Goal: Task Accomplishment & Management: Use online tool/utility

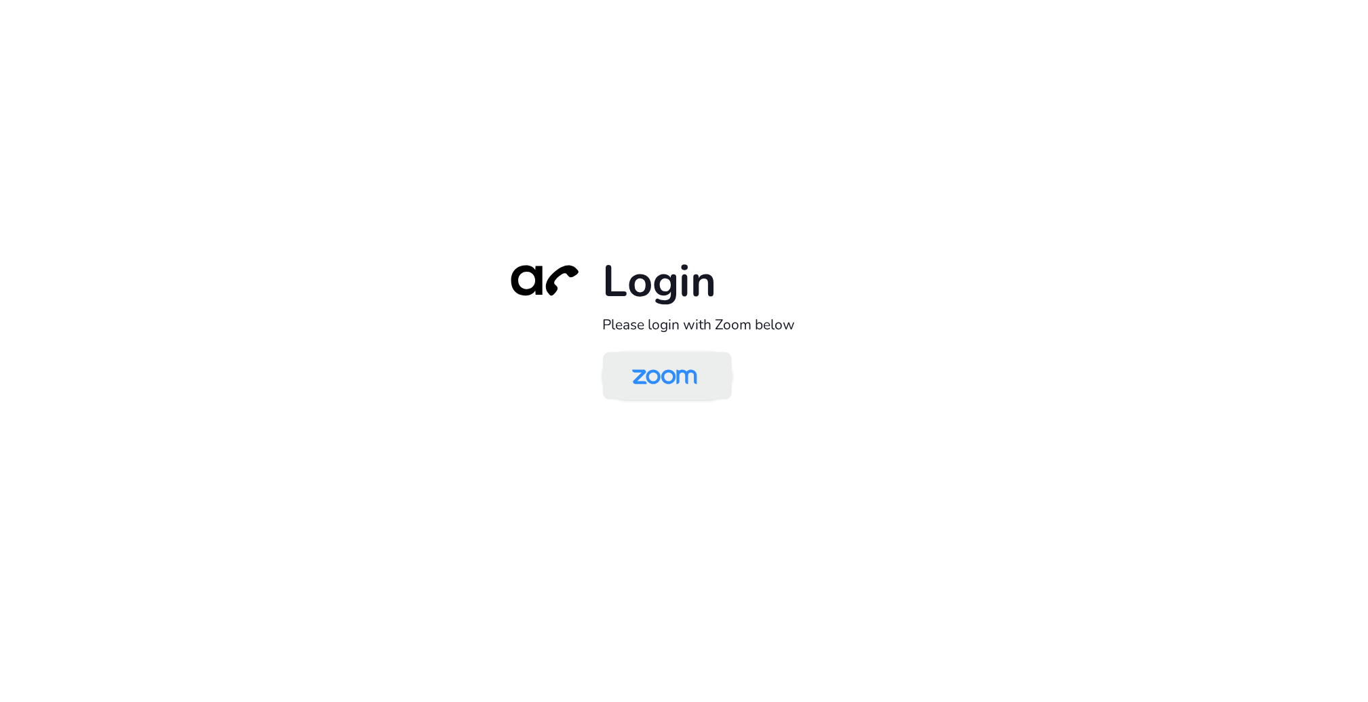
click at [660, 380] on img at bounding box center [665, 377] width 94 height 44
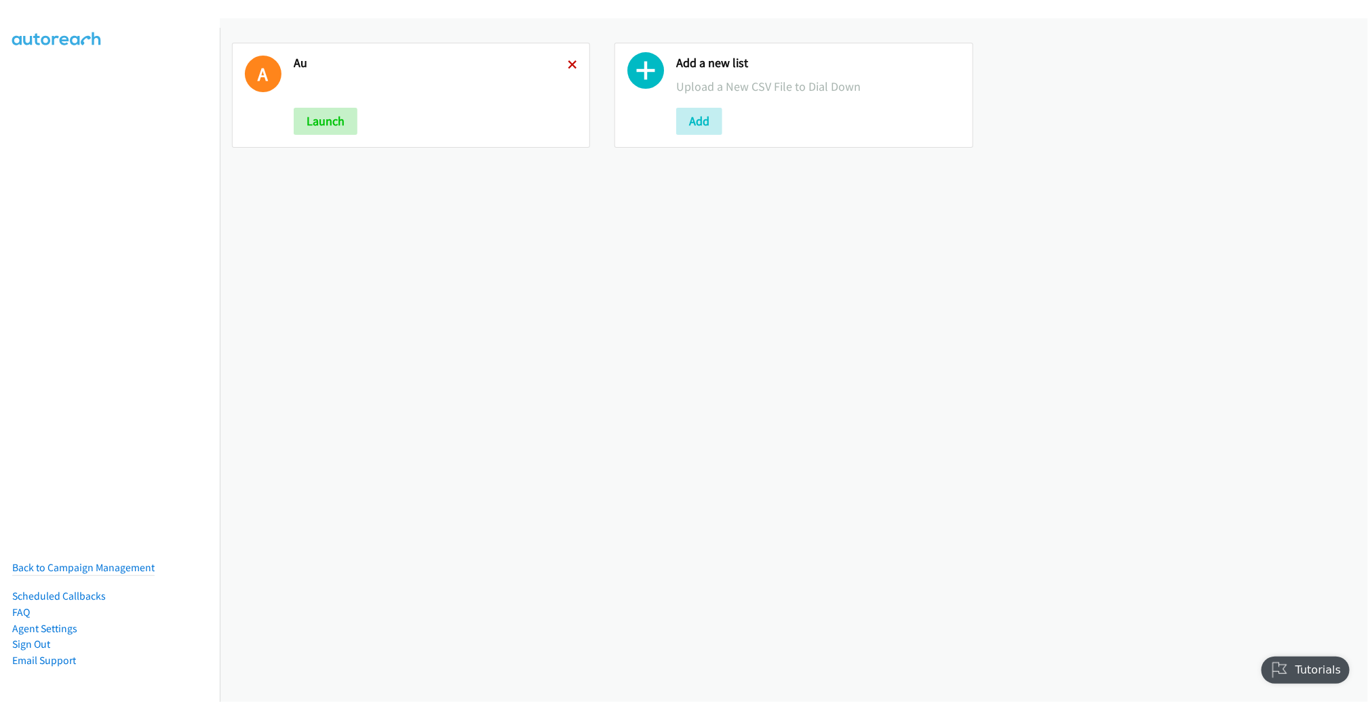
click at [569, 62] on icon at bounding box center [572, 65] width 9 height 9
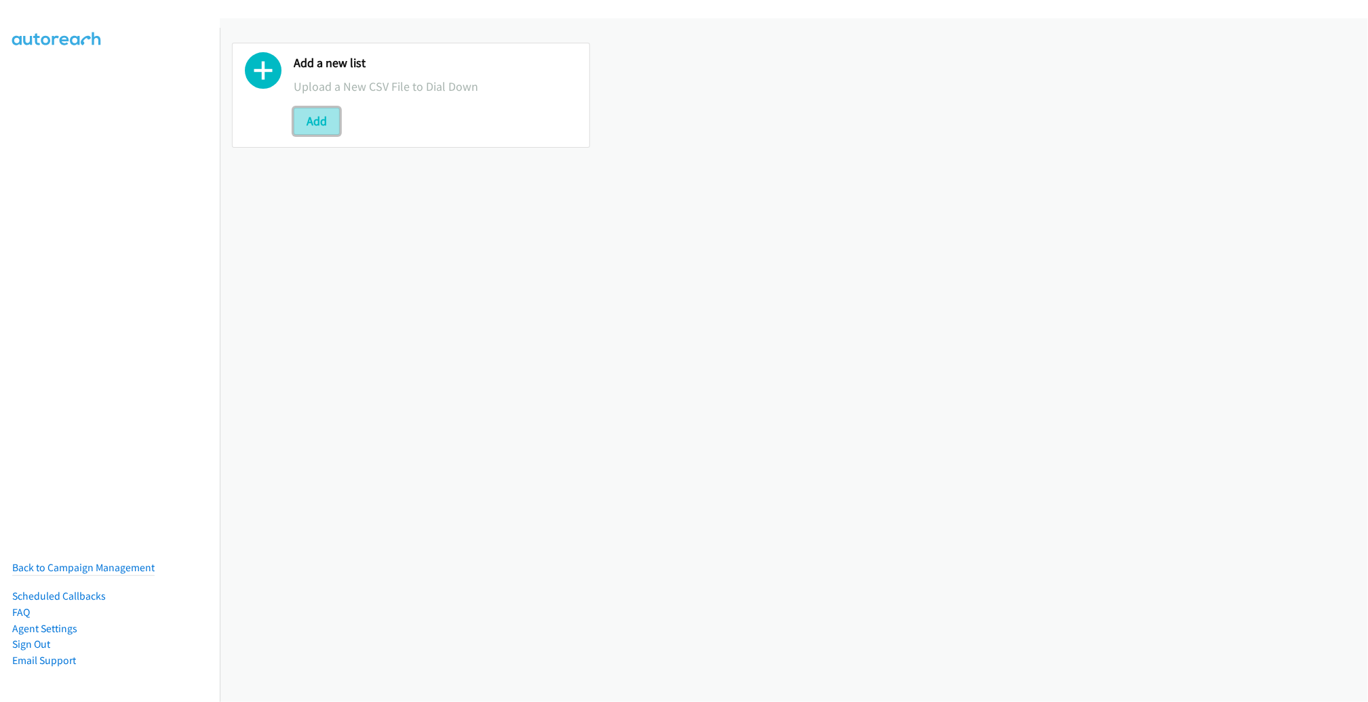
click at [333, 118] on button "Add" at bounding box center [317, 121] width 46 height 27
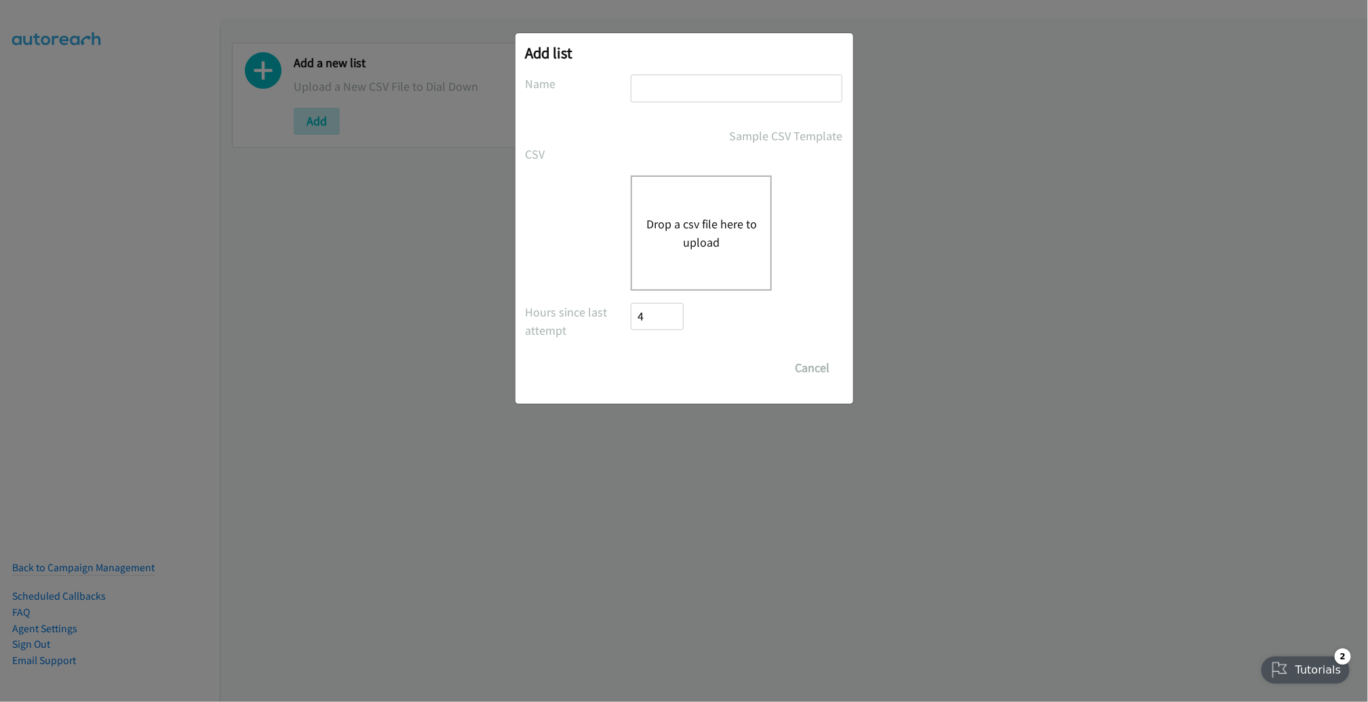
click at [718, 262] on div "Drop a csv file here to upload" at bounding box center [701, 233] width 141 height 115
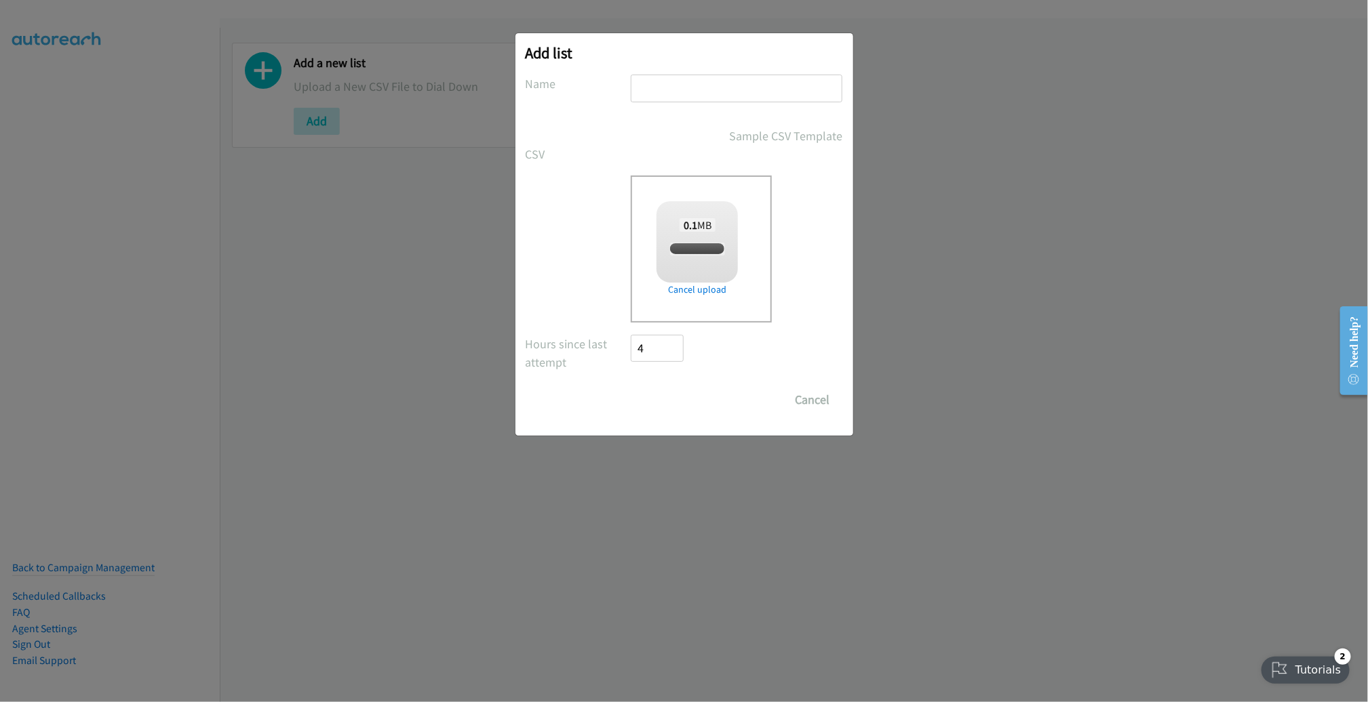
click at [720, 78] on input "text" at bounding box center [737, 89] width 212 height 28
checkbox input "true"
type input "PM"
click at [631, 387] on input "Save List" at bounding box center [666, 400] width 71 height 27
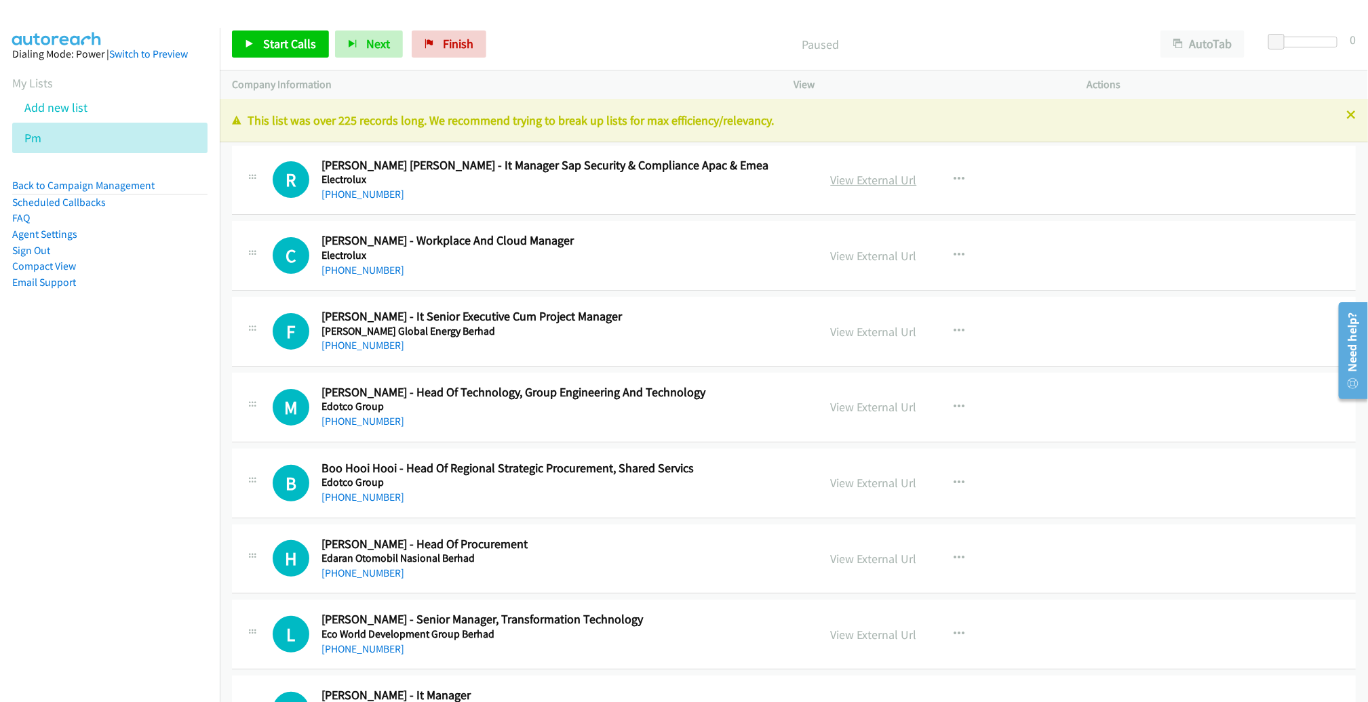
click at [890, 178] on link "View External Url" at bounding box center [874, 180] width 86 height 16
click at [260, 51] on link "Start Calls" at bounding box center [280, 44] width 97 height 27
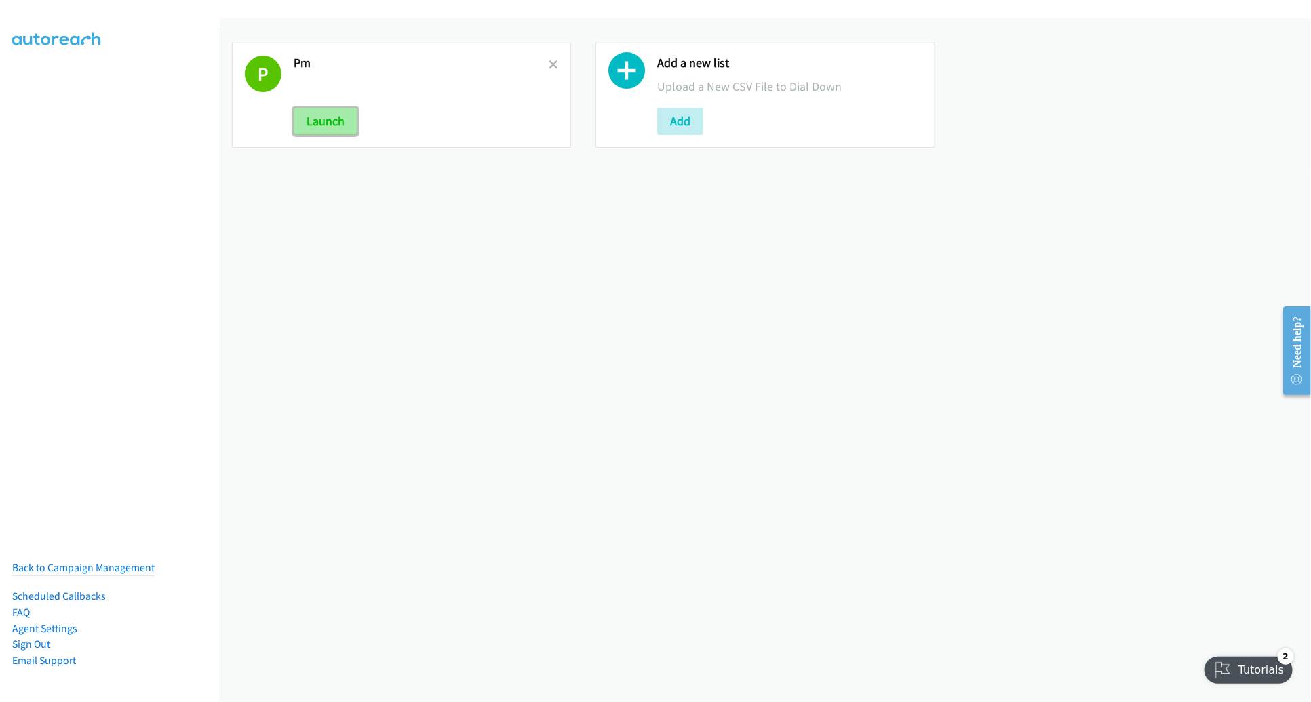
click at [319, 131] on button "Launch" at bounding box center [326, 121] width 64 height 27
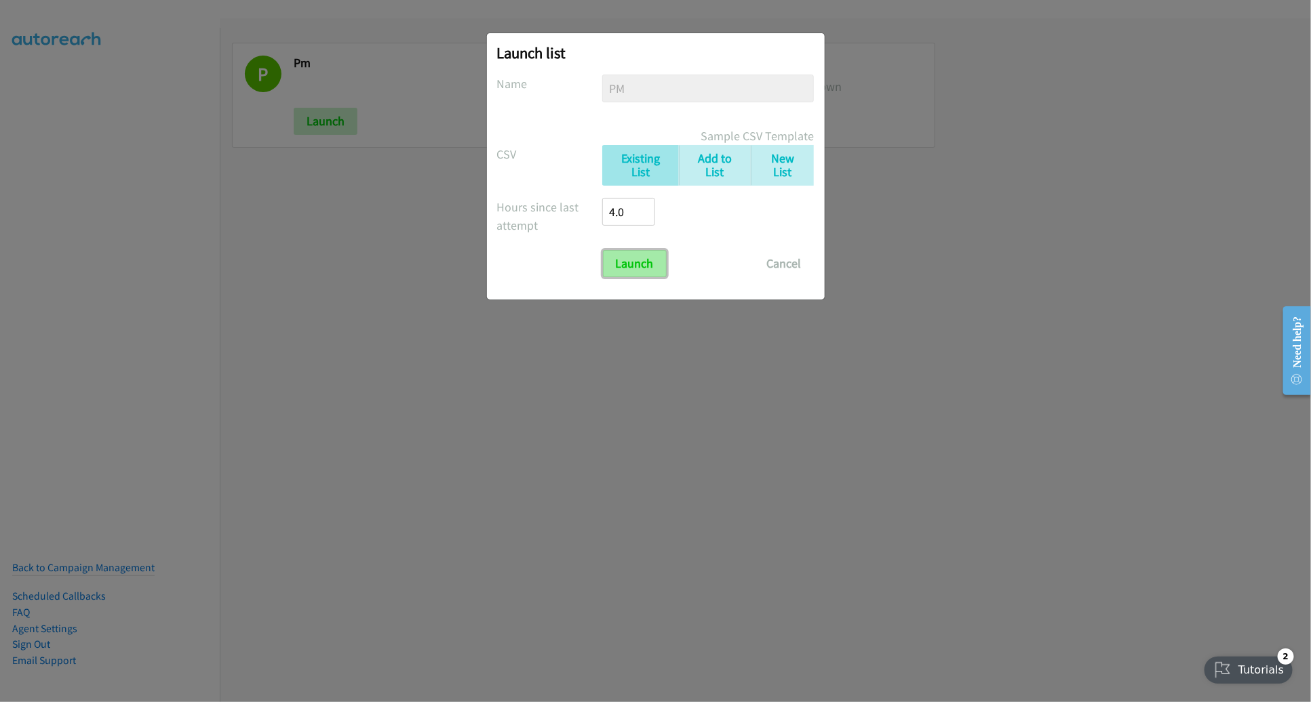
click at [639, 270] on input "Launch" at bounding box center [635, 263] width 64 height 27
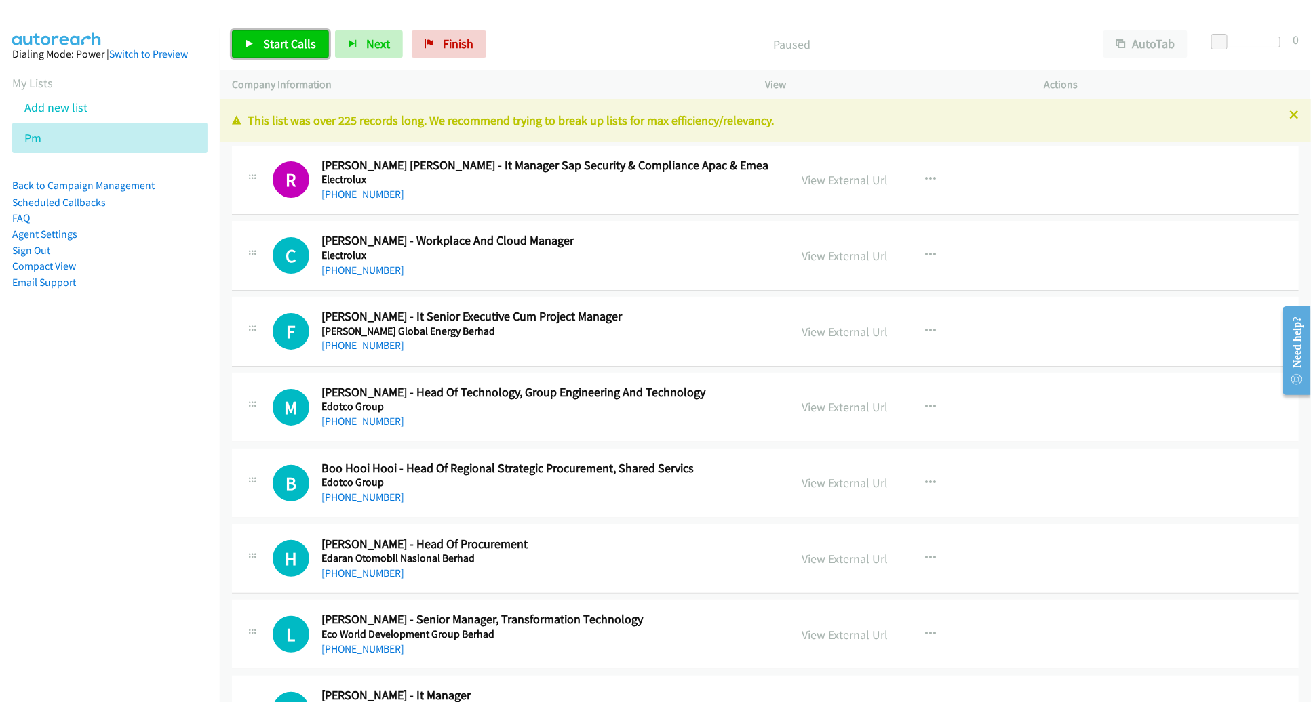
click at [279, 44] on span "Start Calls" at bounding box center [289, 44] width 53 height 16
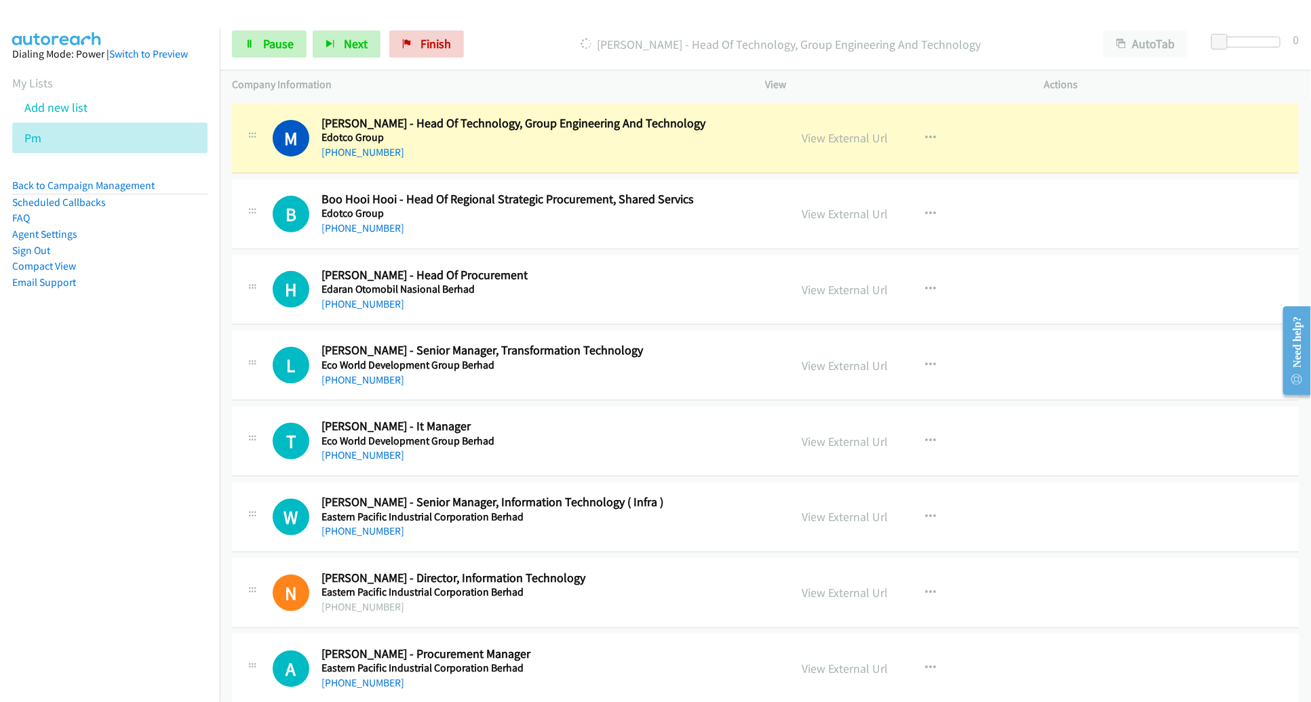
scroll to position [269, 0]
click at [817, 139] on link "View External Url" at bounding box center [845, 139] width 86 height 16
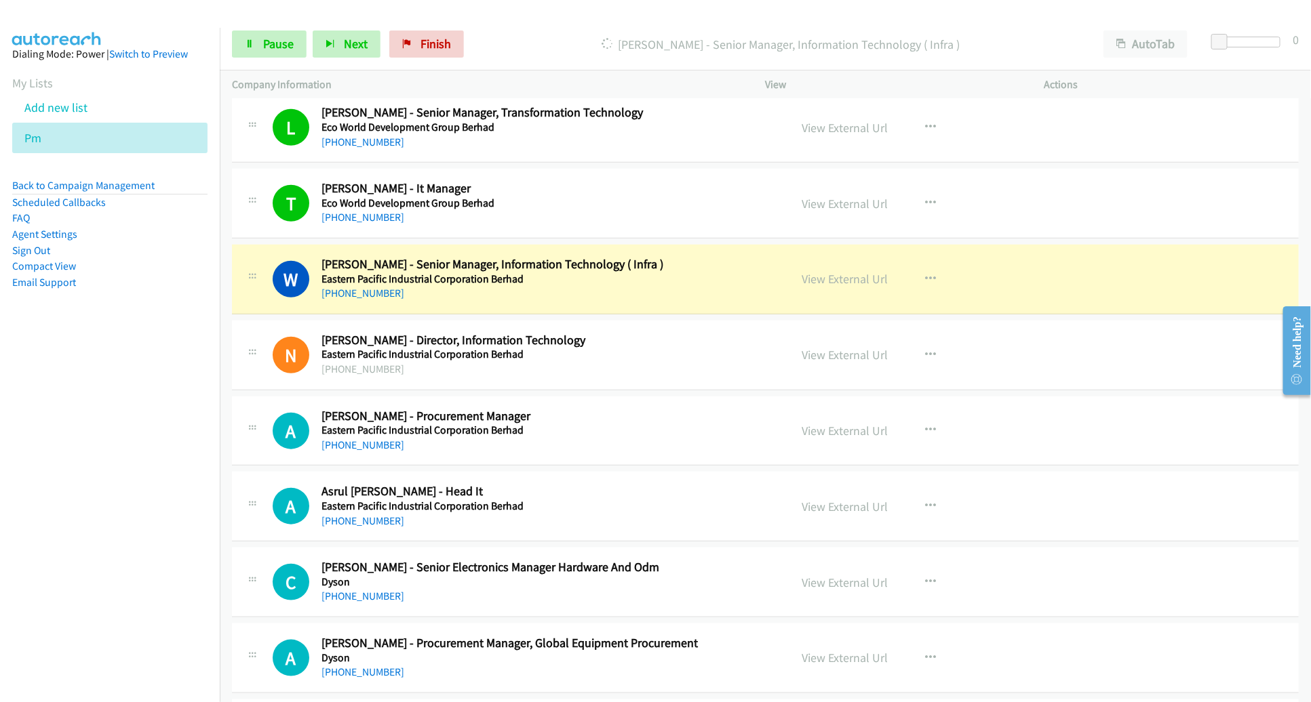
scroll to position [508, 0]
click at [816, 271] on link "View External Url" at bounding box center [845, 279] width 86 height 16
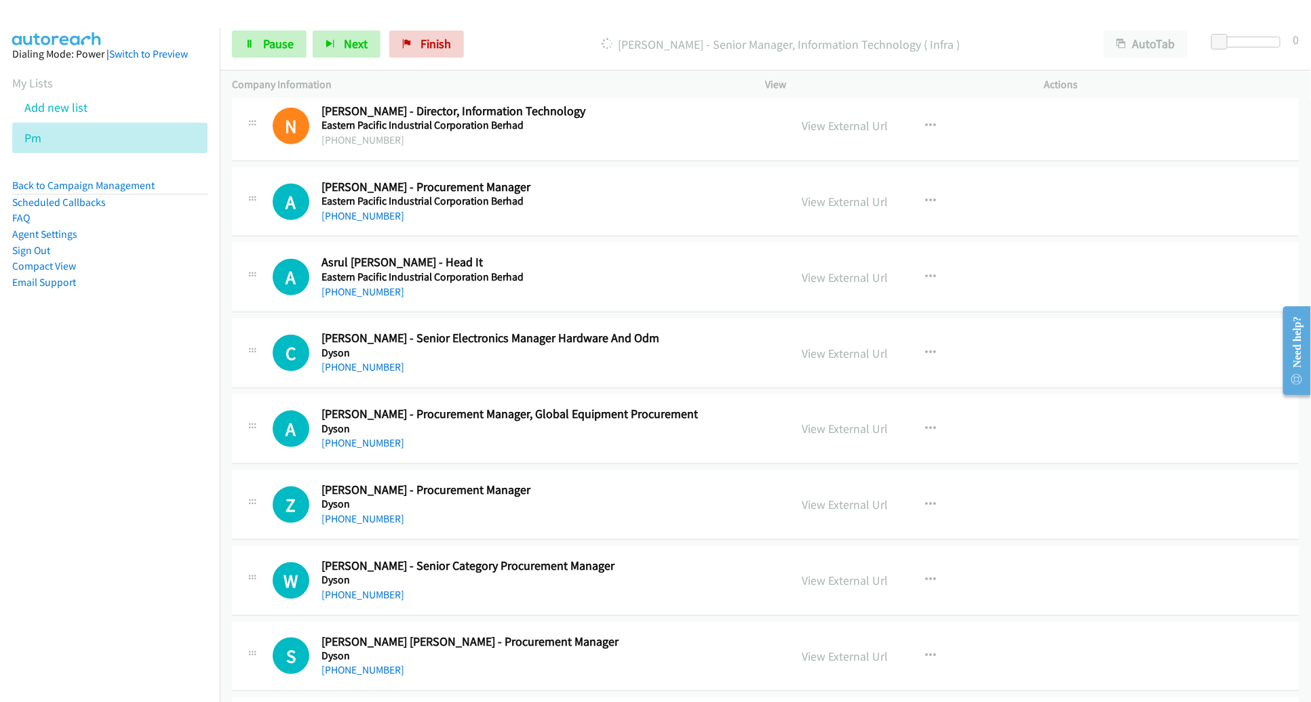
scroll to position [732, 0]
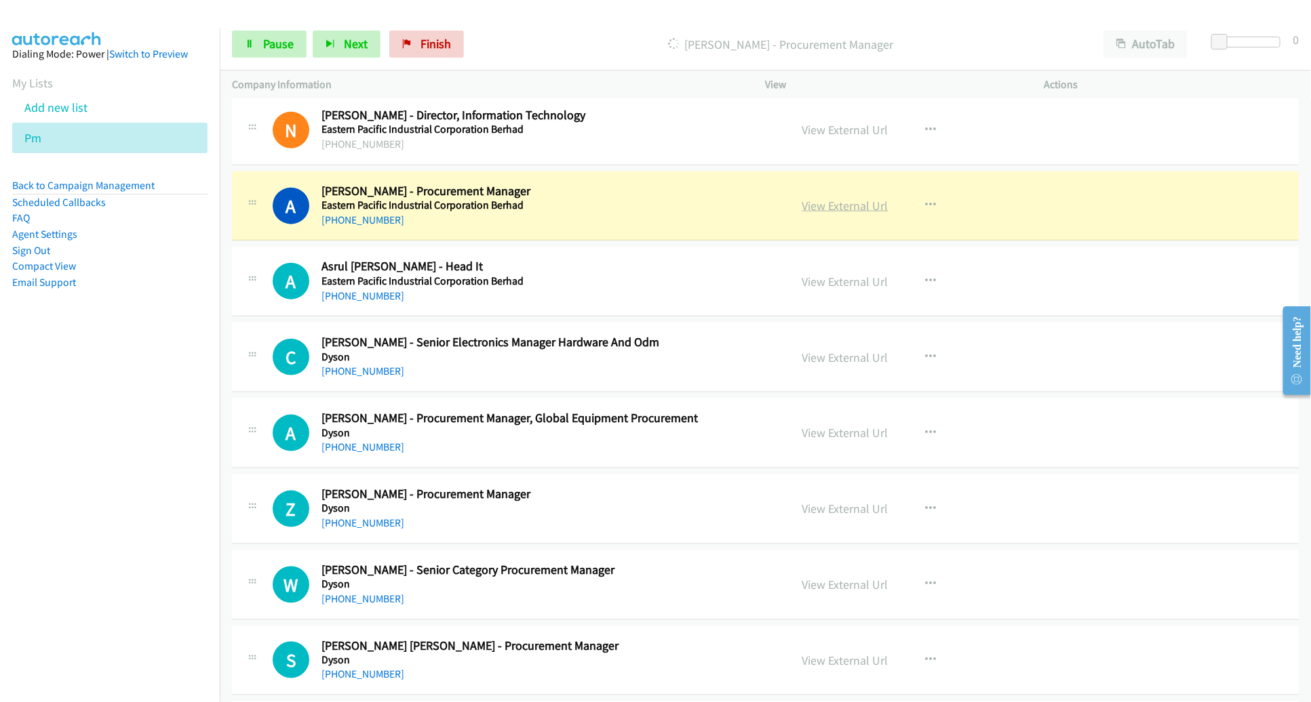
click at [835, 198] on link "View External Url" at bounding box center [845, 206] width 86 height 16
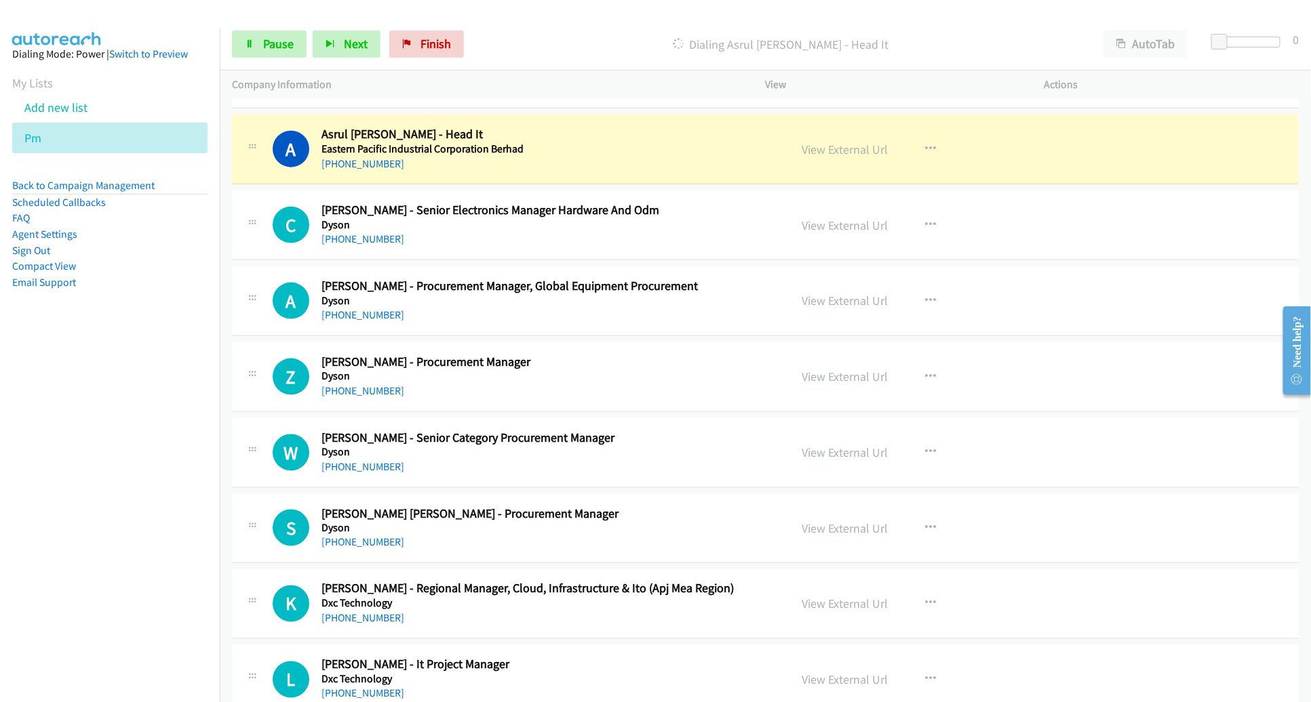
scroll to position [869, 0]
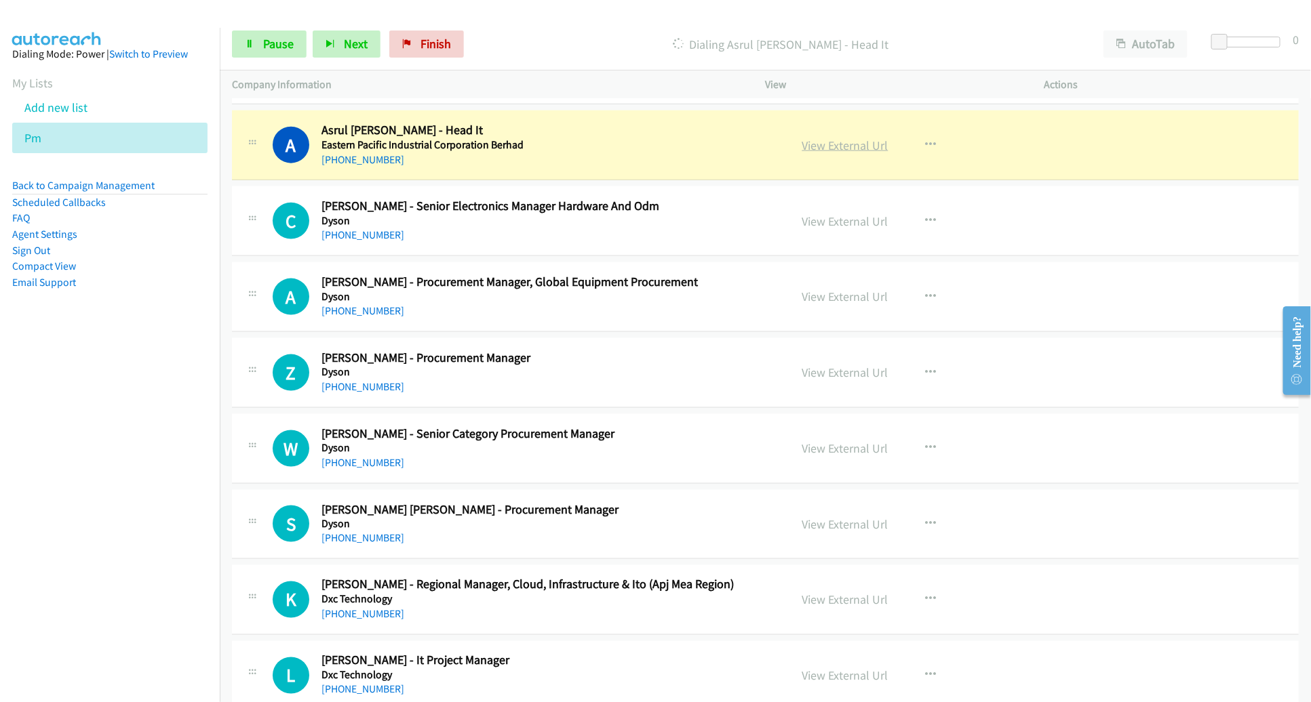
click at [837, 141] on link "View External Url" at bounding box center [845, 146] width 86 height 16
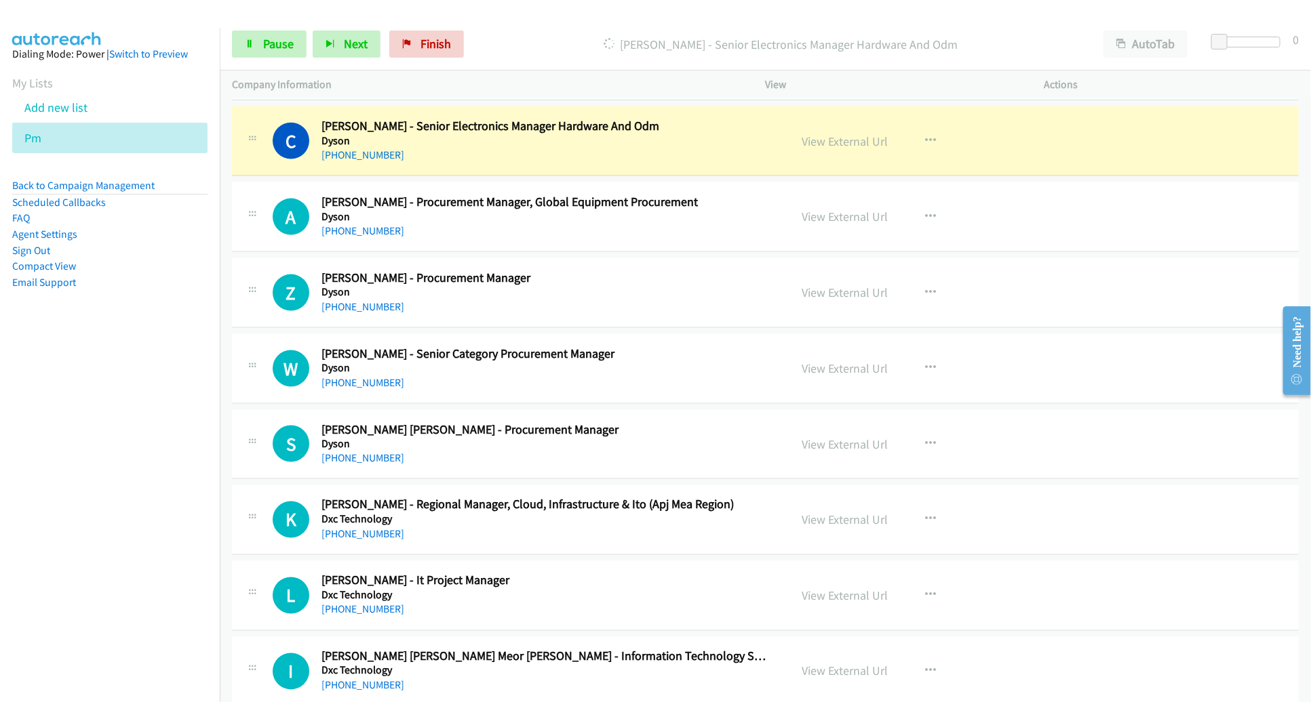
scroll to position [949, 0]
click at [832, 136] on link "View External Url" at bounding box center [845, 141] width 86 height 16
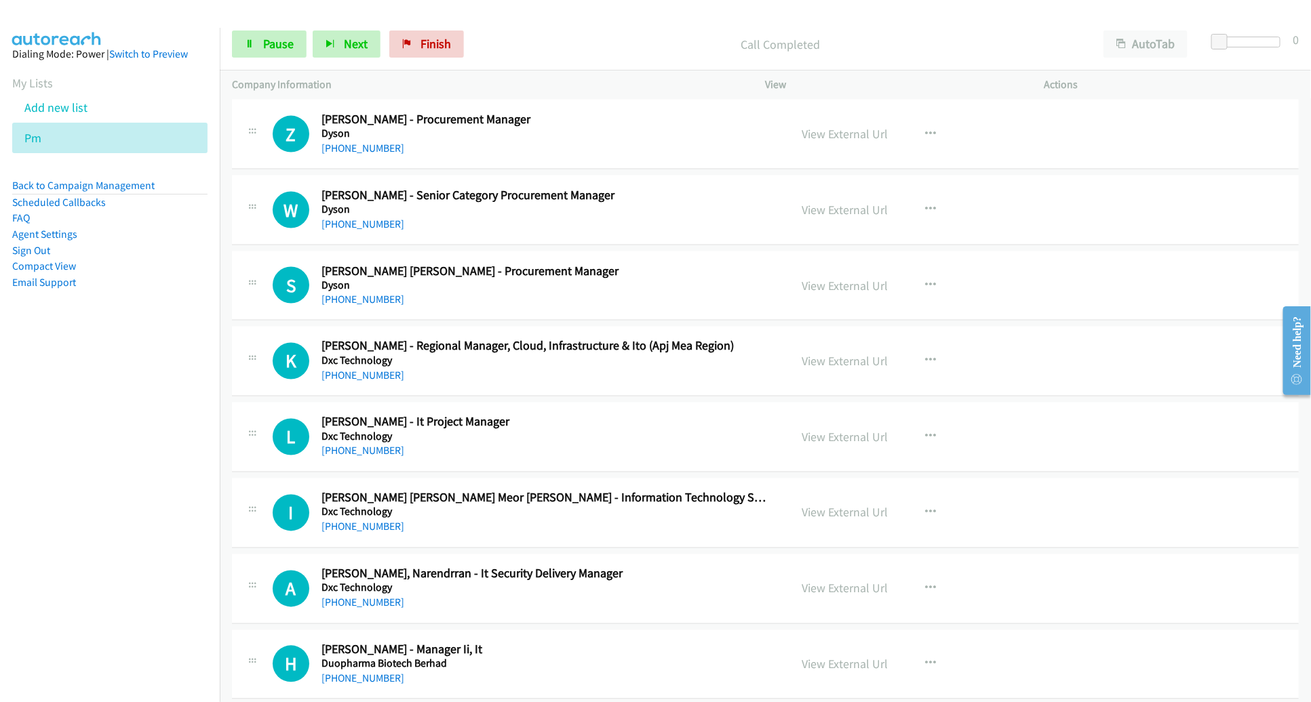
scroll to position [1107, 0]
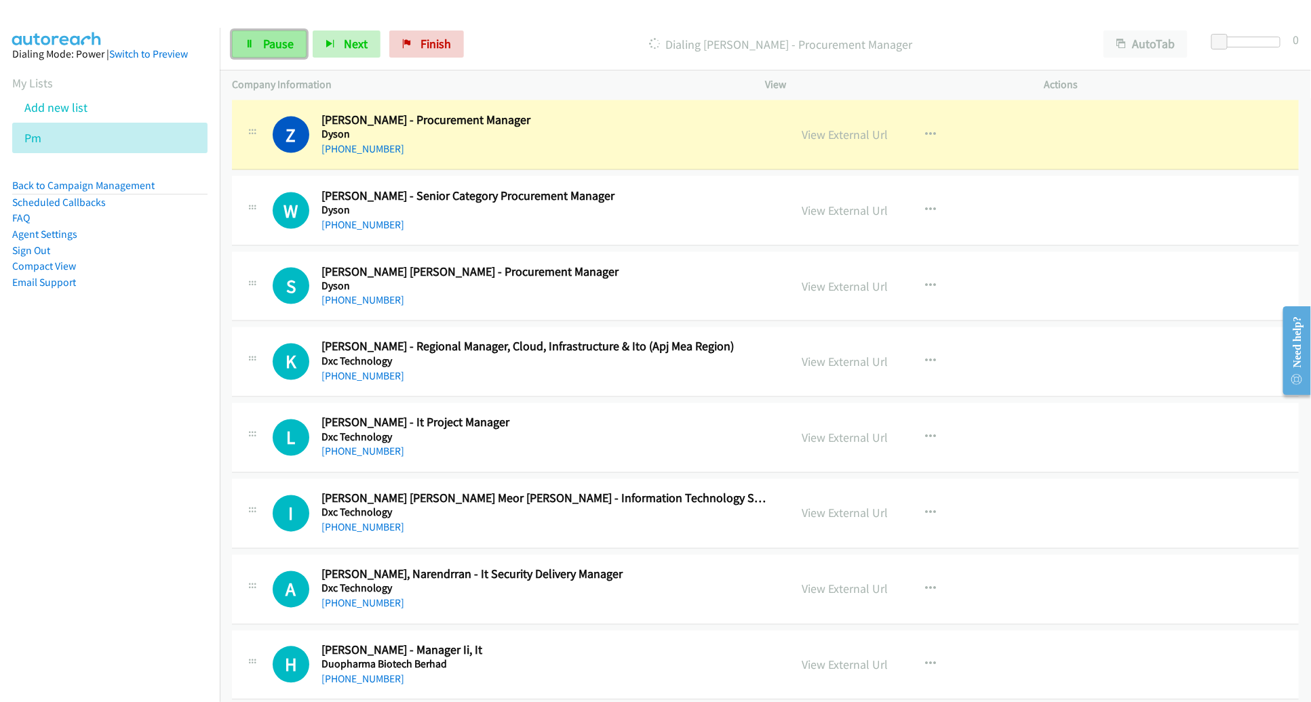
click at [290, 45] on span "Pause" at bounding box center [278, 44] width 31 height 16
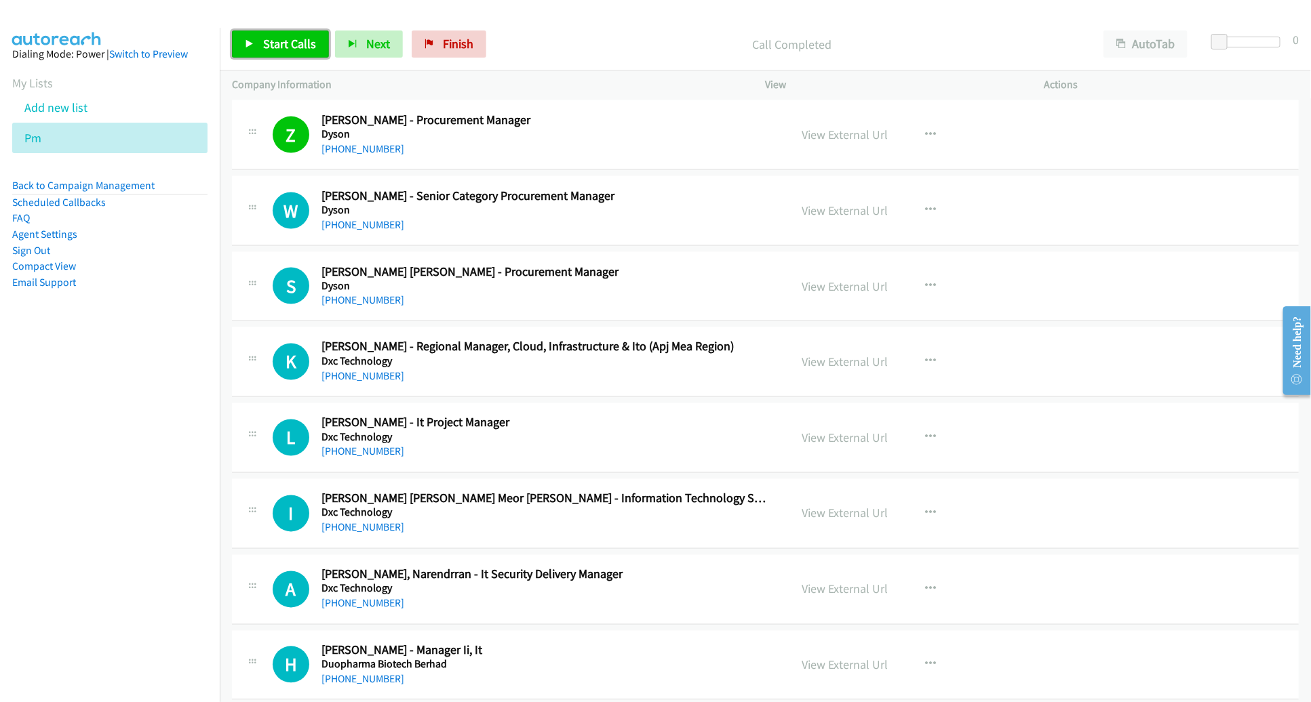
click at [283, 45] on span "Start Calls" at bounding box center [289, 44] width 53 height 16
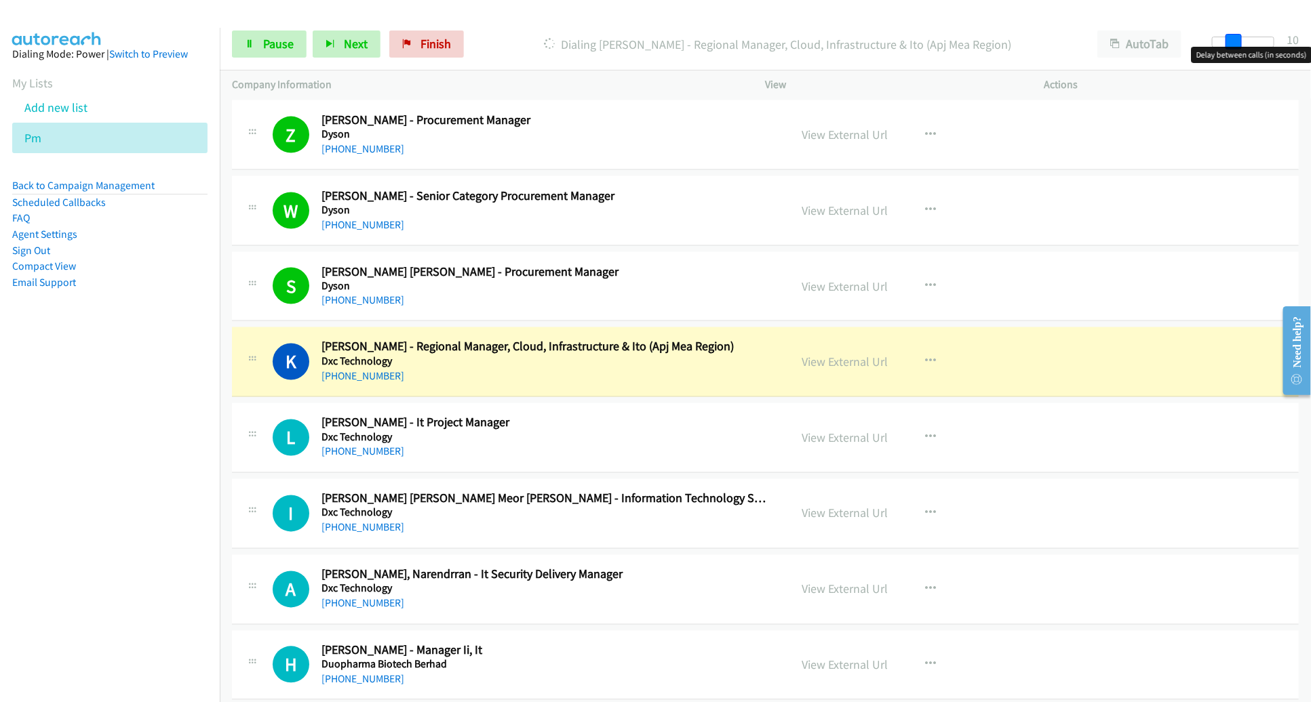
drag, startPoint x: 1228, startPoint y: 41, endPoint x: 1240, endPoint y: 45, distance: 12.9
click at [1240, 45] on div at bounding box center [1243, 42] width 62 height 11
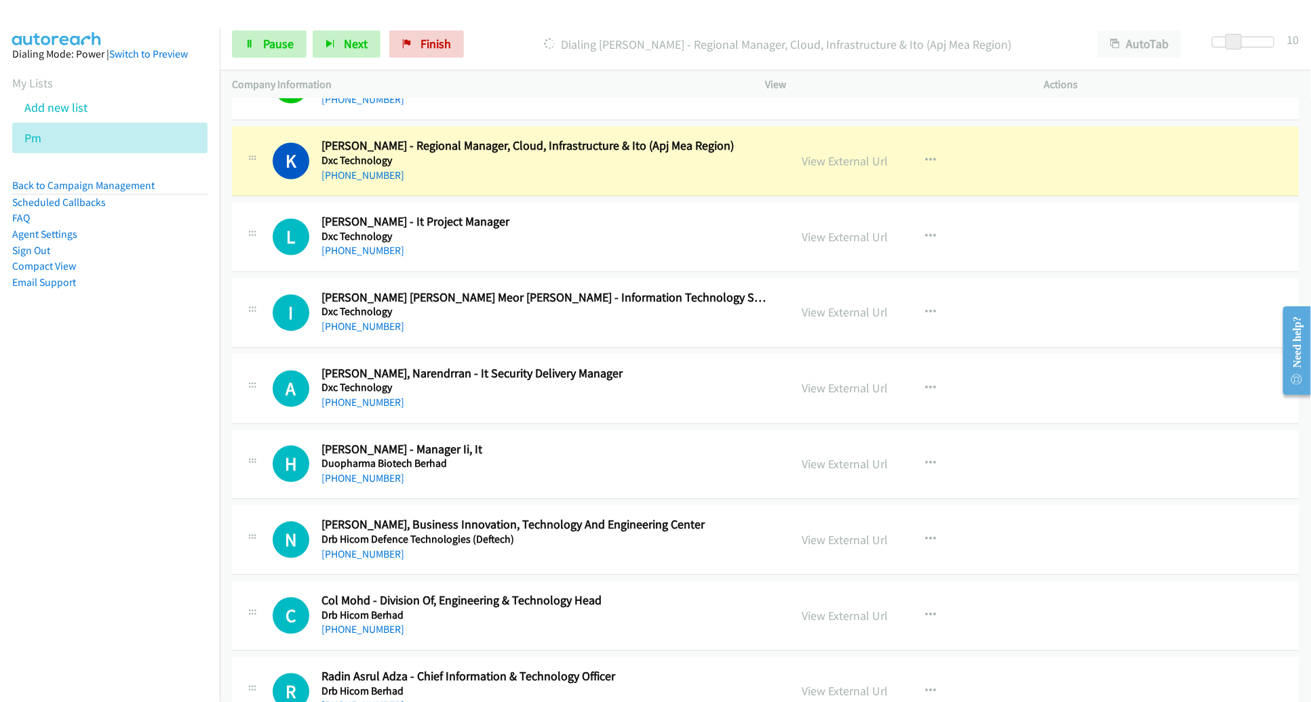
scroll to position [1311, 0]
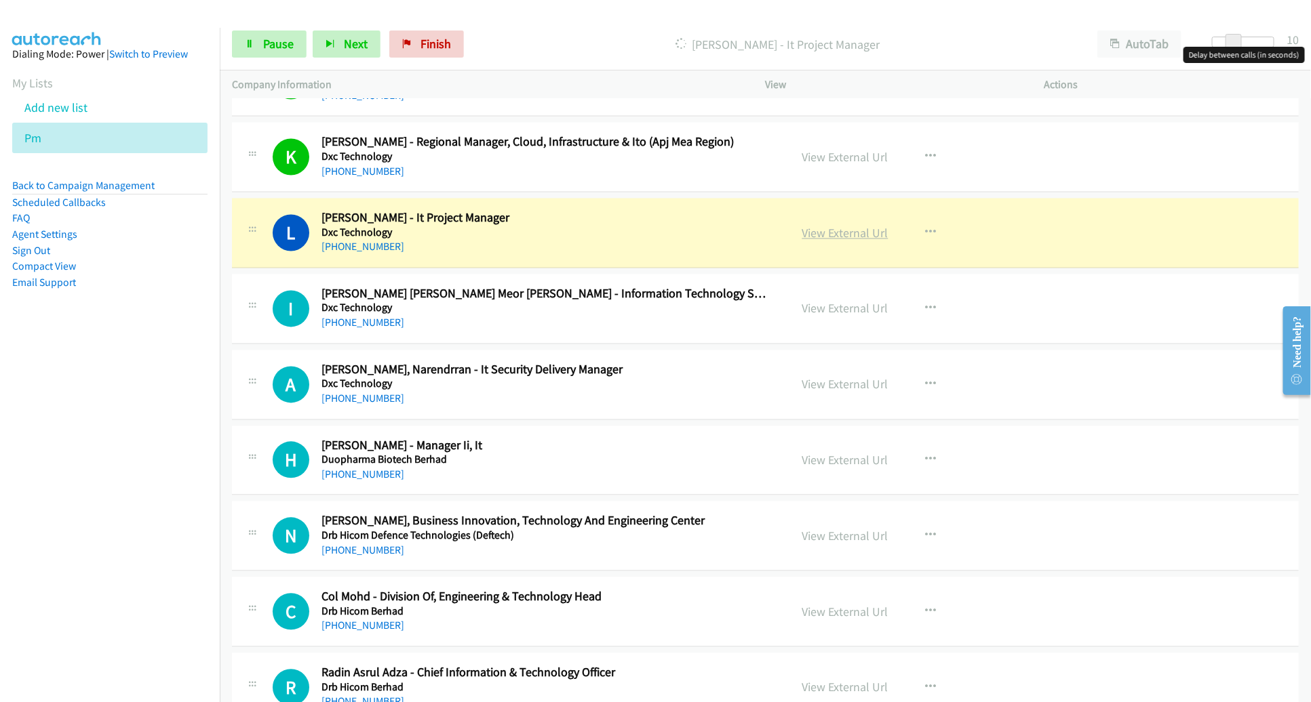
click at [846, 230] on link "View External Url" at bounding box center [845, 234] width 86 height 16
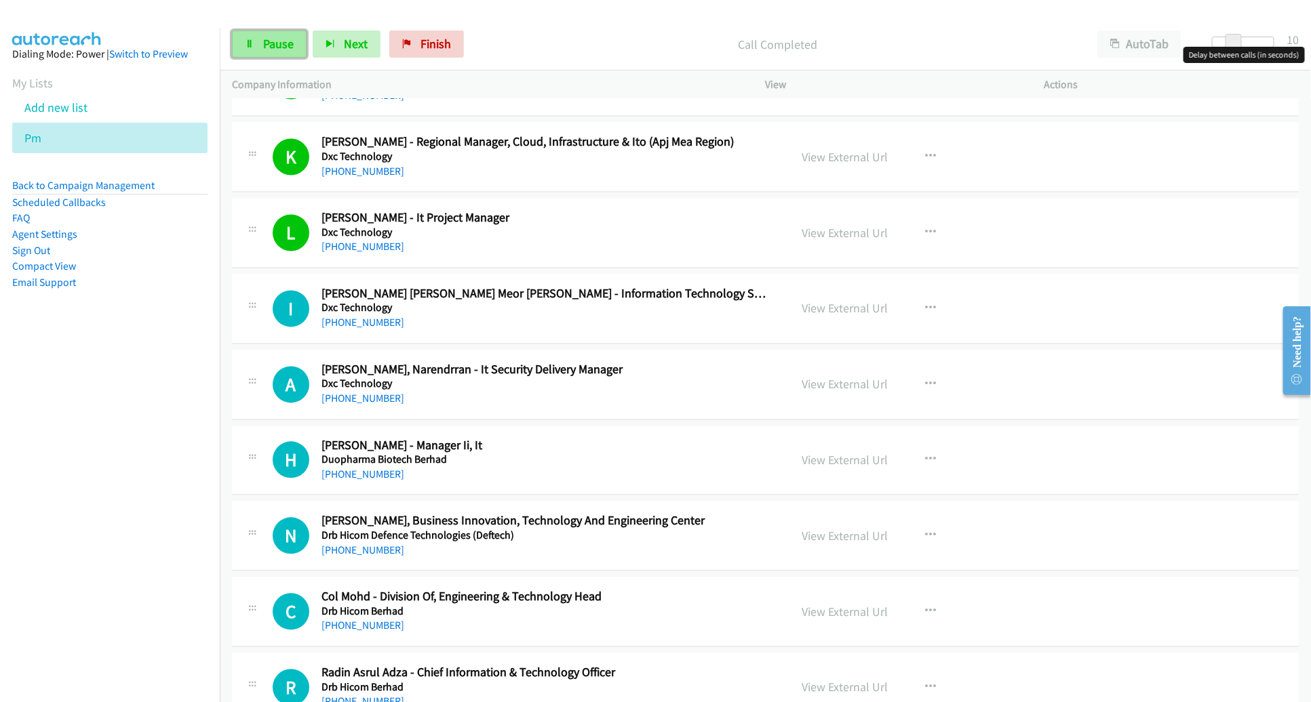
click at [287, 35] on link "Pause" at bounding box center [269, 44] width 75 height 27
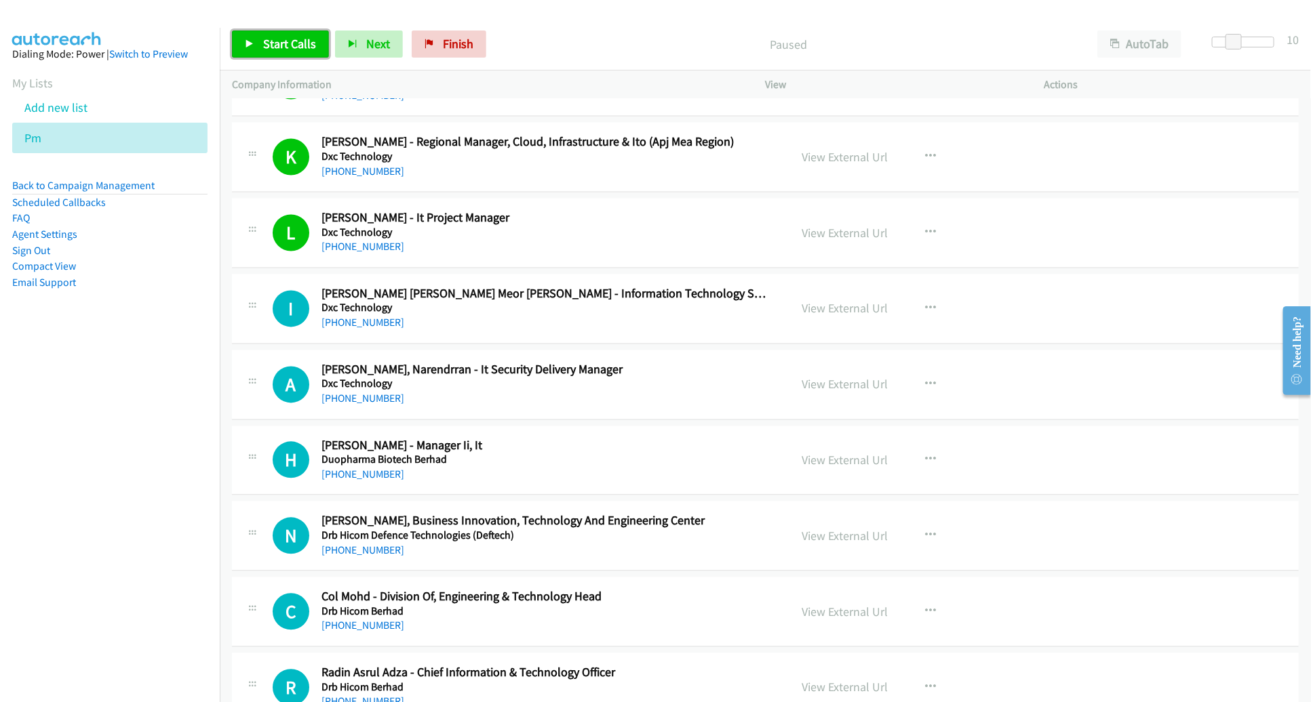
click at [287, 35] on link "Start Calls" at bounding box center [280, 44] width 97 height 27
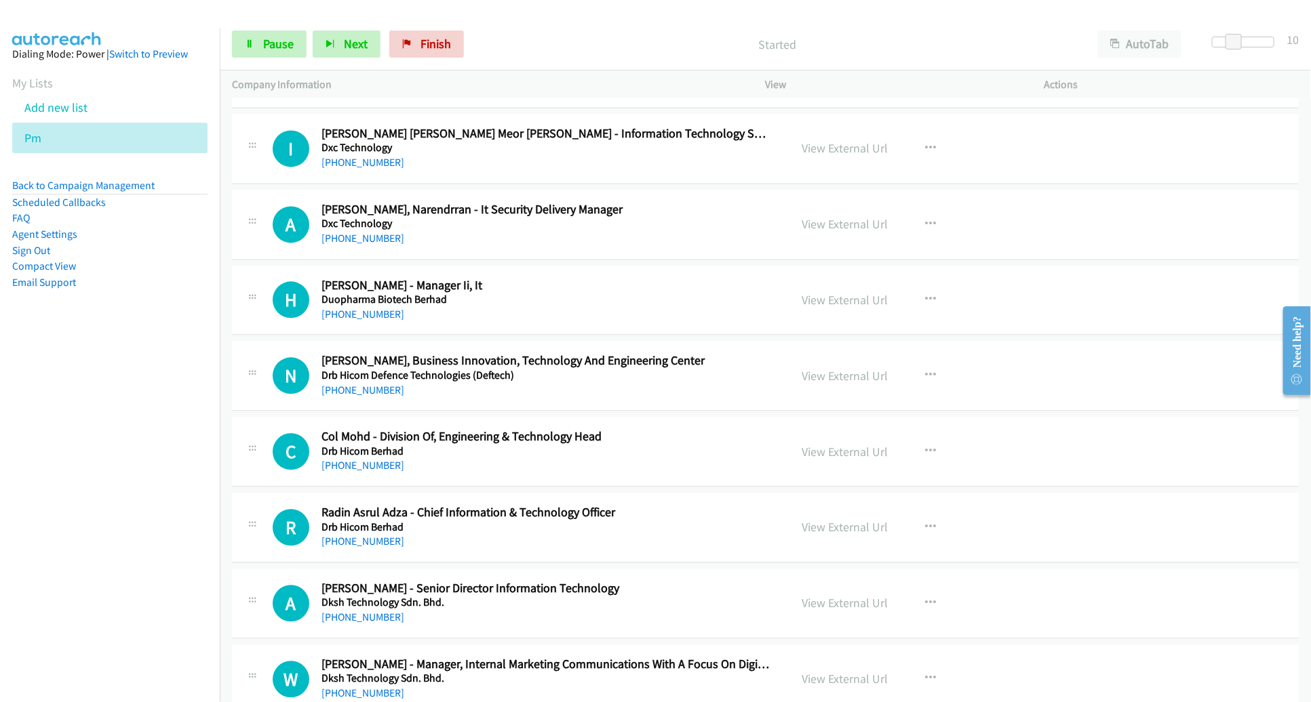
scroll to position [1478, 0]
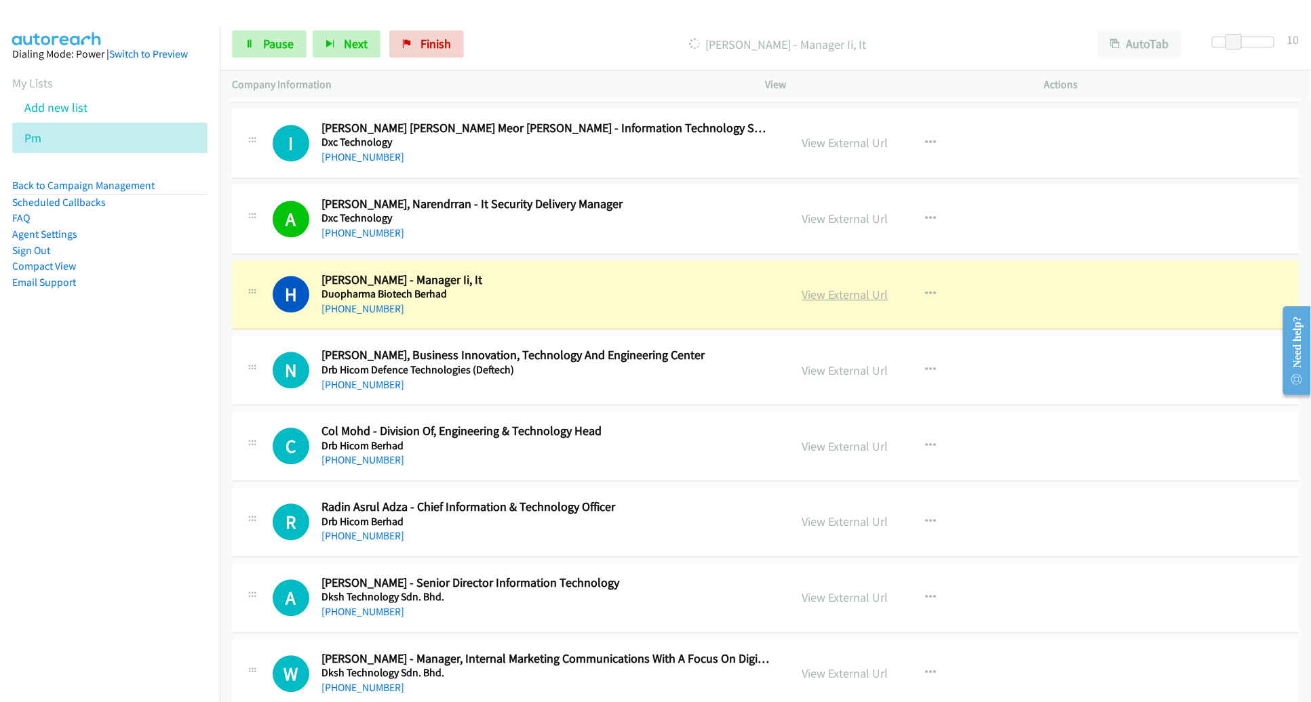
click at [818, 294] on link "View External Url" at bounding box center [845, 295] width 86 height 16
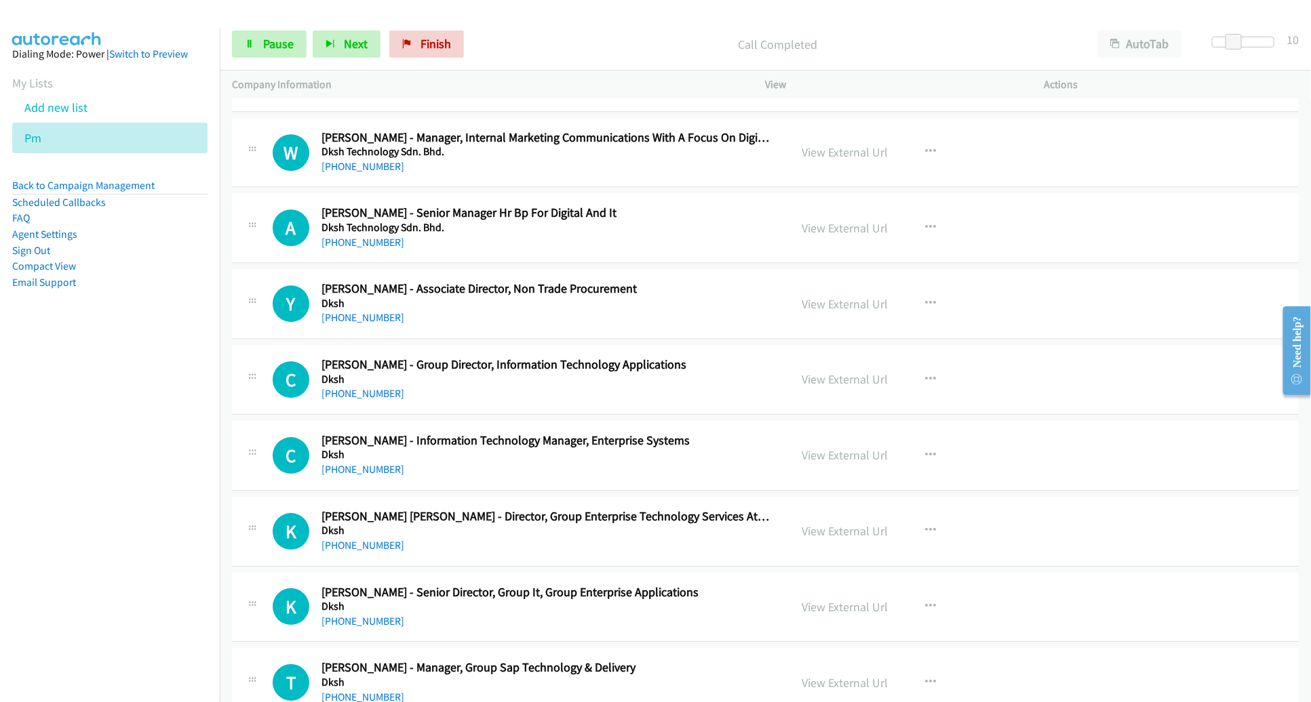
scroll to position [2000, 0]
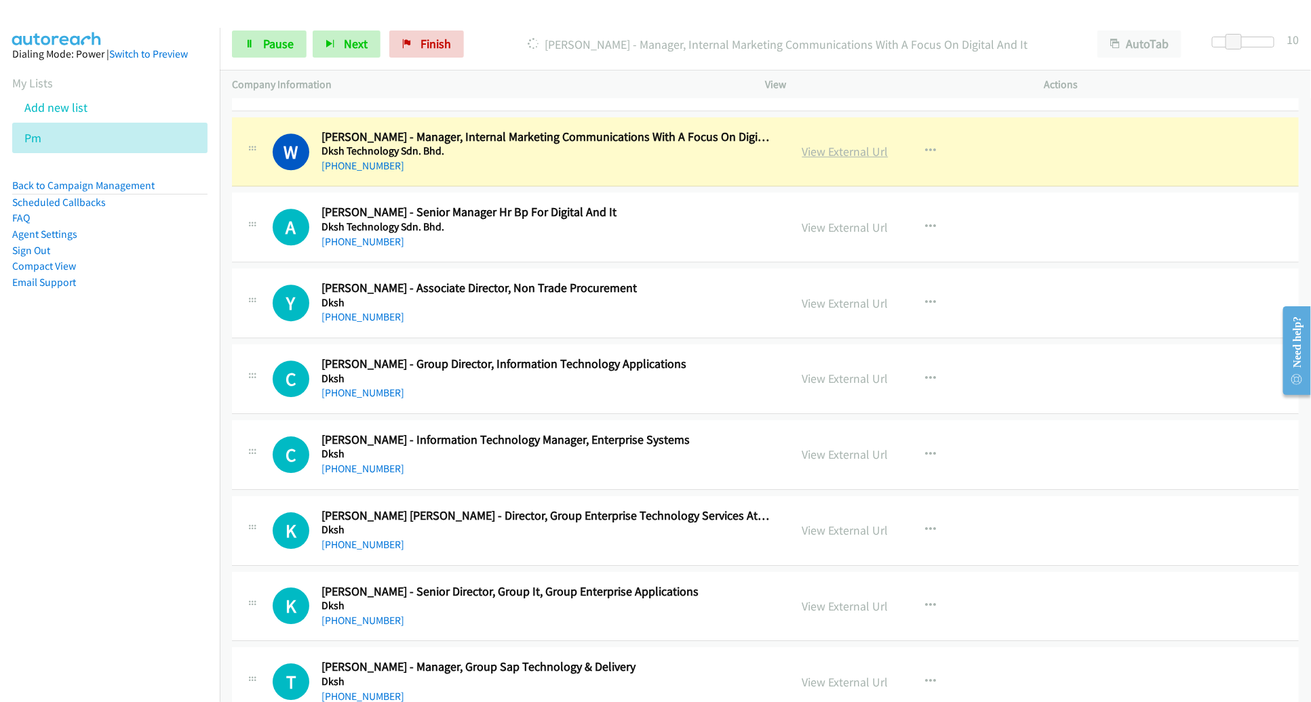
click at [810, 152] on link "View External Url" at bounding box center [845, 152] width 86 height 16
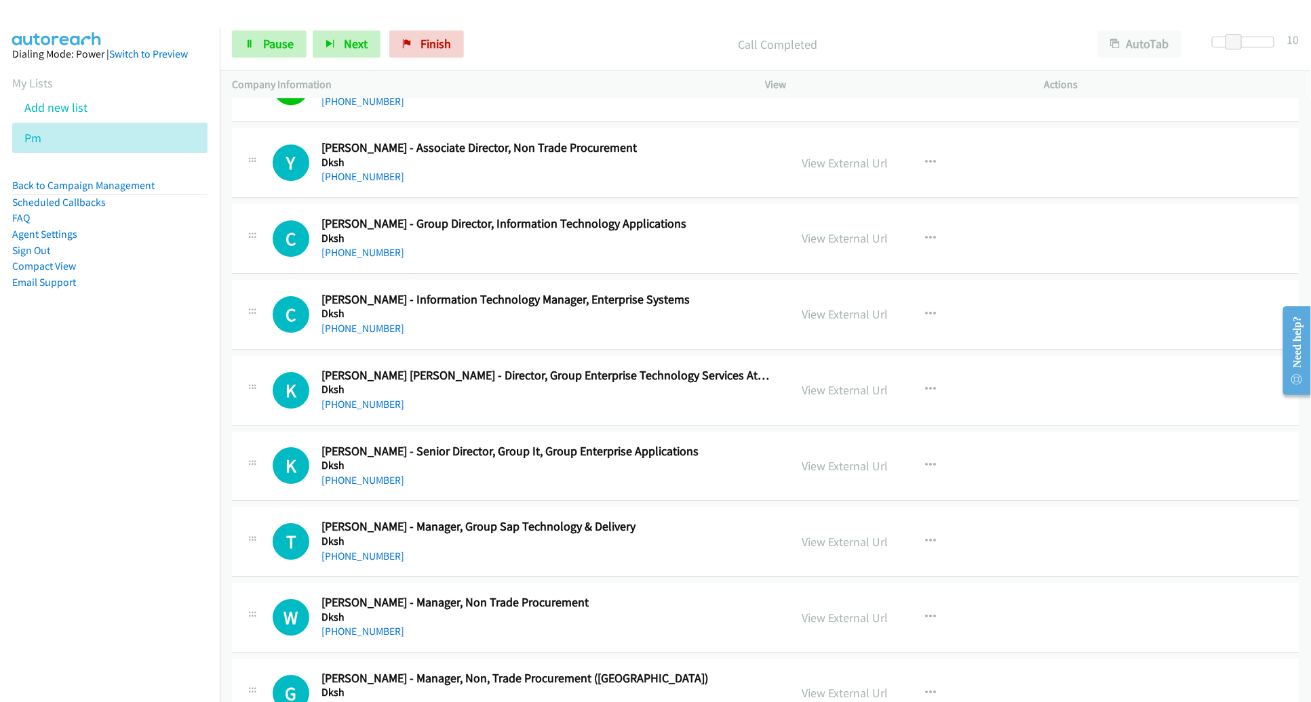
scroll to position [2168, 0]
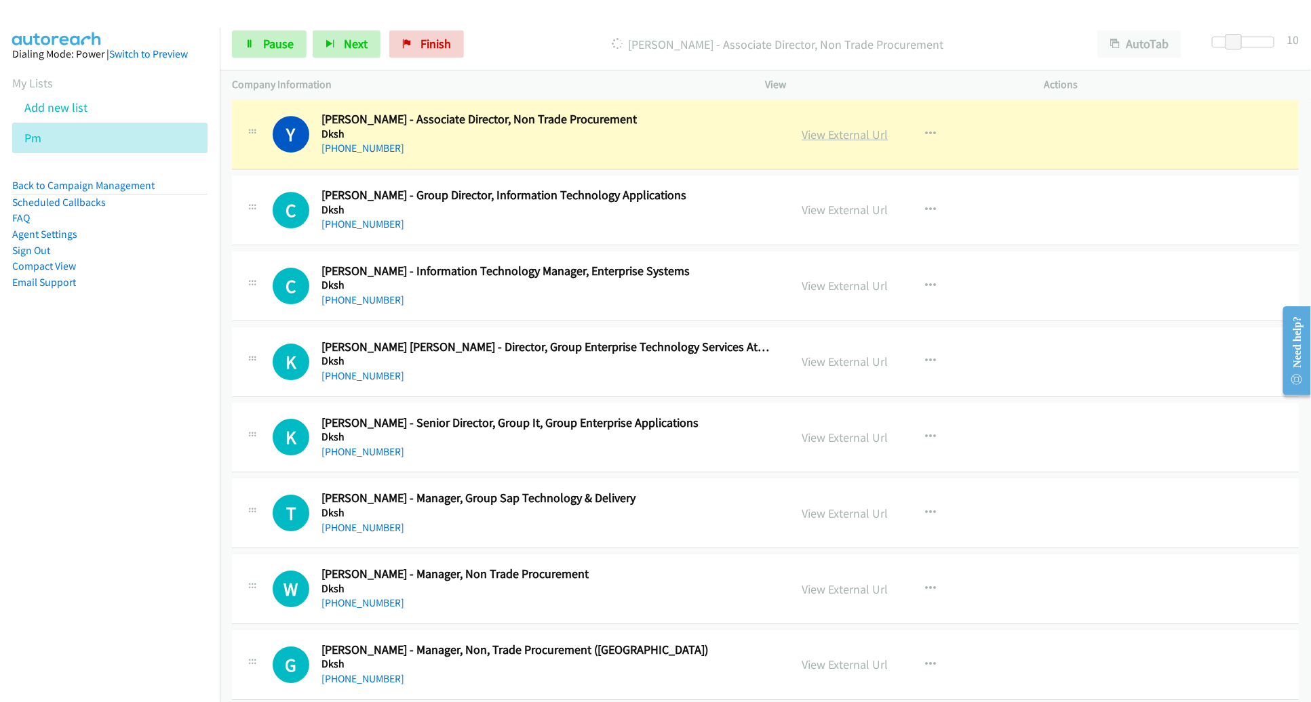
click at [818, 129] on link "View External Url" at bounding box center [845, 135] width 86 height 16
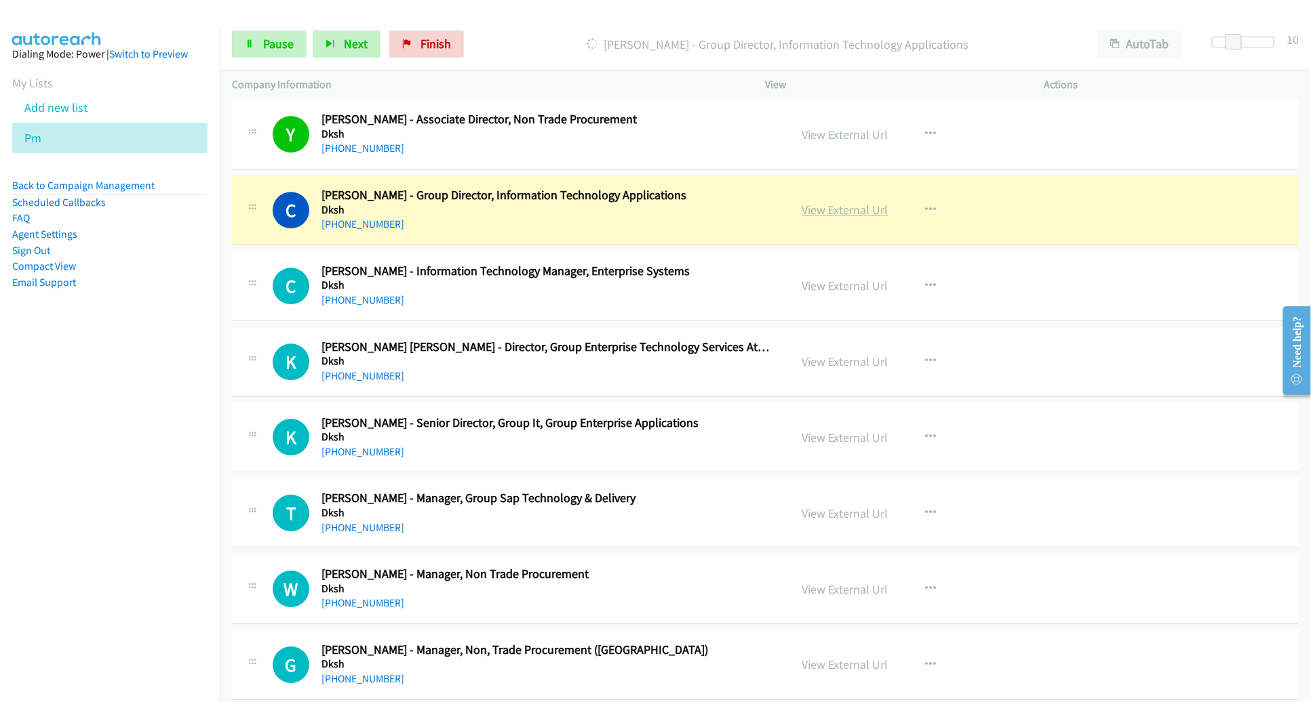
click at [838, 210] on link "View External Url" at bounding box center [845, 210] width 86 height 16
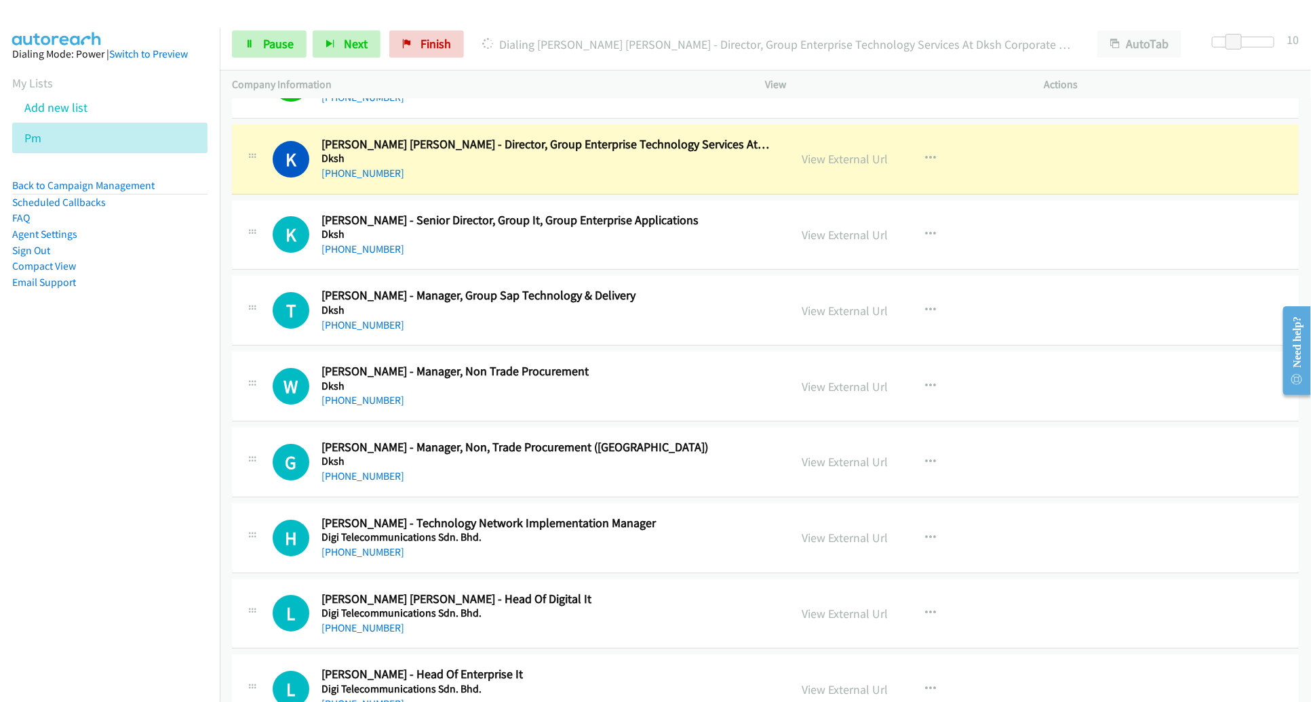
scroll to position [2370, 0]
click at [829, 157] on link "View External Url" at bounding box center [845, 161] width 86 height 16
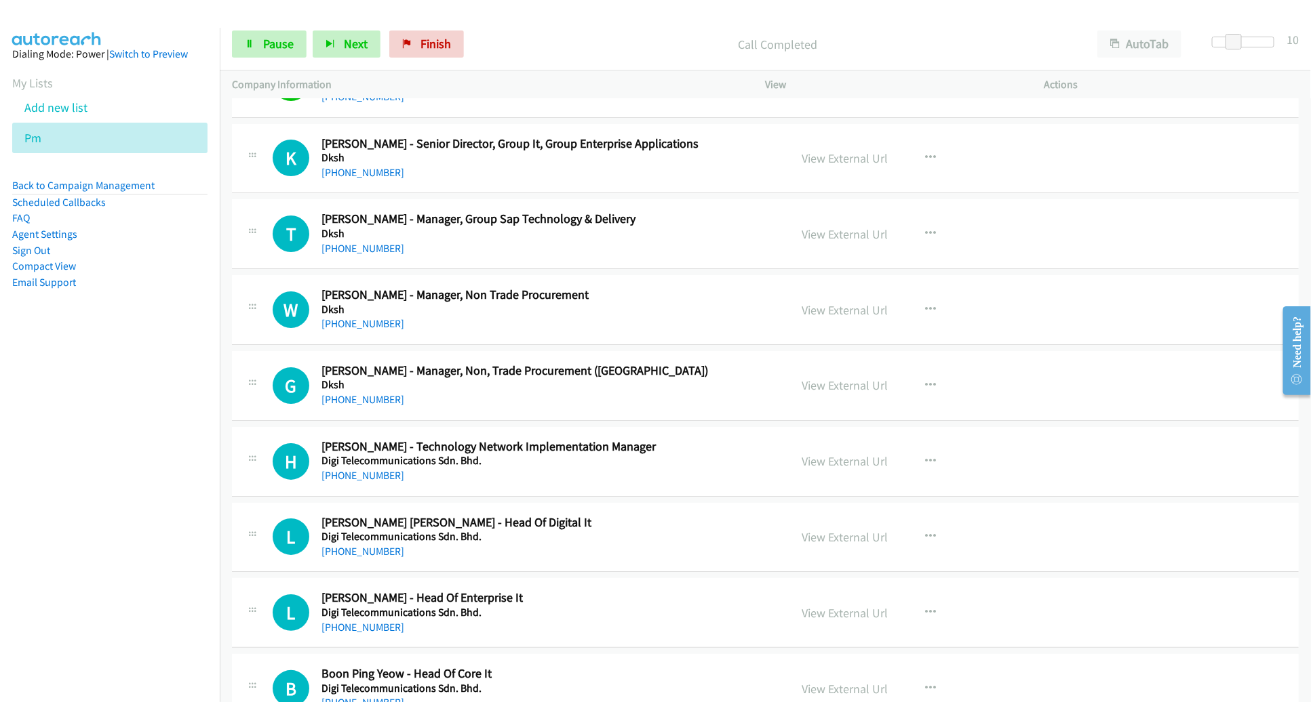
scroll to position [2452, 0]
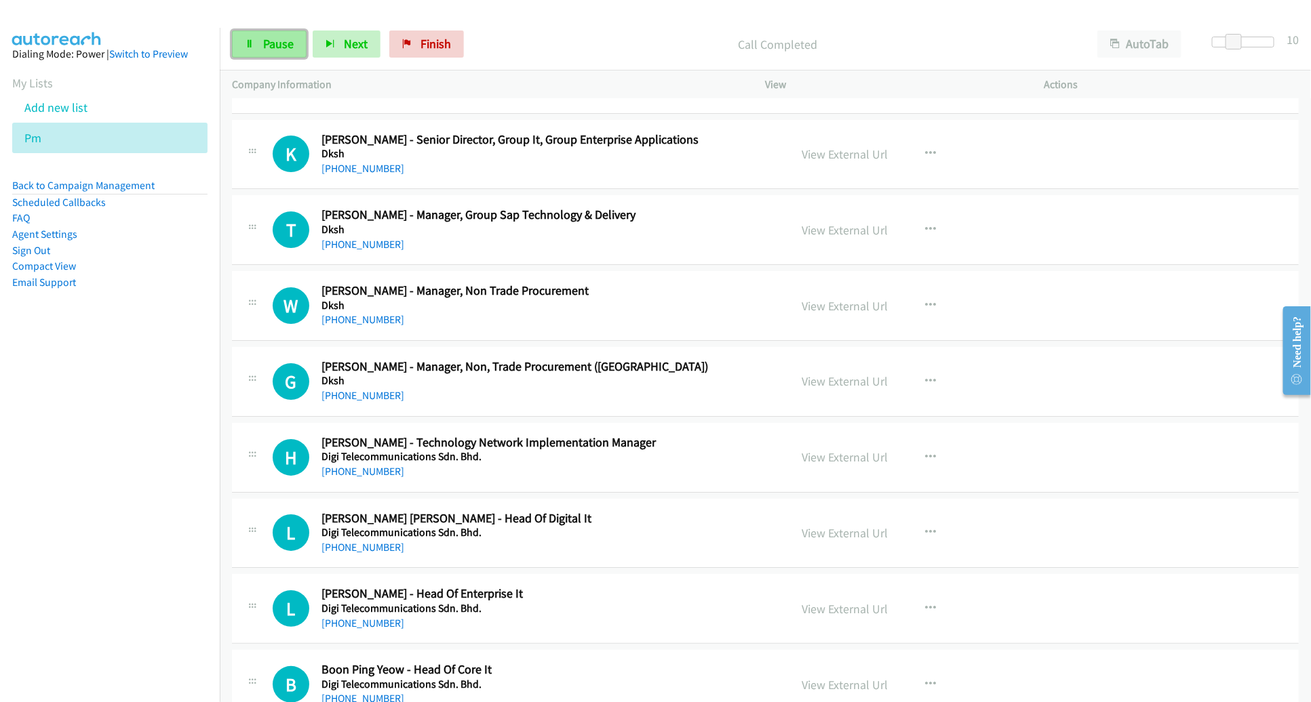
click at [245, 51] on link "Pause" at bounding box center [269, 44] width 75 height 27
click at [245, 51] on link "Start Calls" at bounding box center [280, 44] width 97 height 27
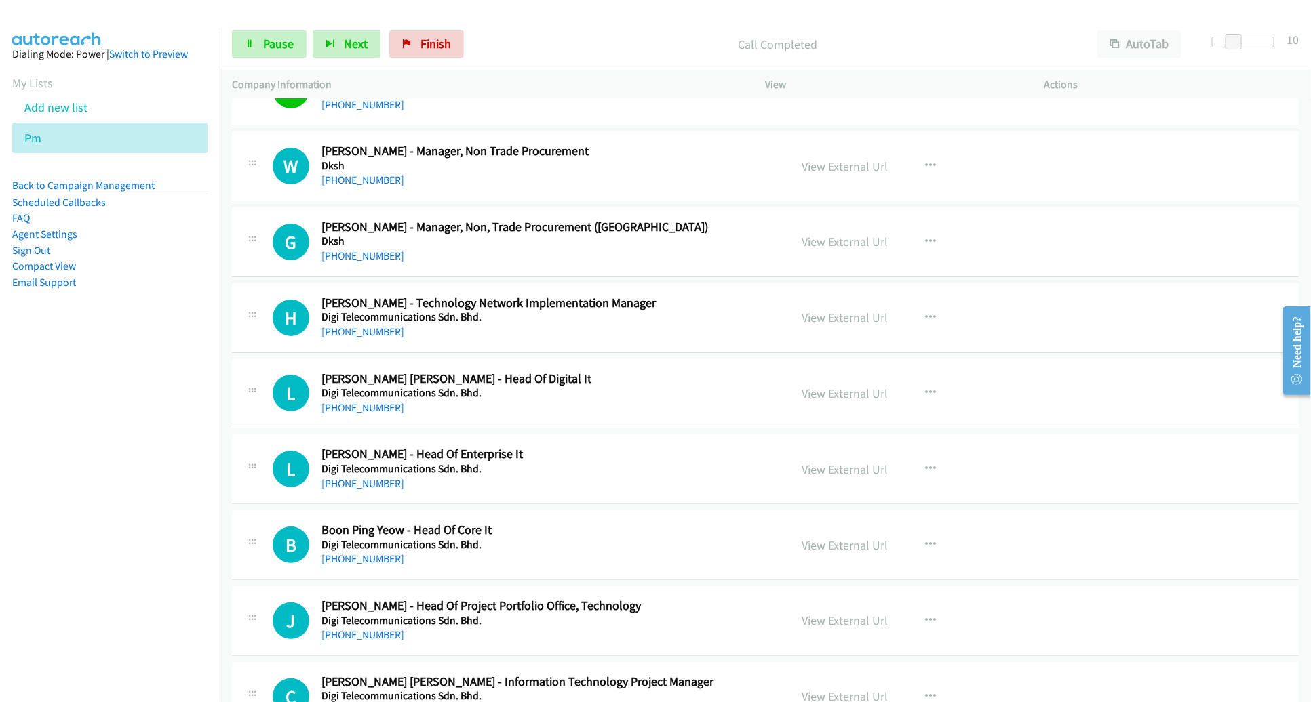
scroll to position [2595, 0]
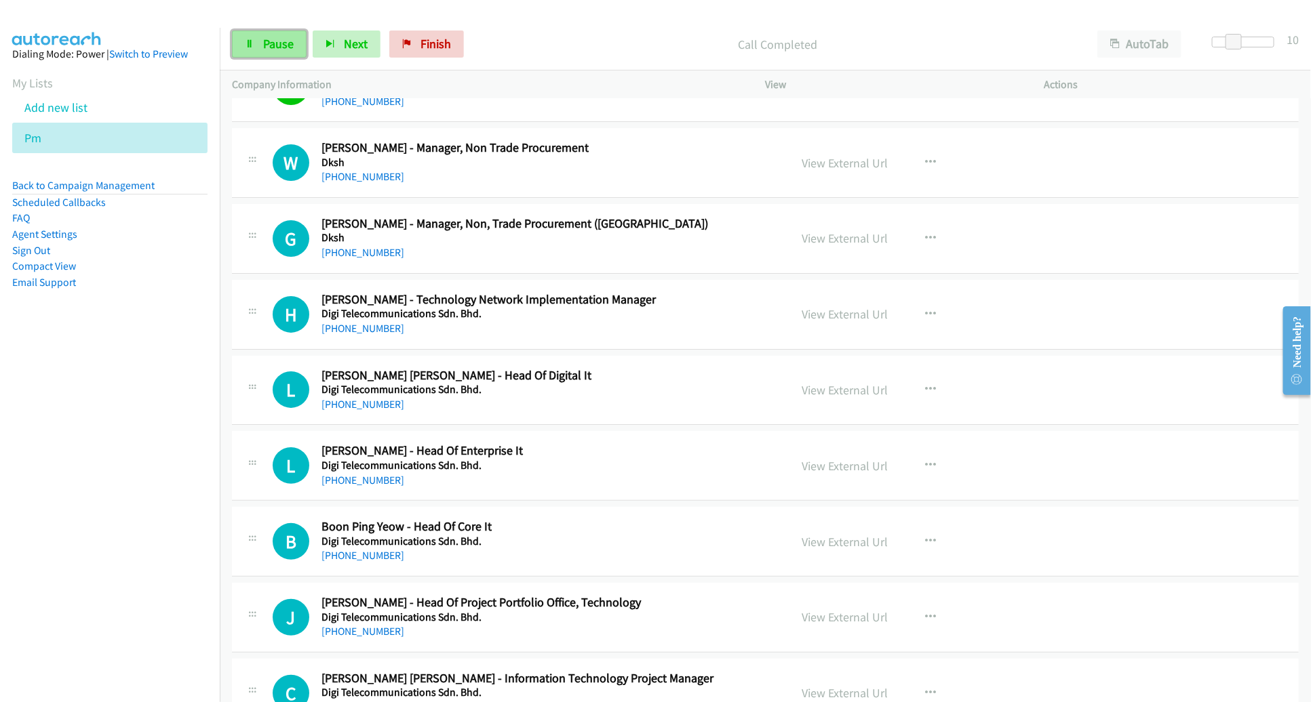
click at [285, 42] on span "Pause" at bounding box center [278, 44] width 31 height 16
click at [294, 49] on span "Start Calls" at bounding box center [289, 44] width 53 height 16
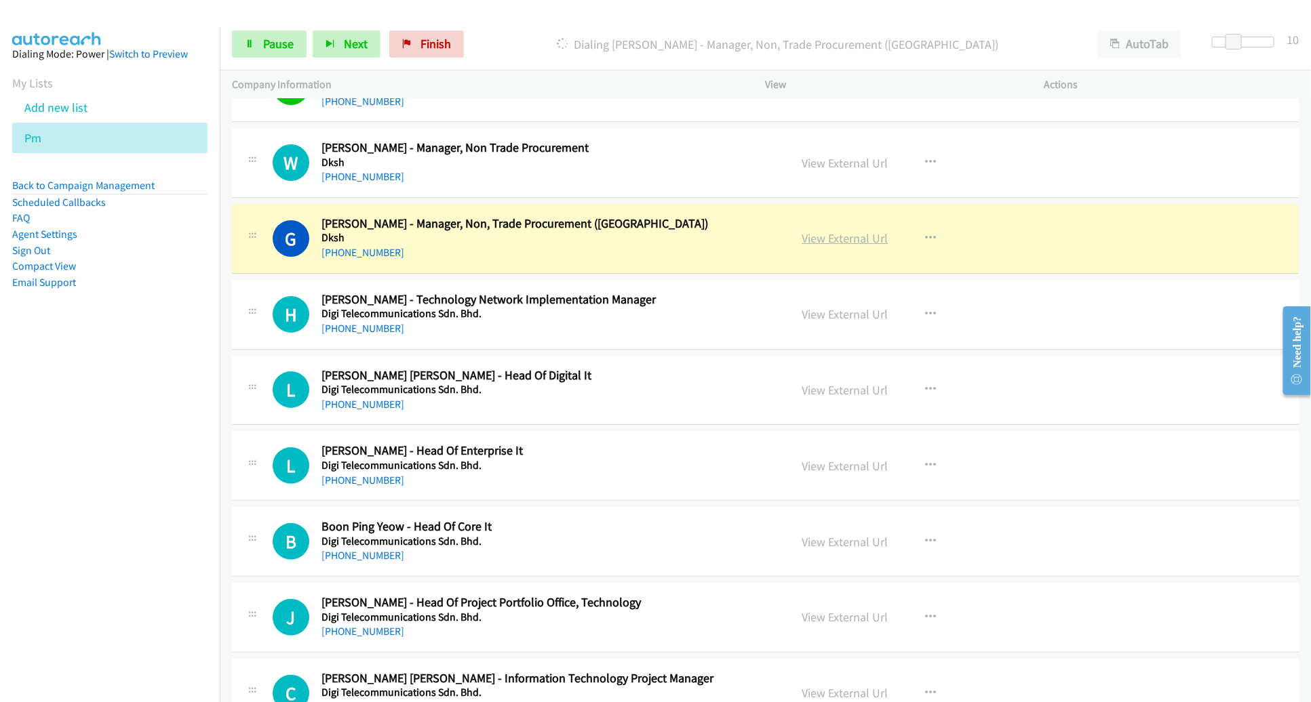
click at [820, 231] on link "View External Url" at bounding box center [845, 239] width 86 height 16
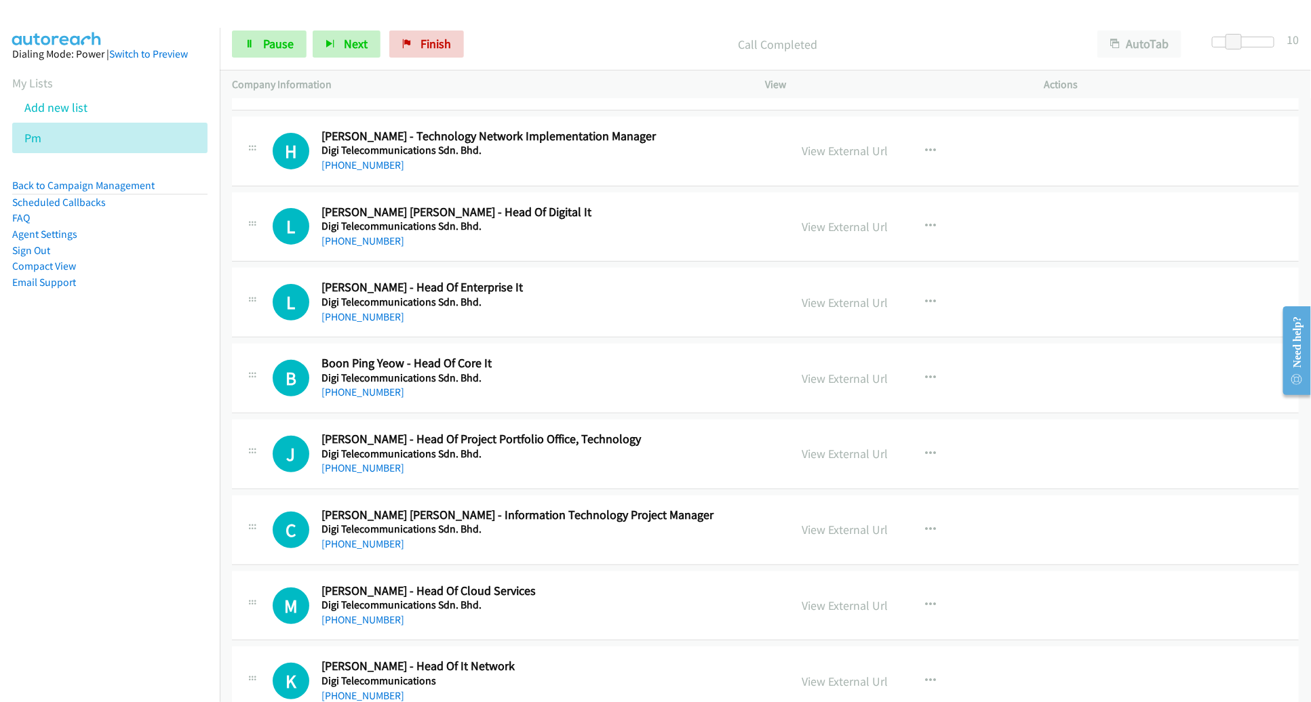
scroll to position [2762, 0]
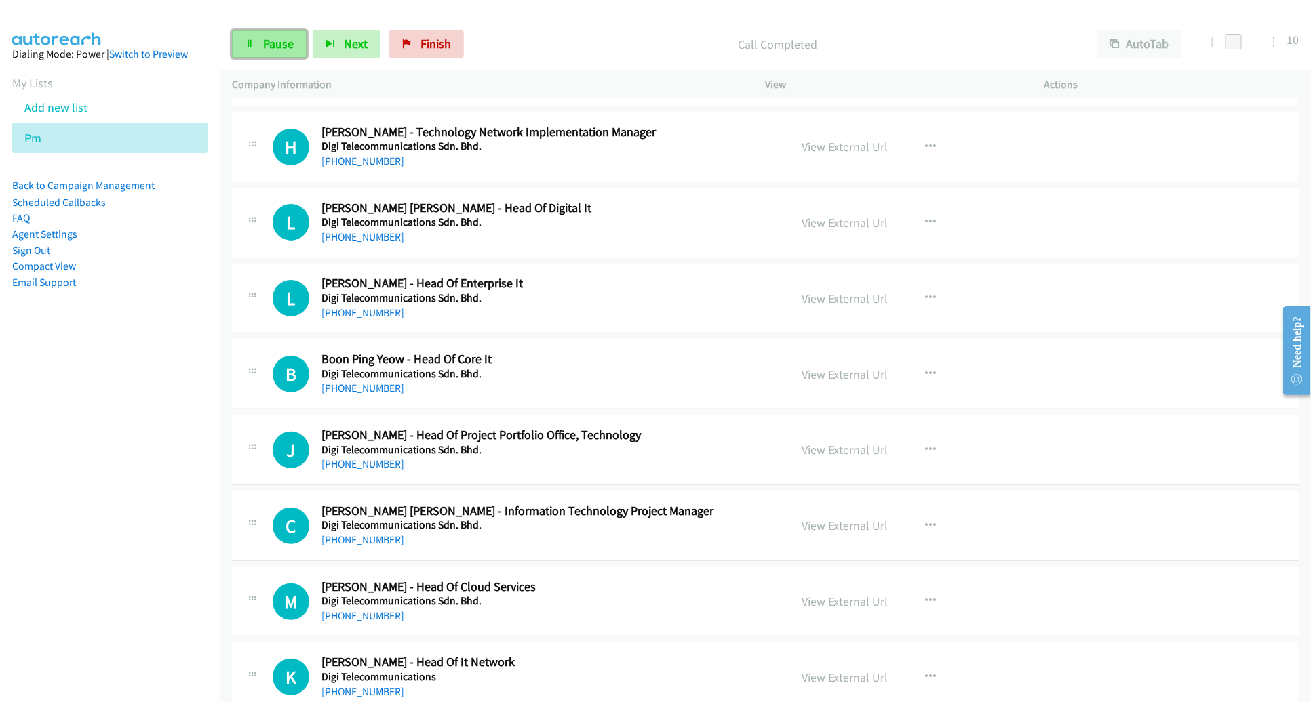
click at [258, 39] on link "Pause" at bounding box center [269, 44] width 75 height 27
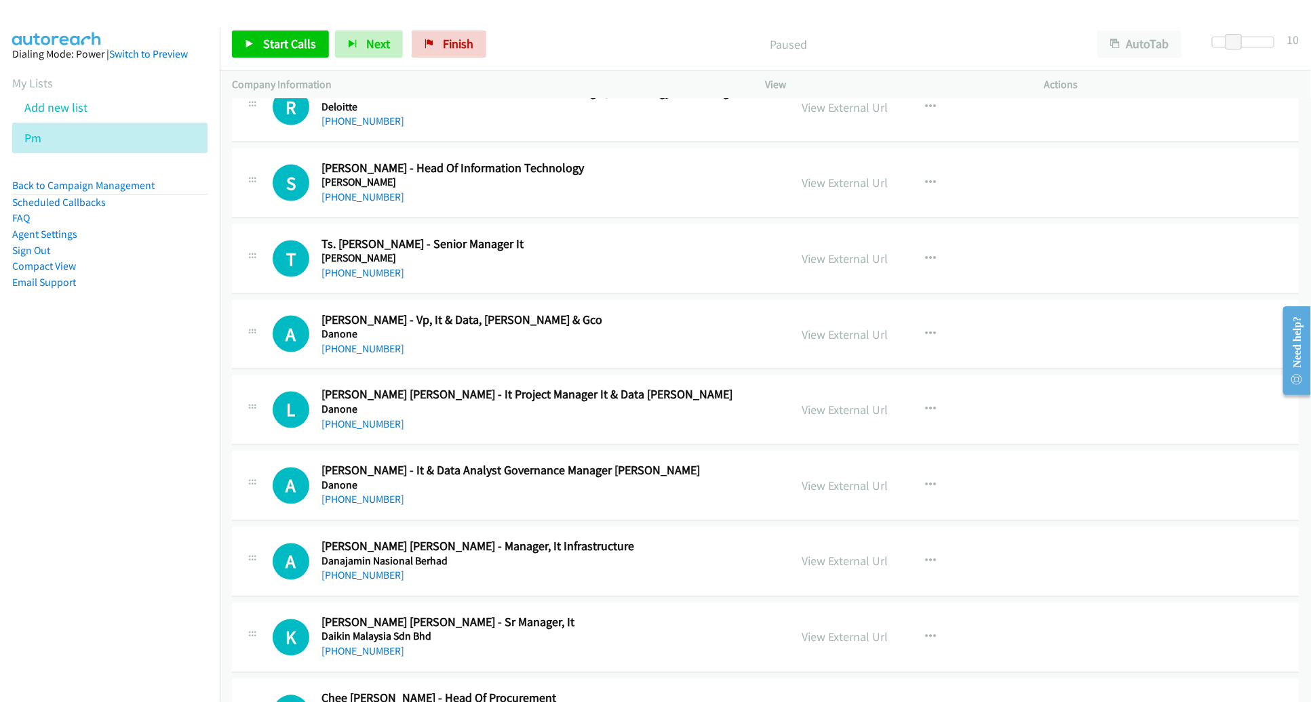
scroll to position [6308, 0]
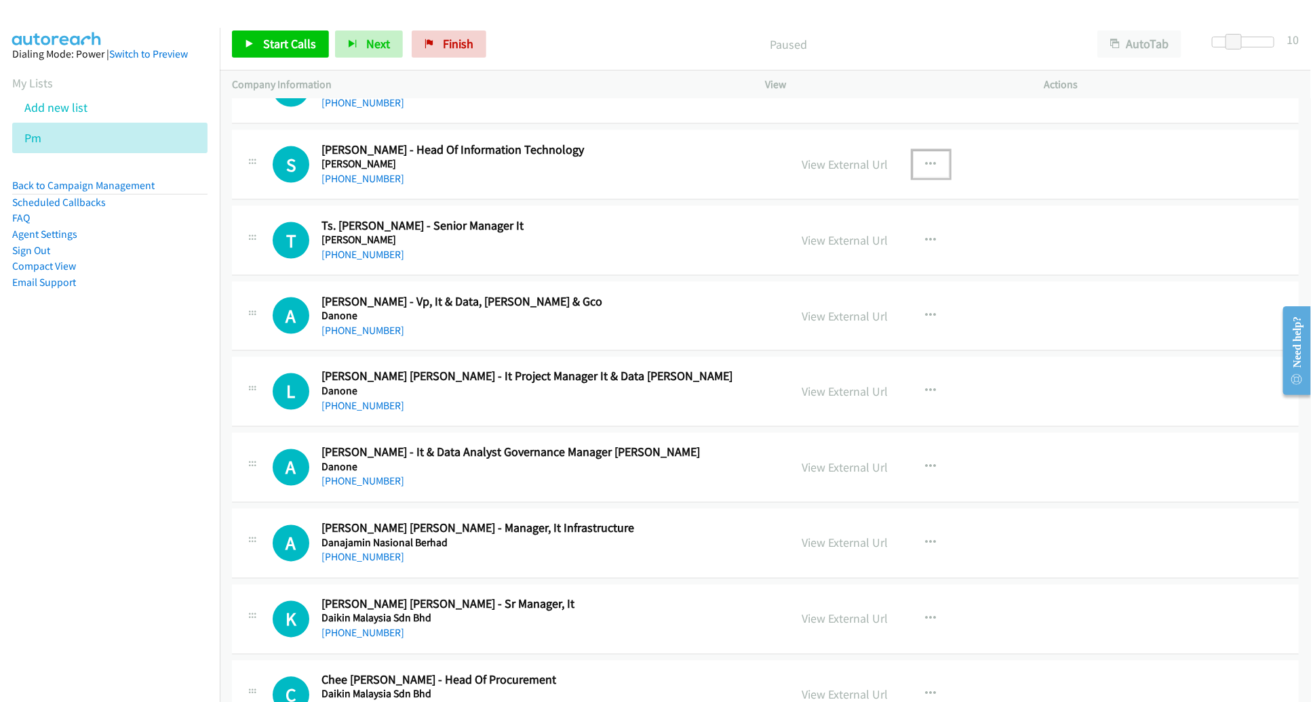
click at [926, 159] on icon "button" at bounding box center [931, 164] width 11 height 11
click at [853, 239] on link "Start Calls Here" at bounding box center [858, 252] width 180 height 27
click at [283, 48] on span "Start Calls" at bounding box center [289, 44] width 53 height 16
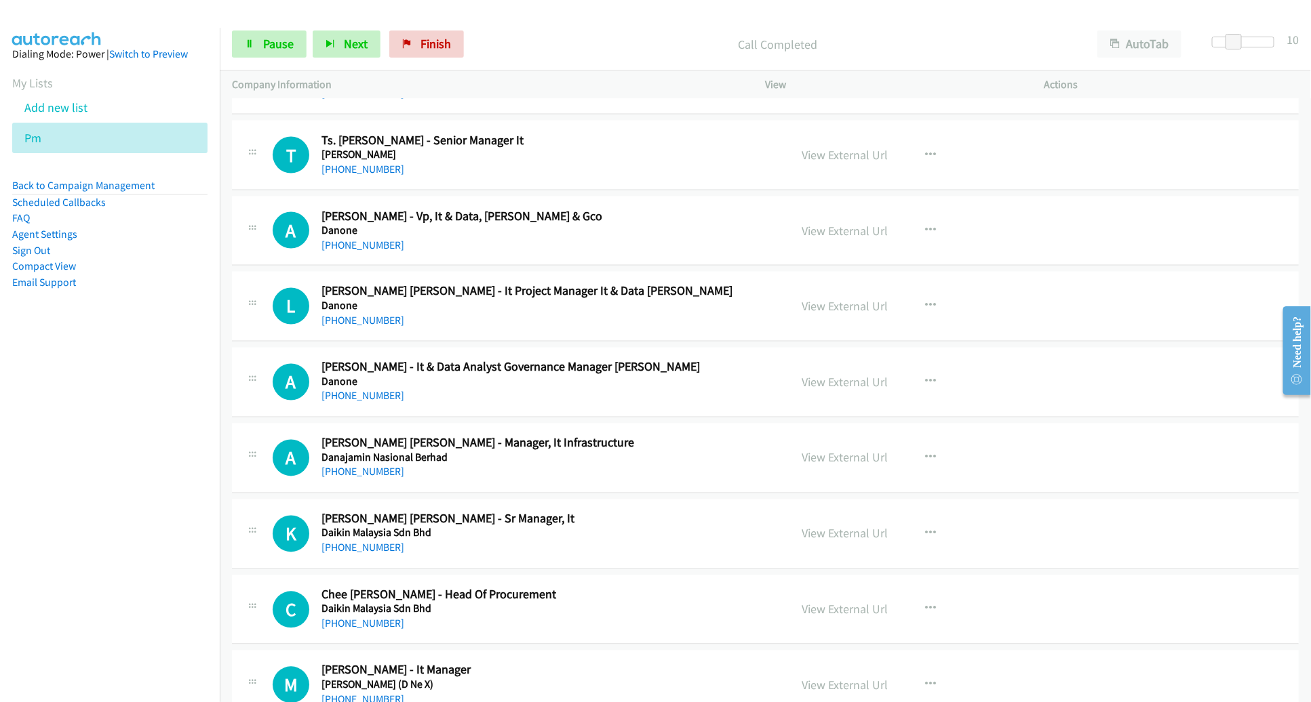
scroll to position [6390, 0]
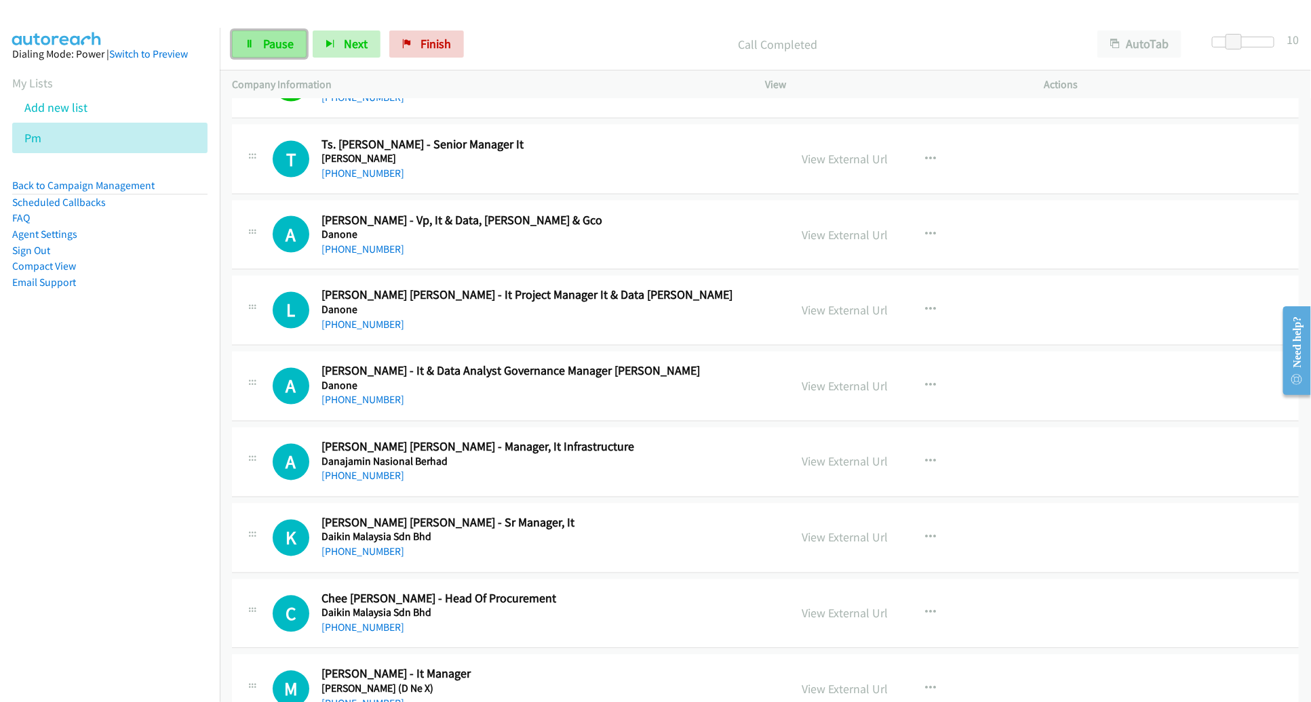
click at [261, 42] on link "Pause" at bounding box center [269, 44] width 75 height 27
click at [261, 42] on link "Start Calls" at bounding box center [280, 44] width 97 height 27
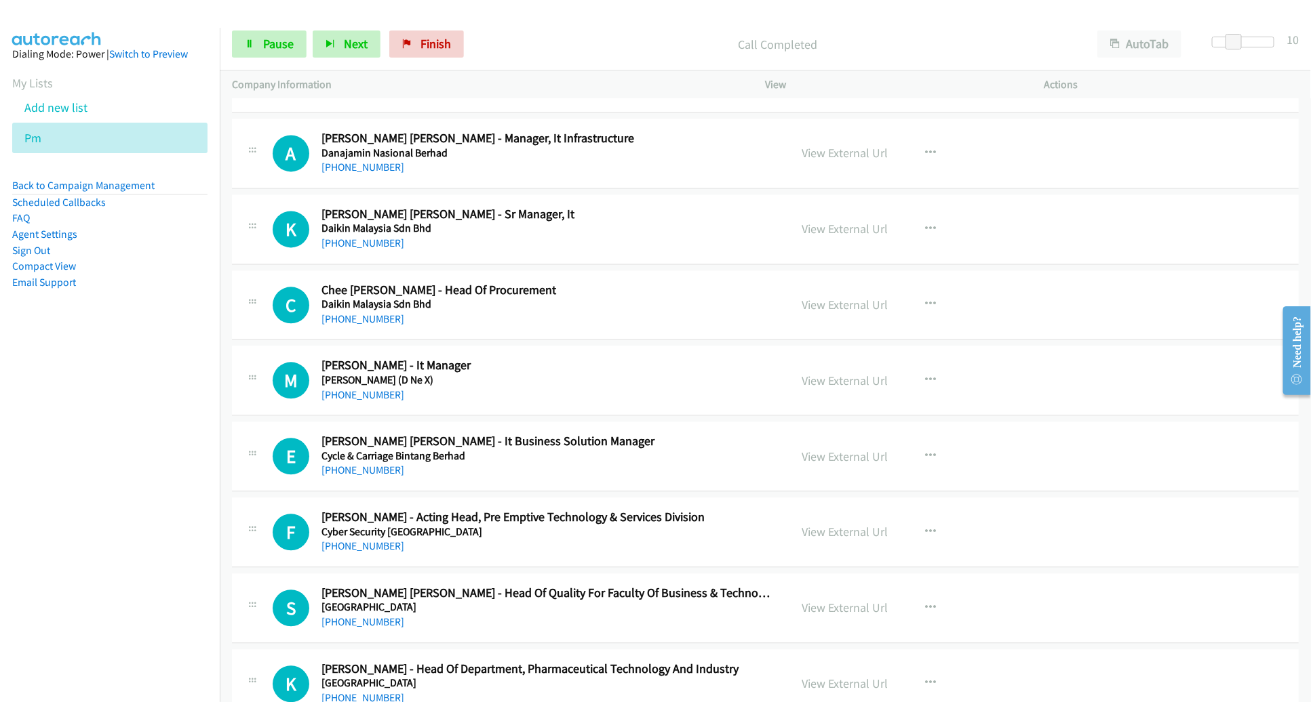
scroll to position [6699, 0]
click at [292, 49] on span "Pause" at bounding box center [278, 44] width 31 height 16
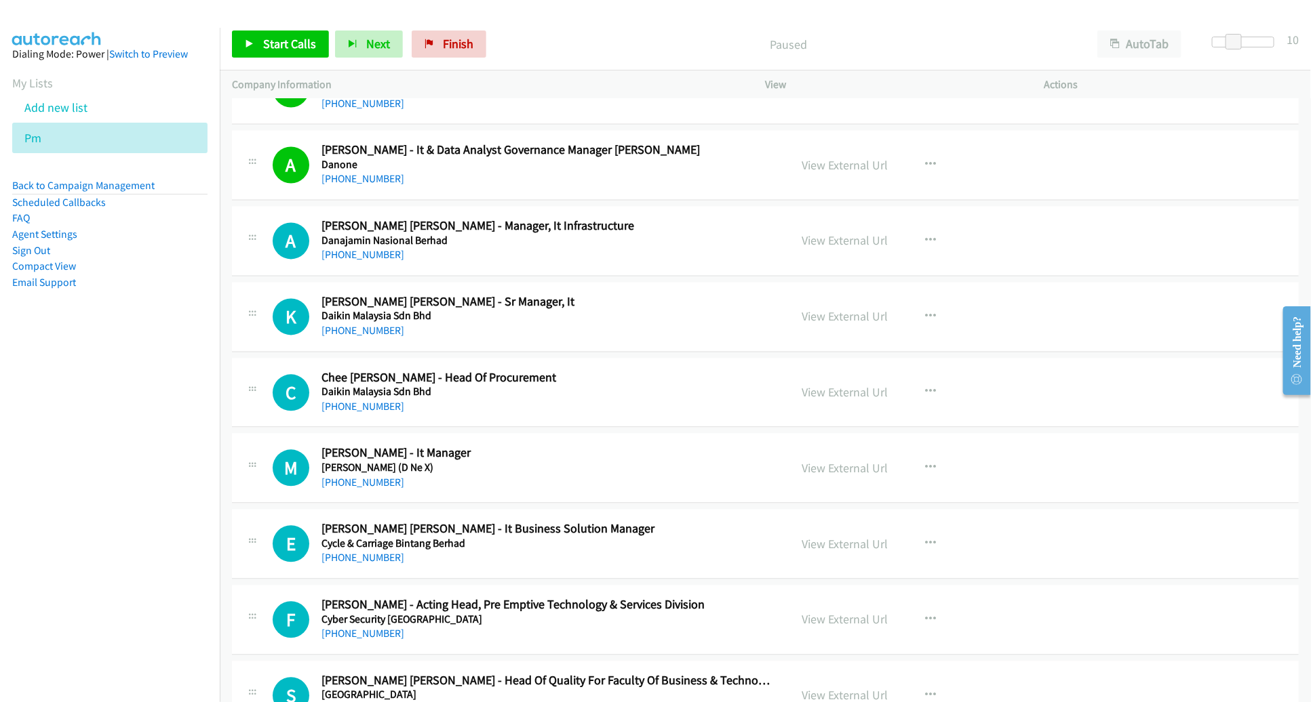
scroll to position [6614, 0]
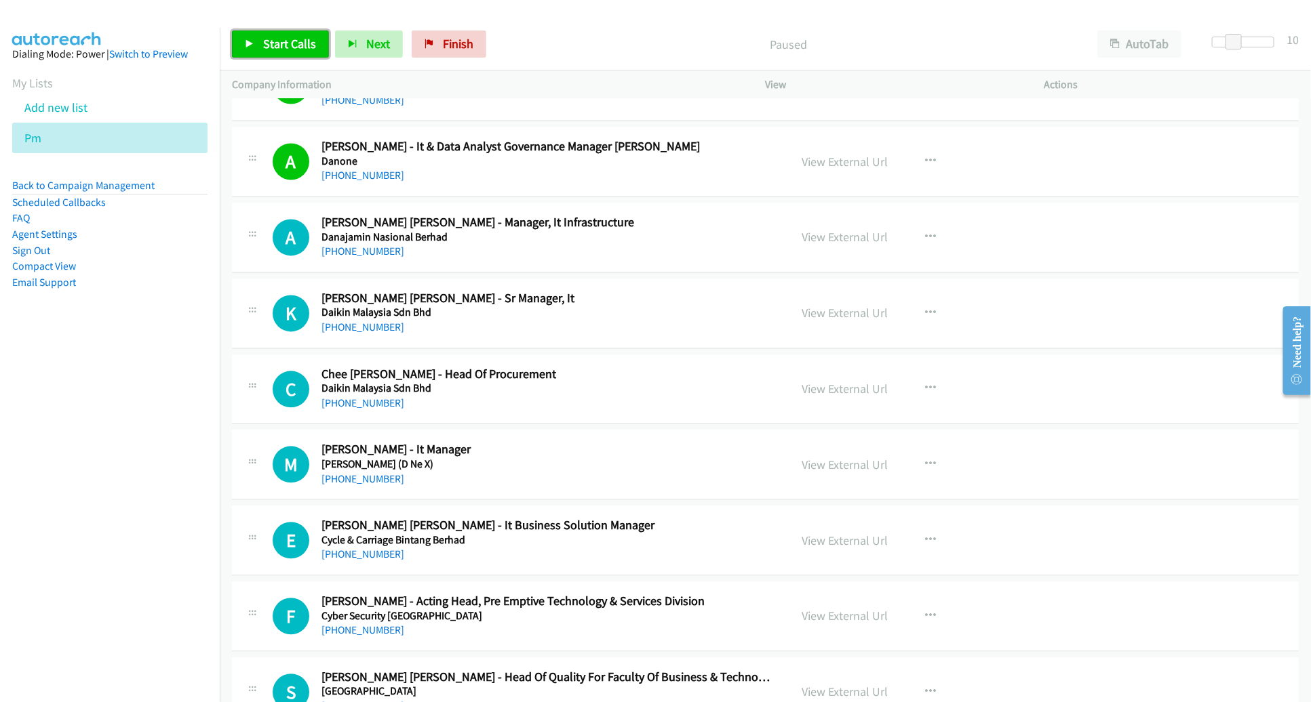
click at [266, 40] on span "Start Calls" at bounding box center [289, 44] width 53 height 16
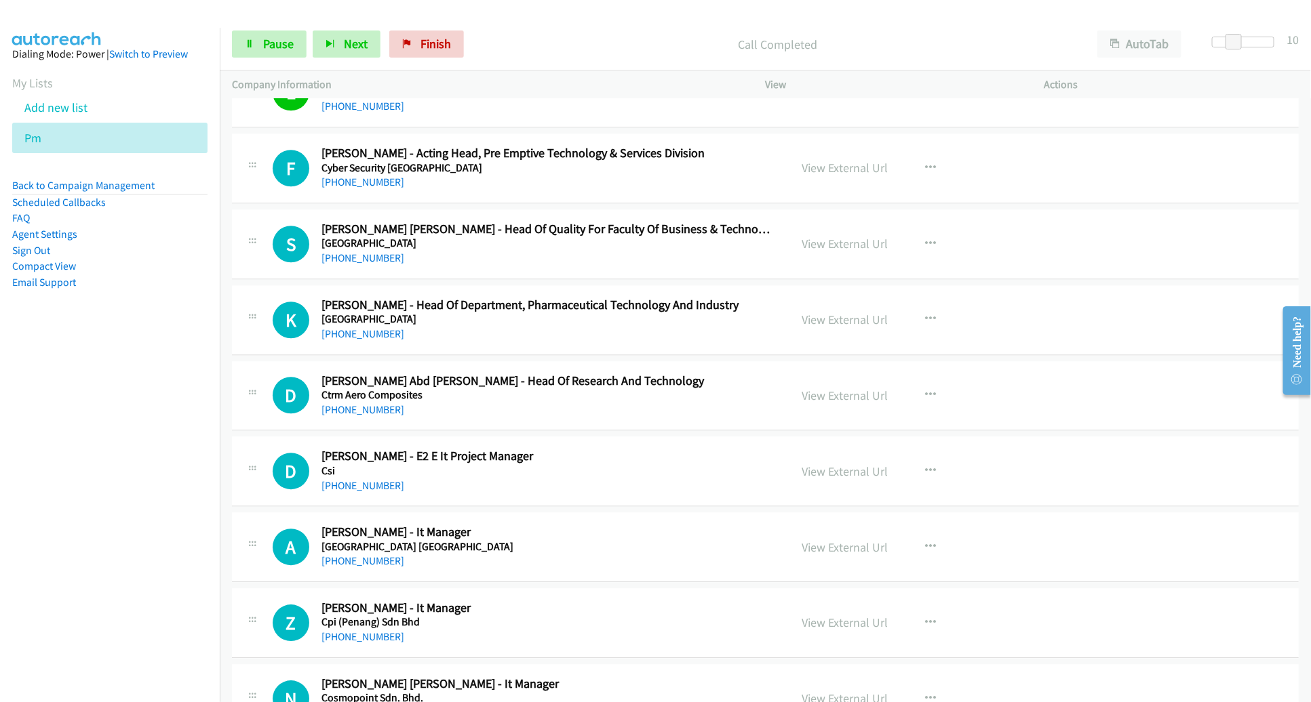
scroll to position [7067, 0]
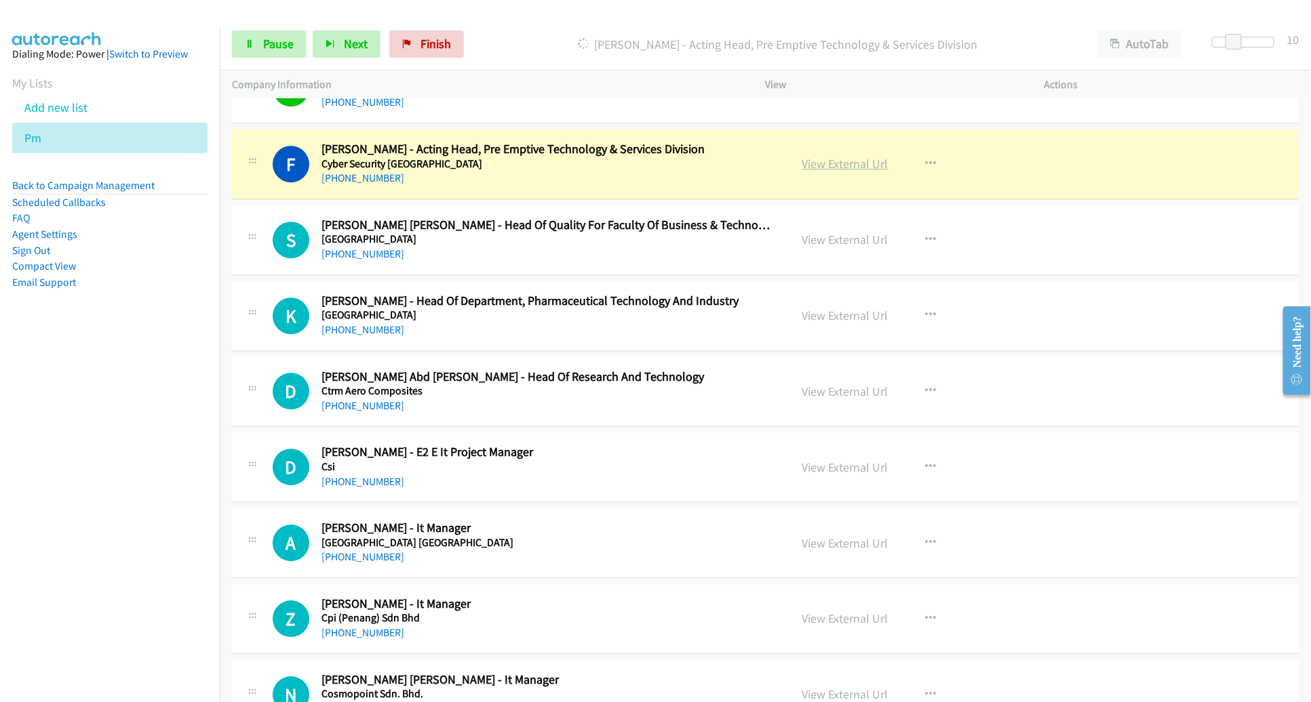
click at [818, 156] on link "View External Url" at bounding box center [845, 164] width 86 height 16
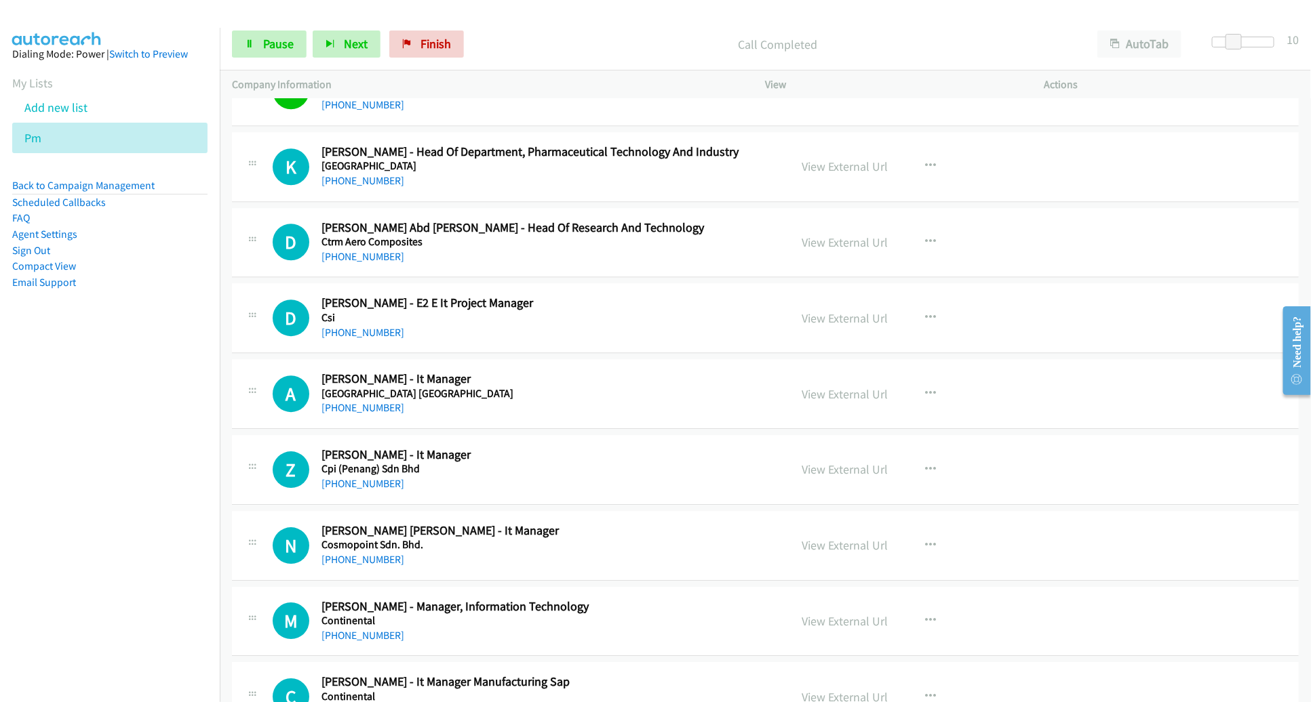
scroll to position [7217, 0]
click at [268, 41] on span "Pause" at bounding box center [278, 44] width 31 height 16
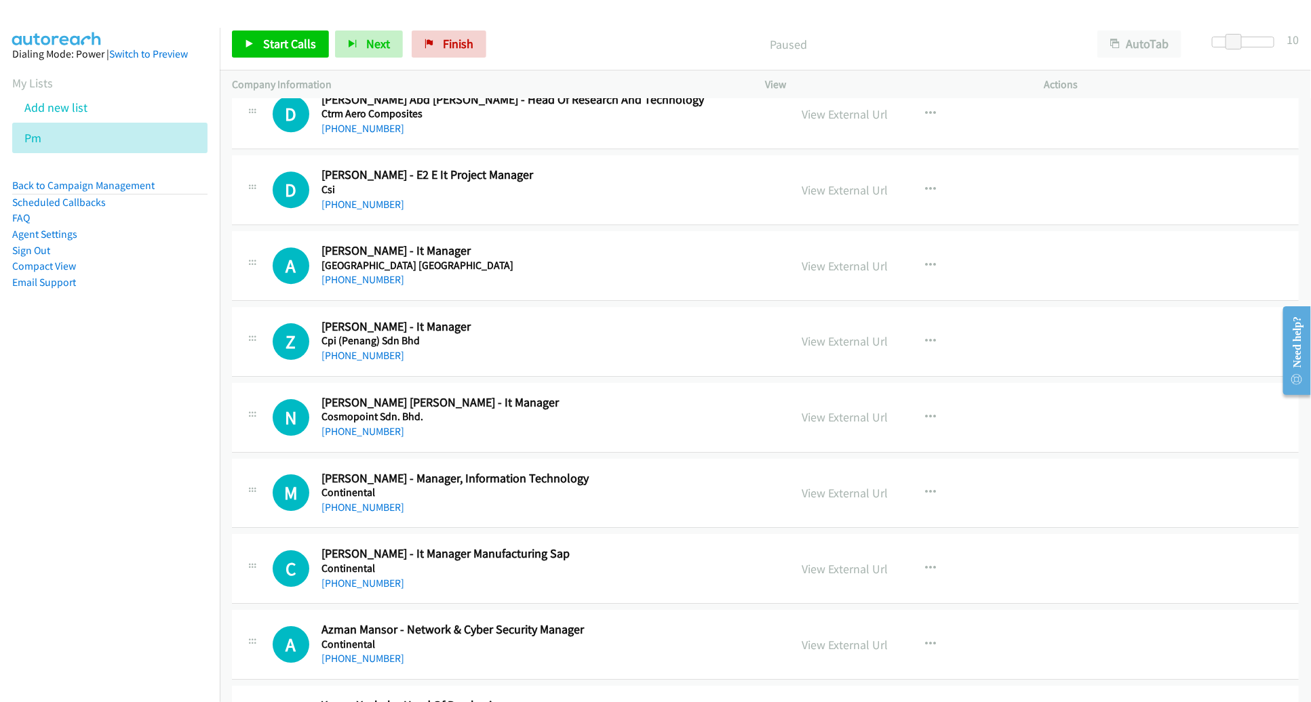
scroll to position [7347, 0]
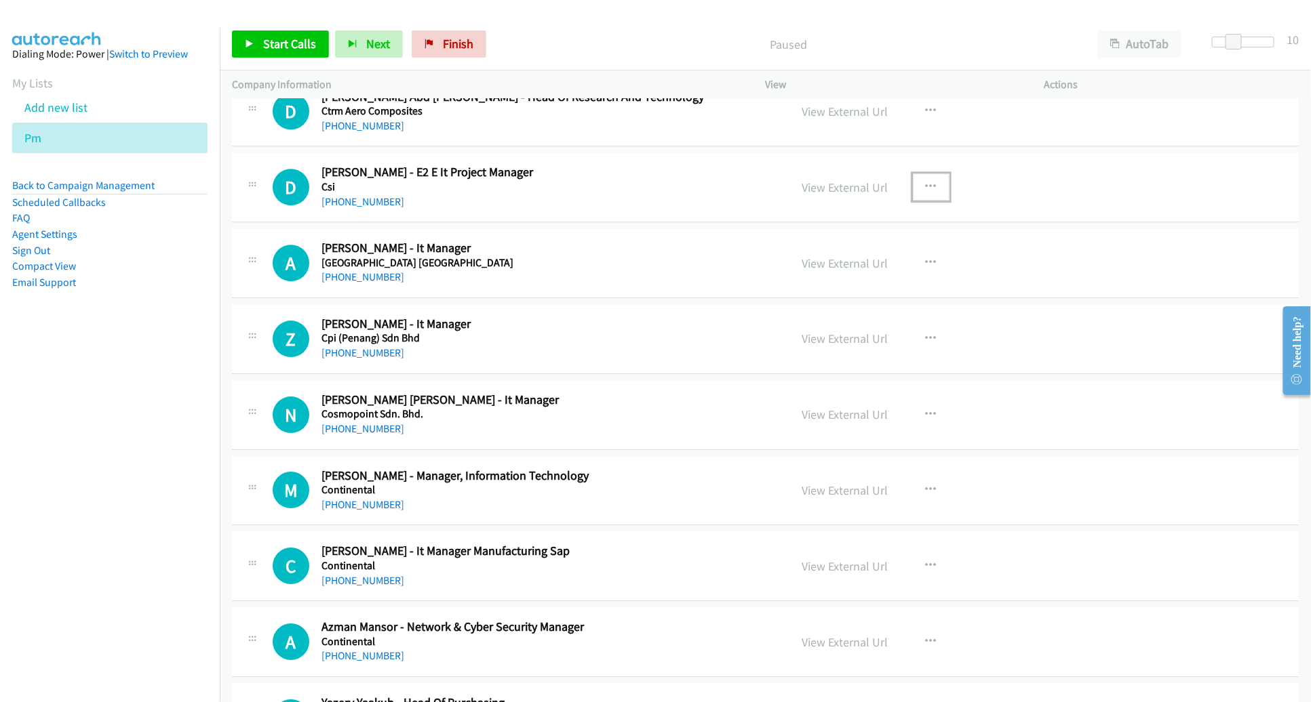
click at [926, 182] on icon "button" at bounding box center [931, 187] width 11 height 11
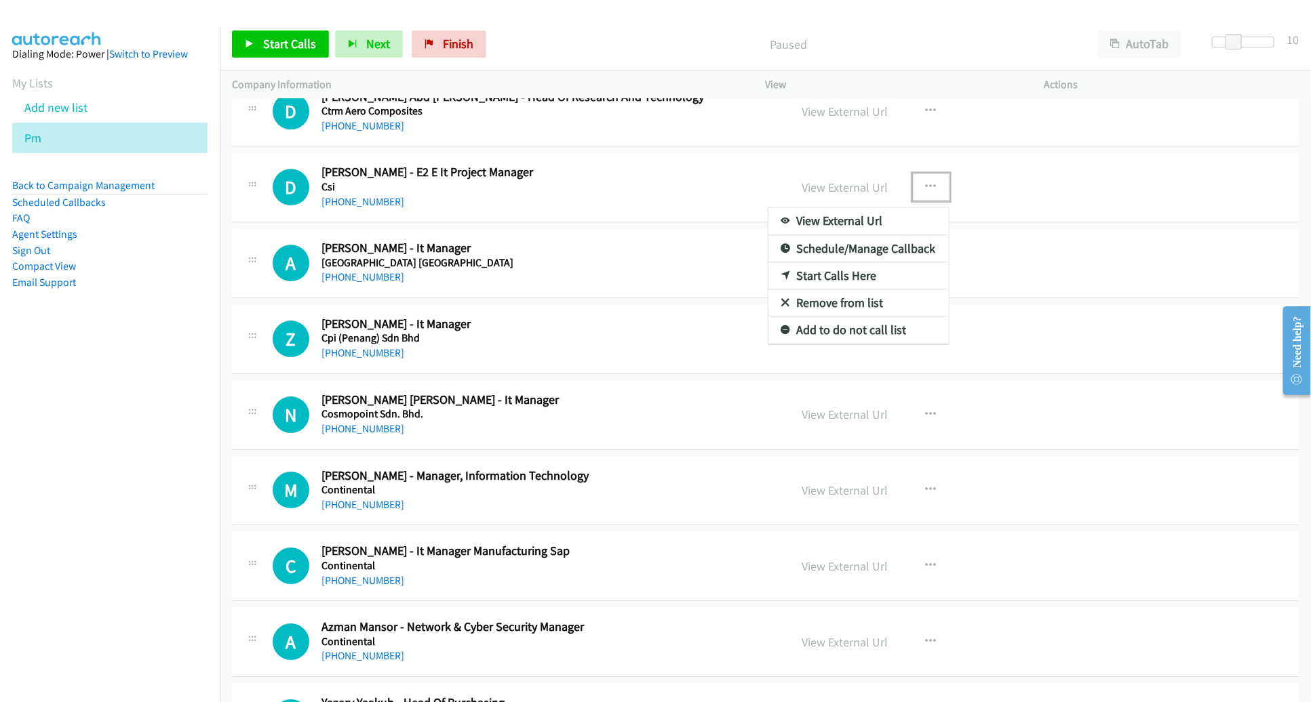
click at [830, 262] on link "Start Calls Here" at bounding box center [858, 275] width 180 height 27
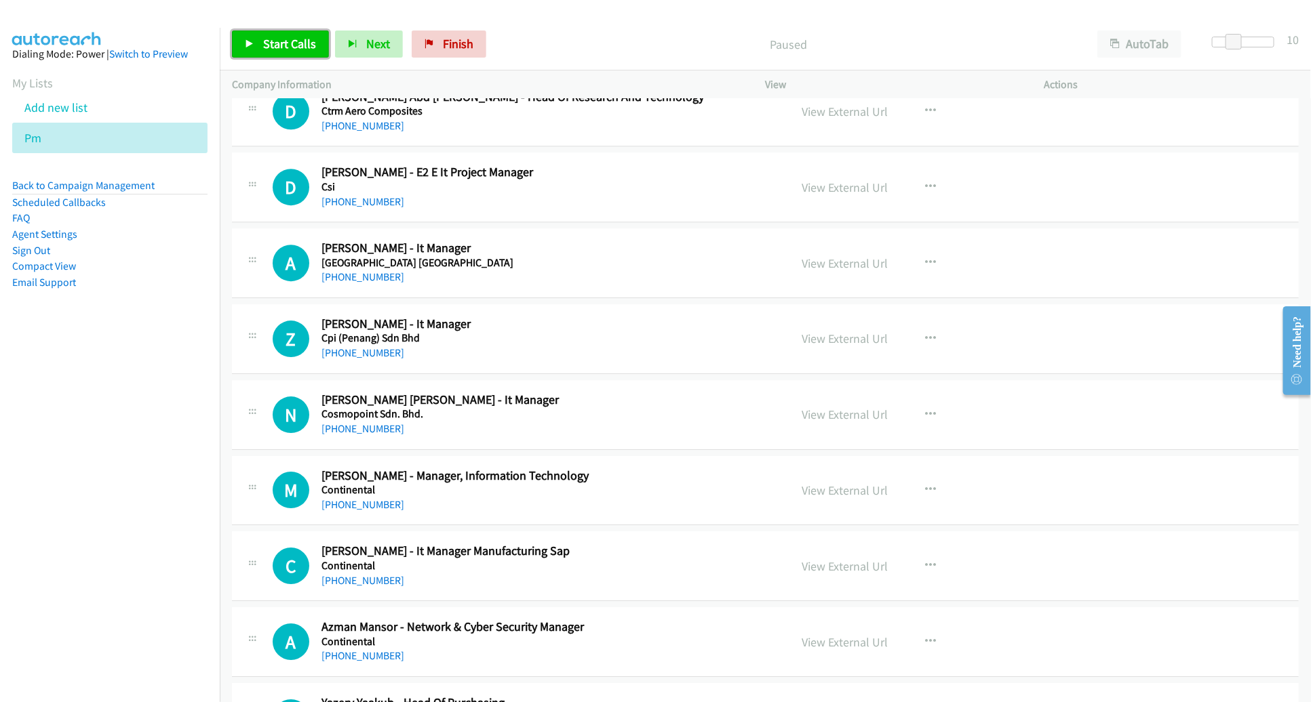
click at [304, 43] on span "Start Calls" at bounding box center [289, 44] width 53 height 16
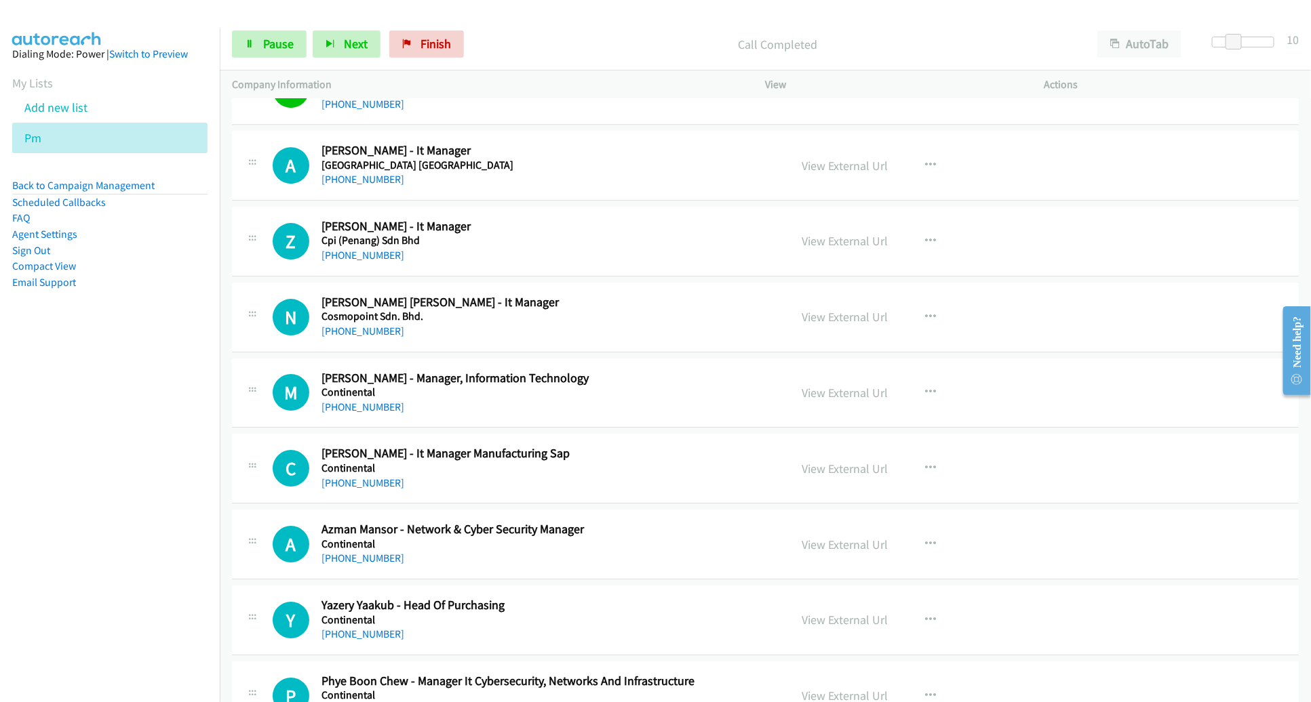
scroll to position [7445, 0]
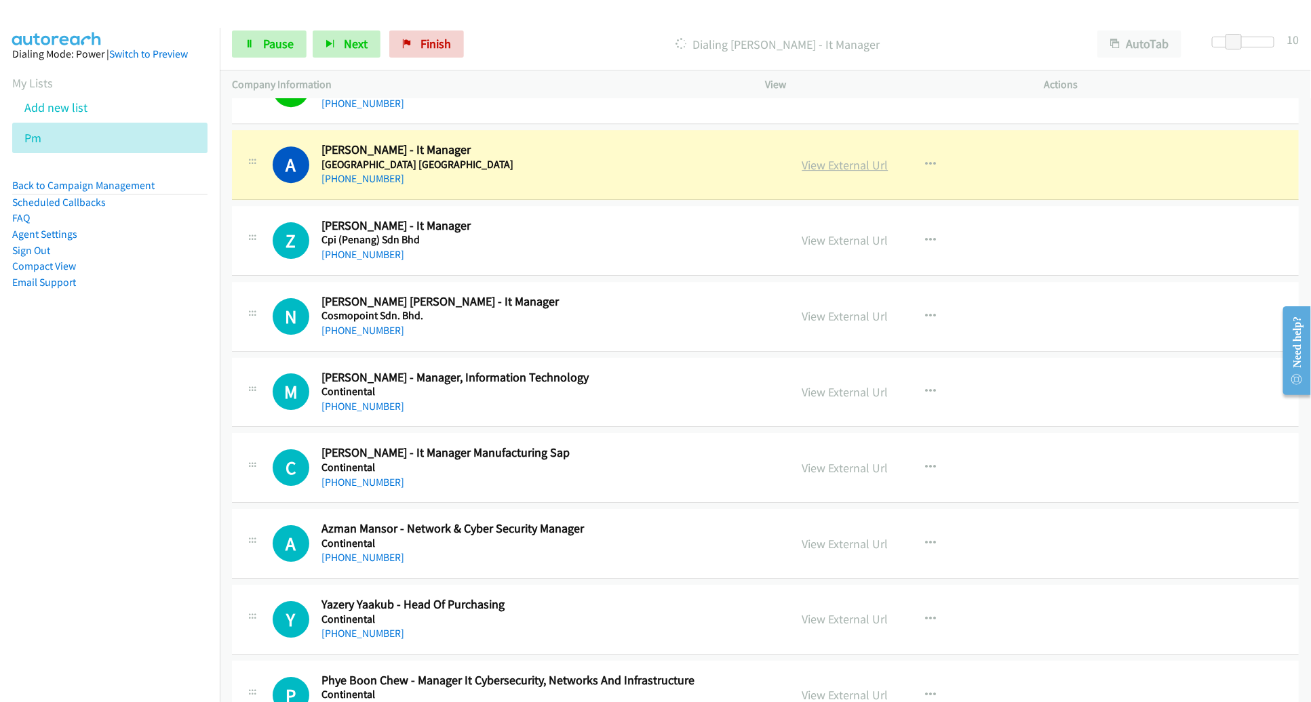
click at [815, 157] on link "View External Url" at bounding box center [845, 165] width 86 height 16
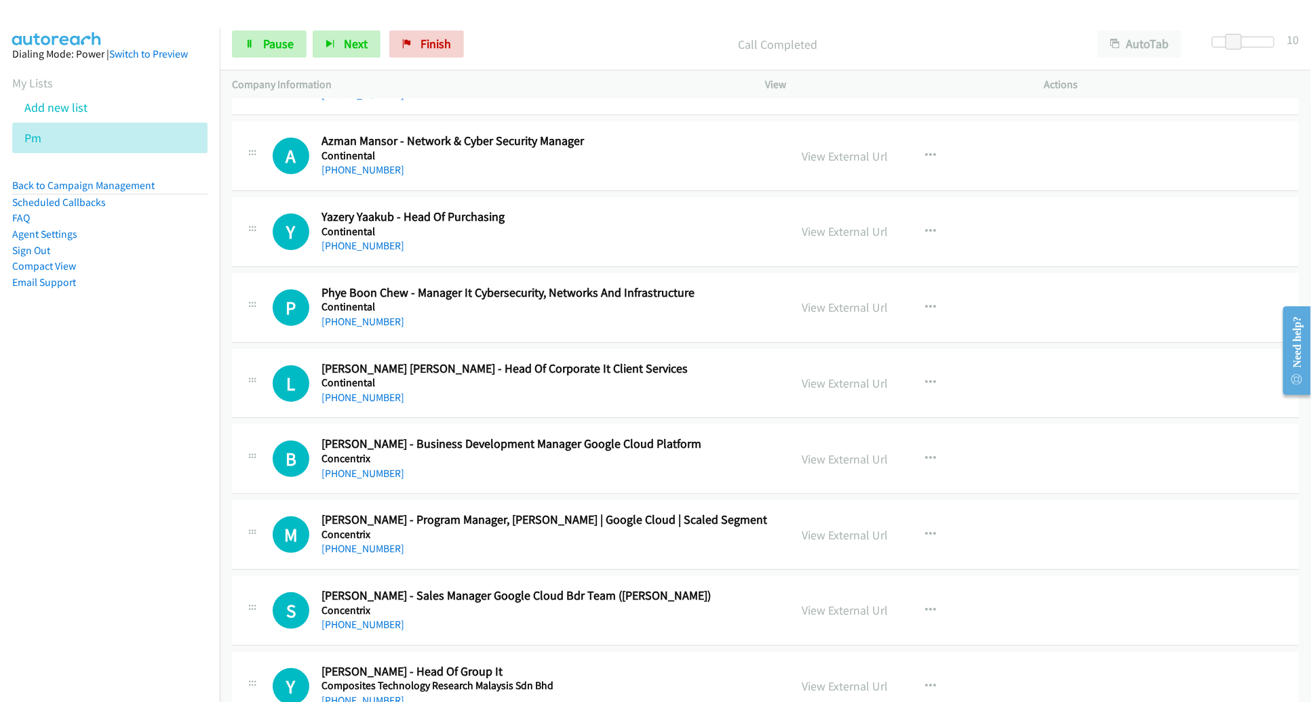
scroll to position [7839, 0]
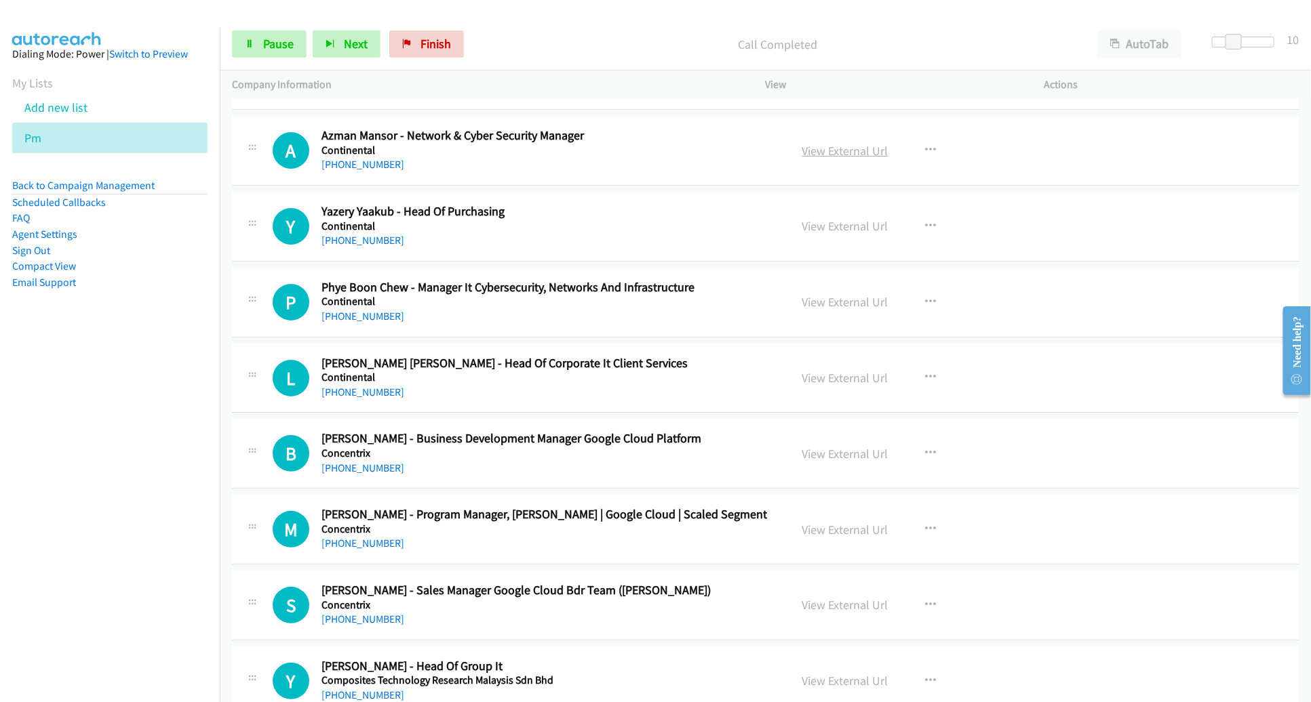
click at [805, 143] on link "View External Url" at bounding box center [845, 151] width 86 height 16
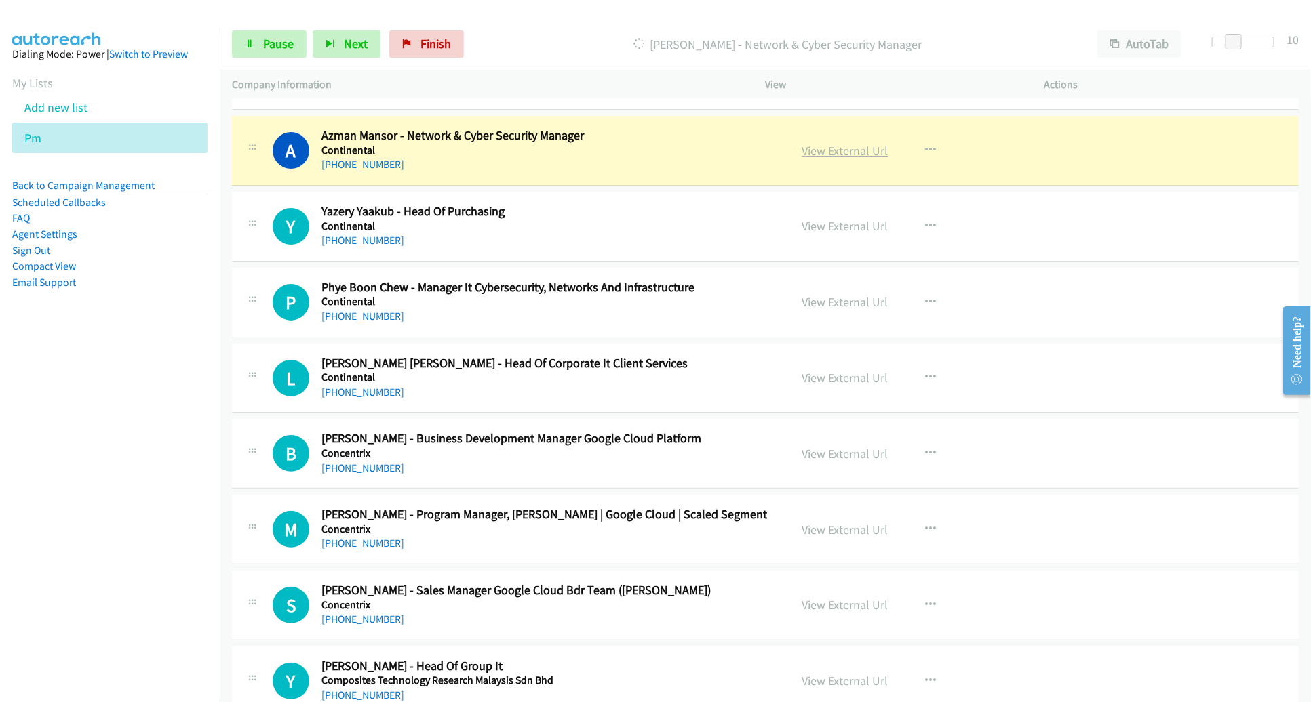
click at [855, 143] on link "View External Url" at bounding box center [845, 151] width 86 height 16
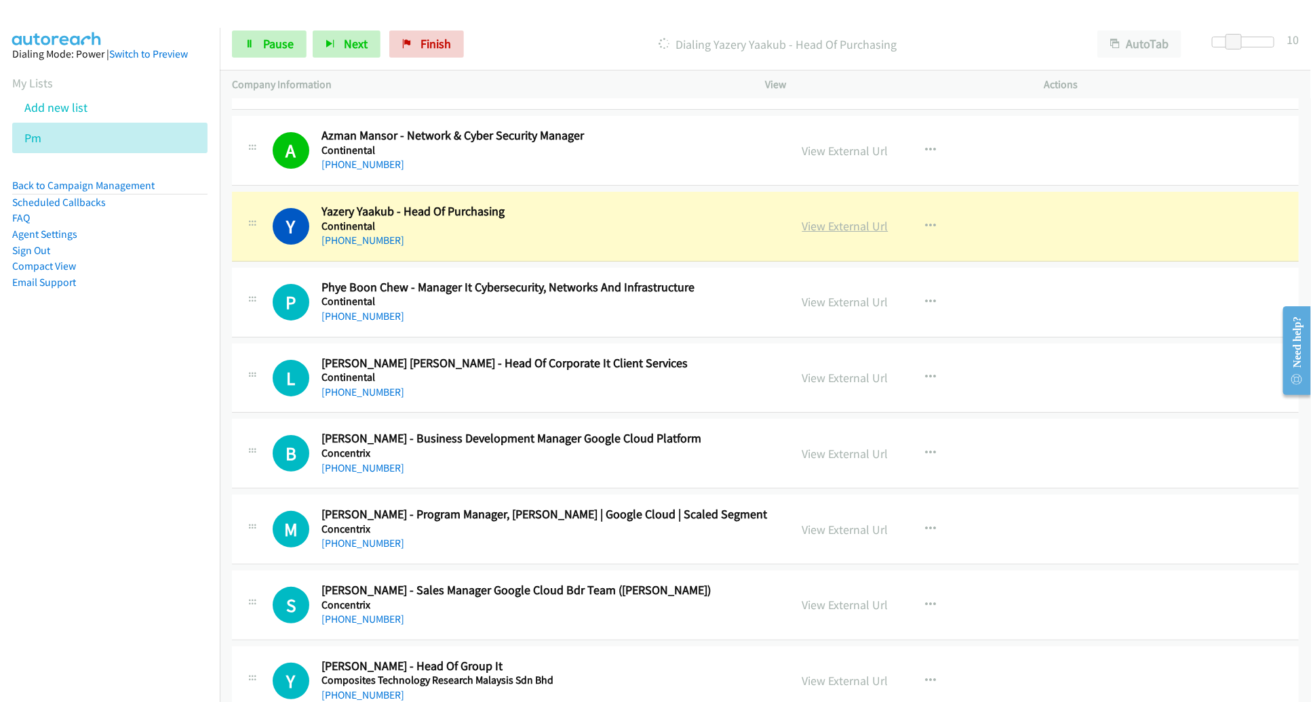
click at [823, 218] on link "View External Url" at bounding box center [845, 226] width 86 height 16
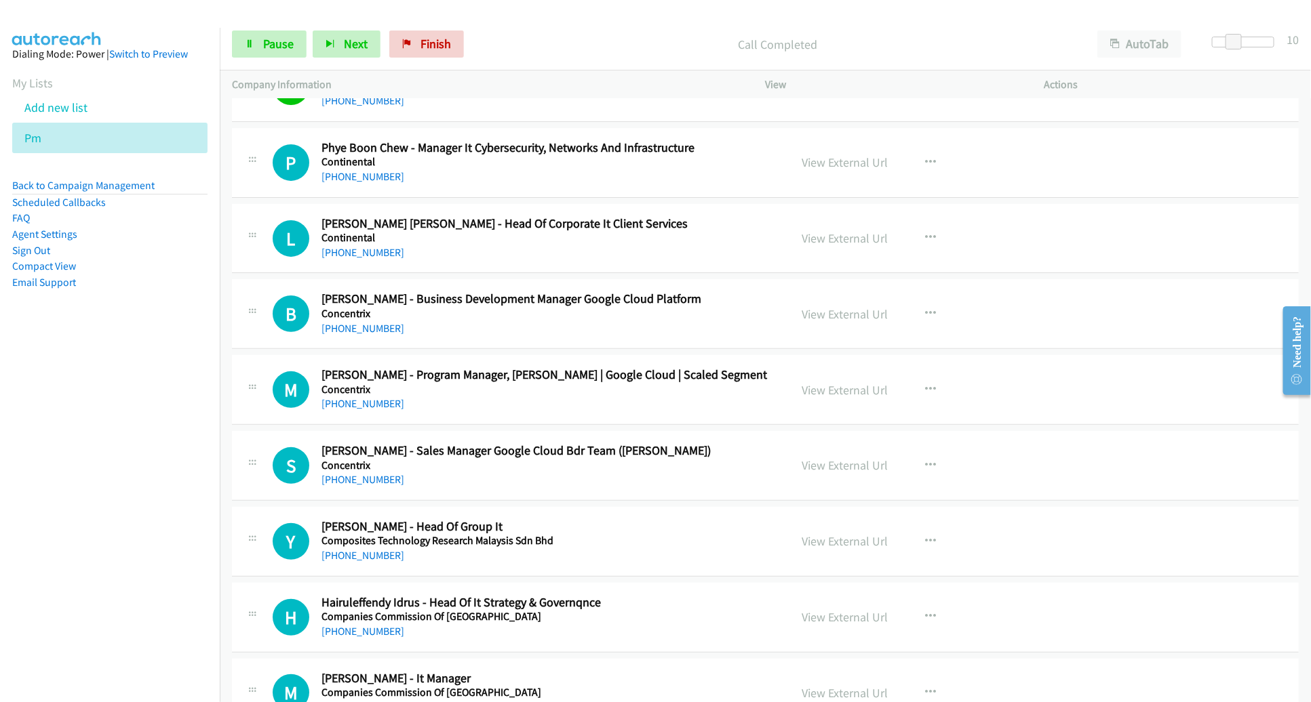
scroll to position [7979, 0]
click at [287, 39] on span "Pause" at bounding box center [278, 44] width 31 height 16
click at [266, 56] on link "Start Calls" at bounding box center [280, 44] width 97 height 27
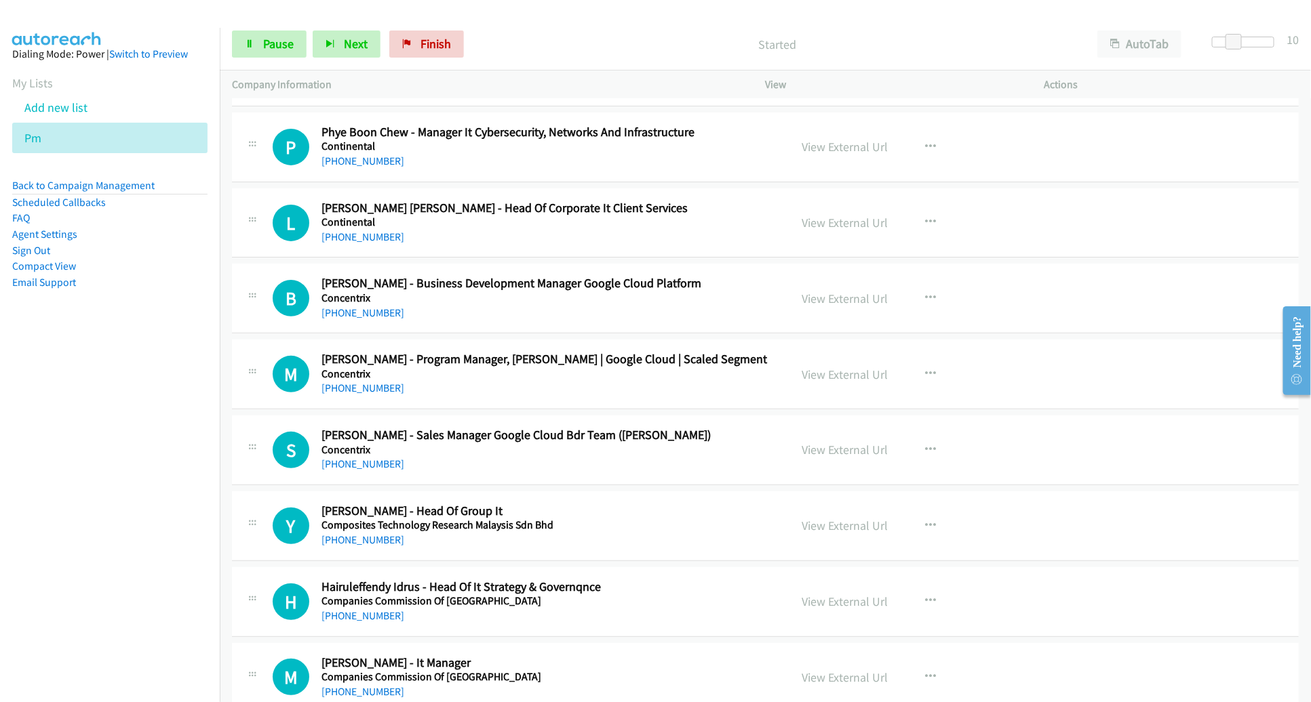
scroll to position [7993, 0]
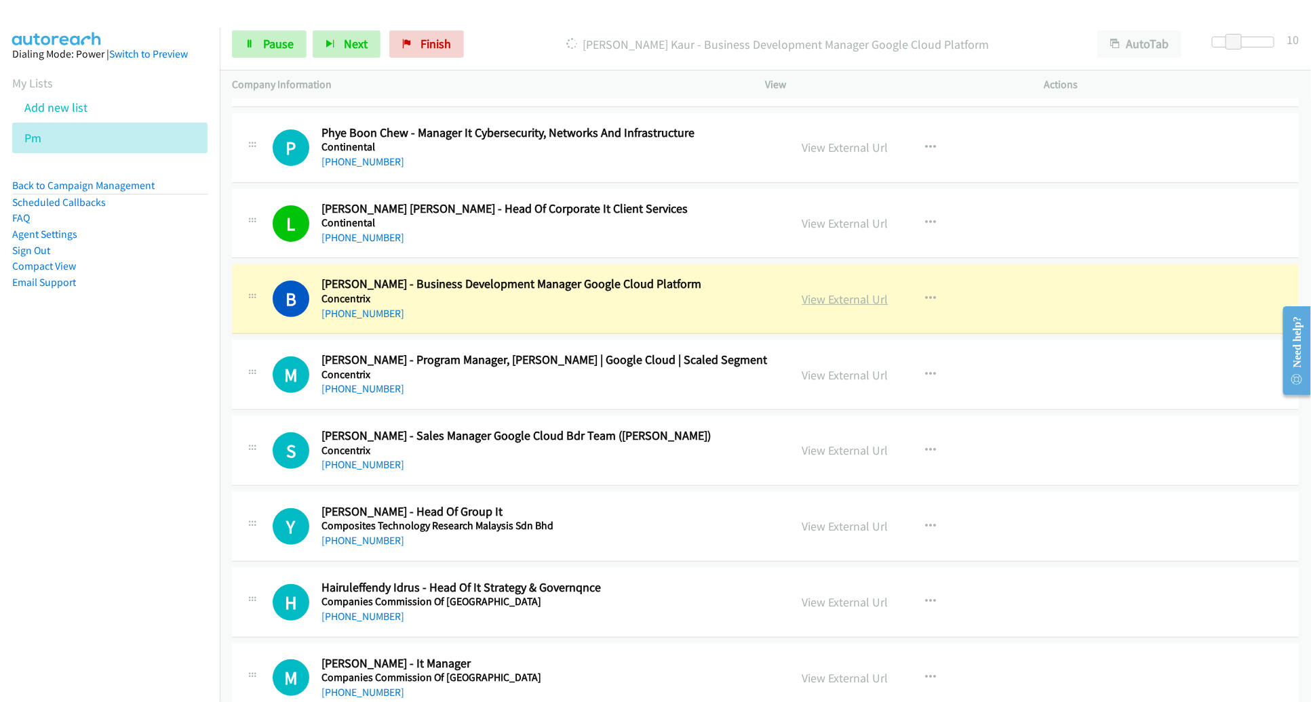
click at [814, 292] on link "View External Url" at bounding box center [845, 300] width 86 height 16
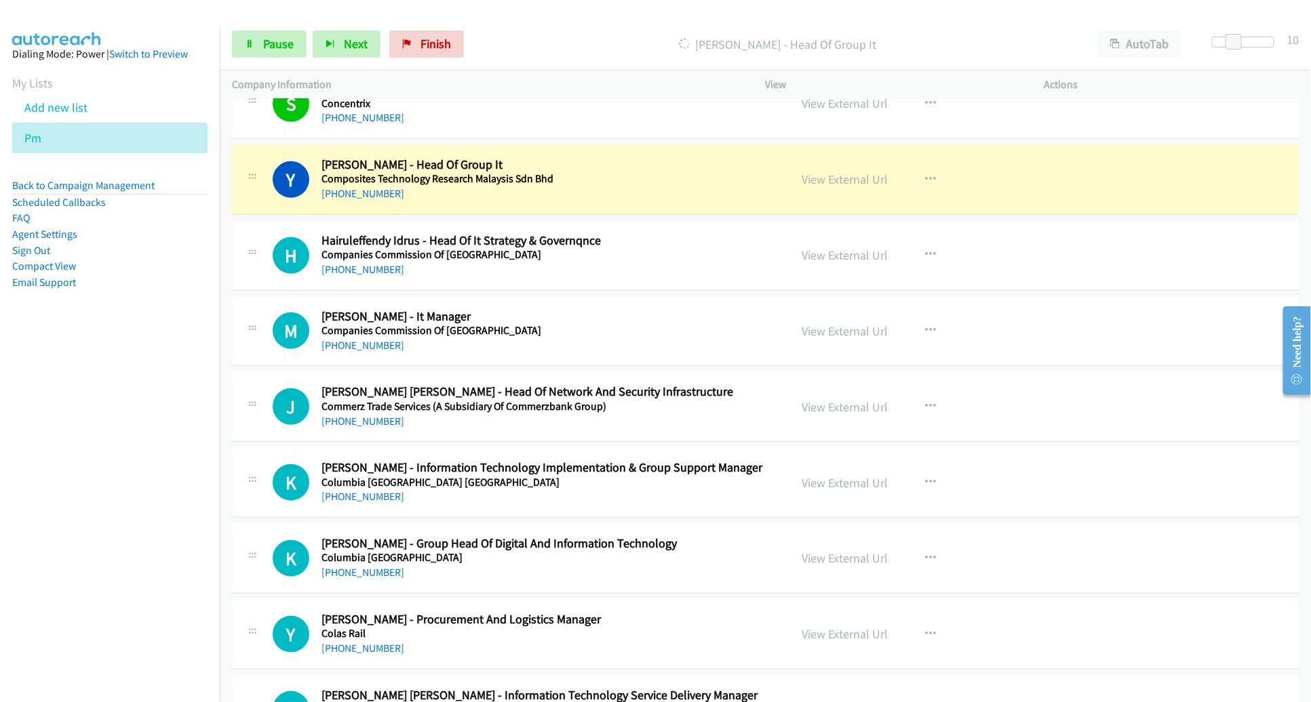
scroll to position [8361, 0]
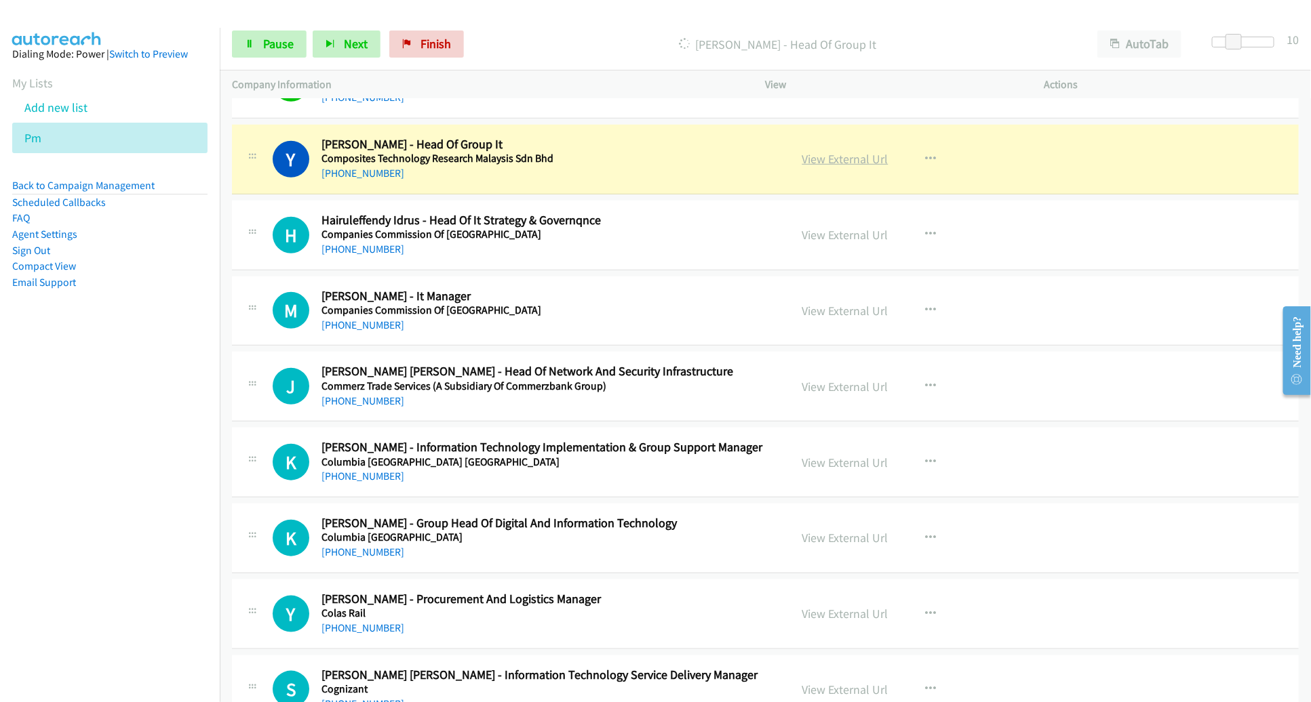
click at [818, 151] on link "View External Url" at bounding box center [845, 159] width 86 height 16
click at [279, 43] on span "Pause" at bounding box center [278, 44] width 31 height 16
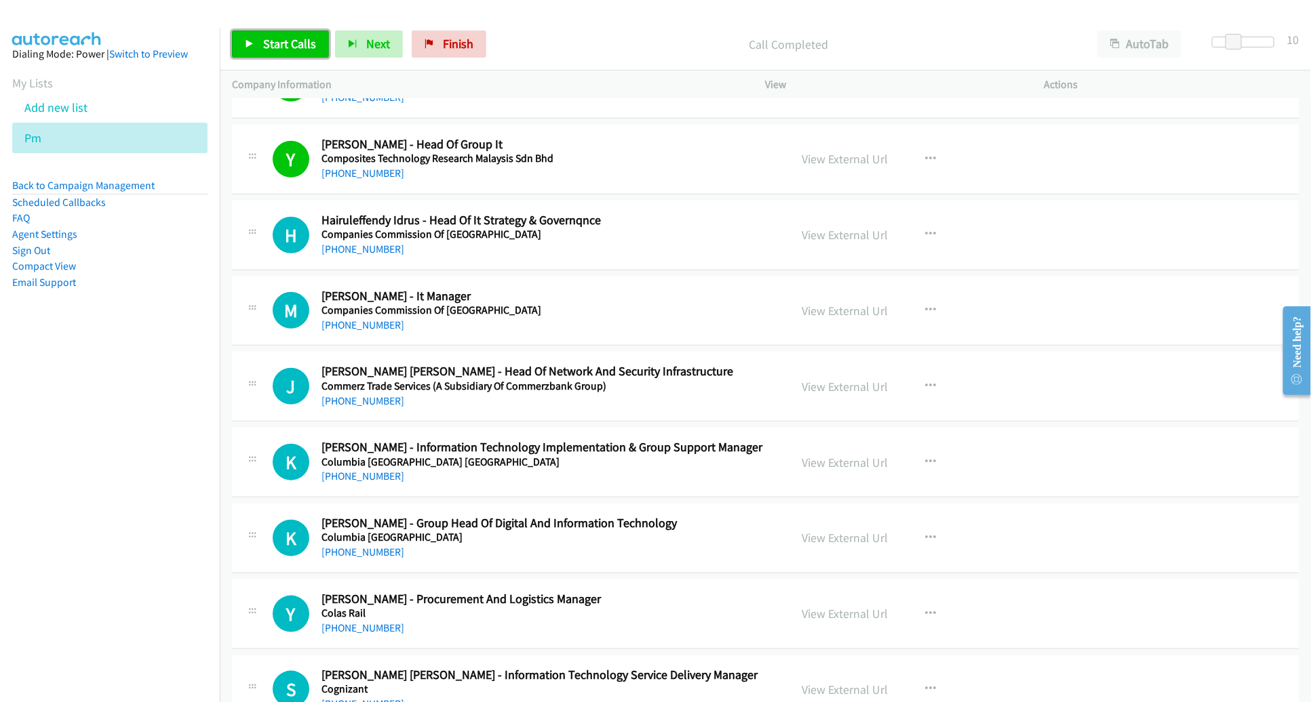
click at [263, 35] on link "Start Calls" at bounding box center [280, 44] width 97 height 27
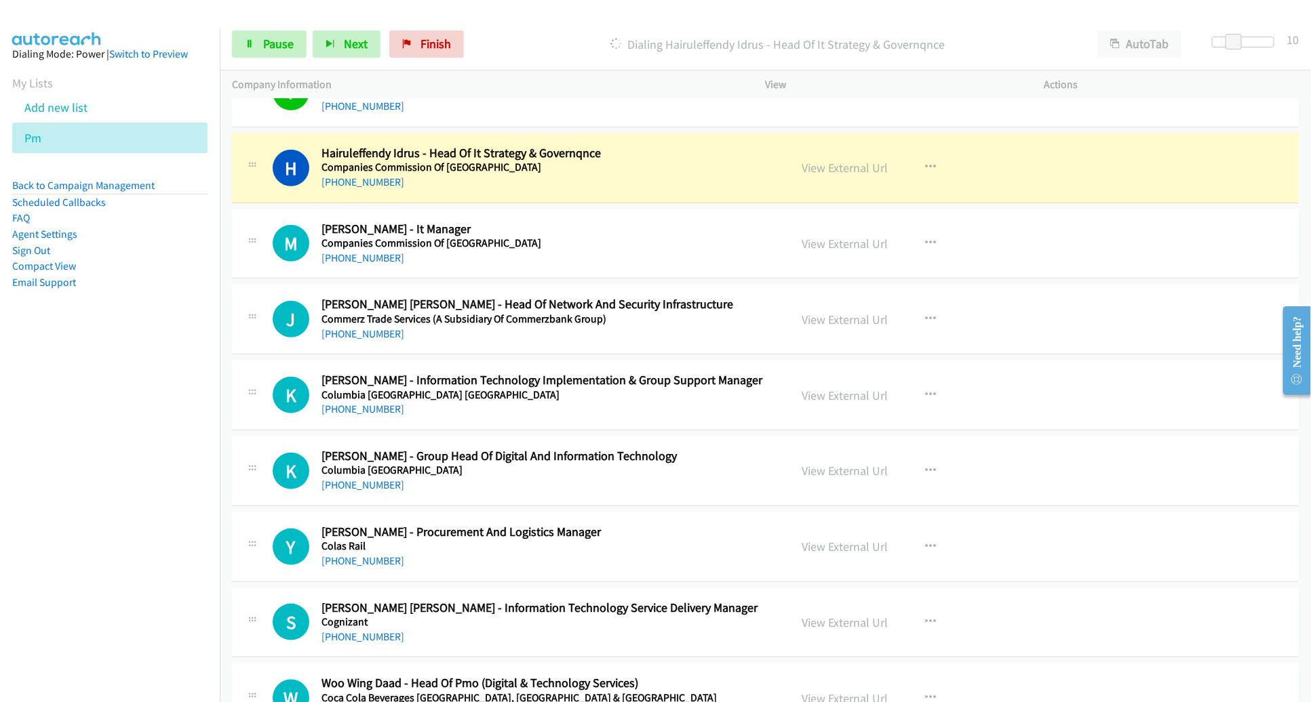
scroll to position [8428, 0]
click at [281, 47] on span "Pause" at bounding box center [278, 44] width 31 height 16
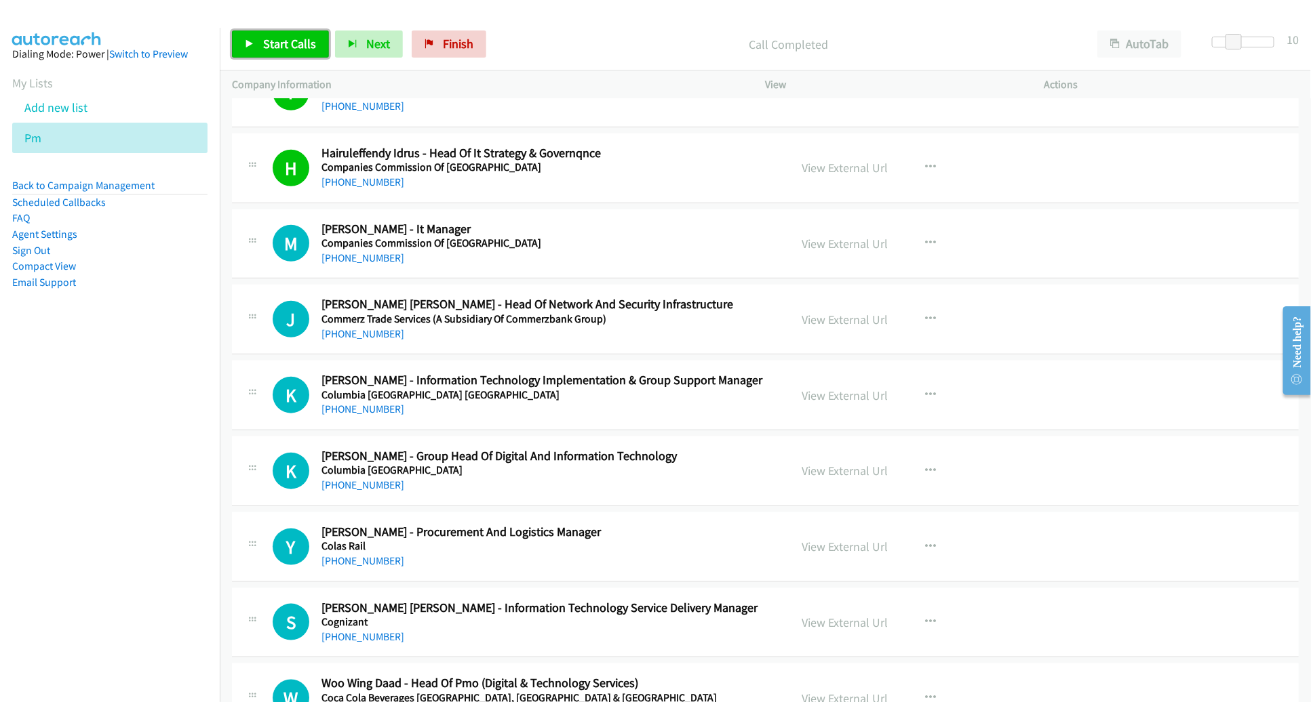
click at [275, 47] on span "Start Calls" at bounding box center [289, 44] width 53 height 16
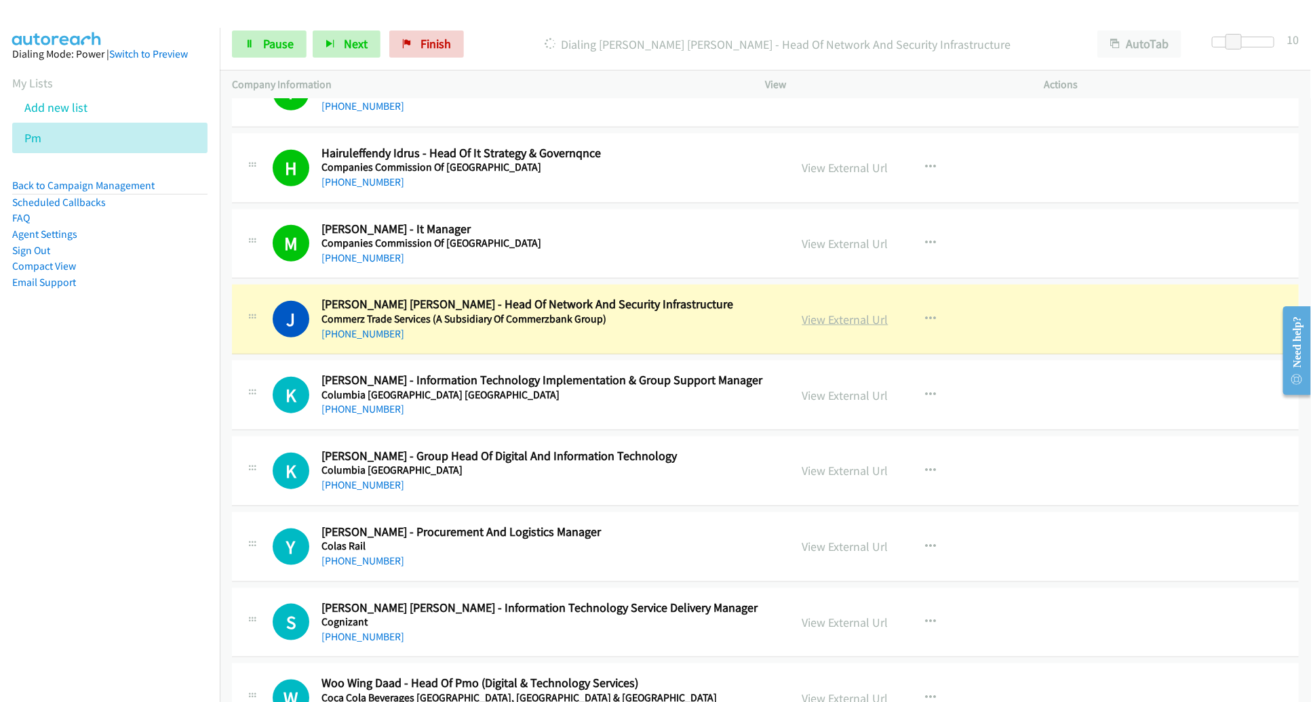
click at [806, 312] on link "View External Url" at bounding box center [845, 320] width 86 height 16
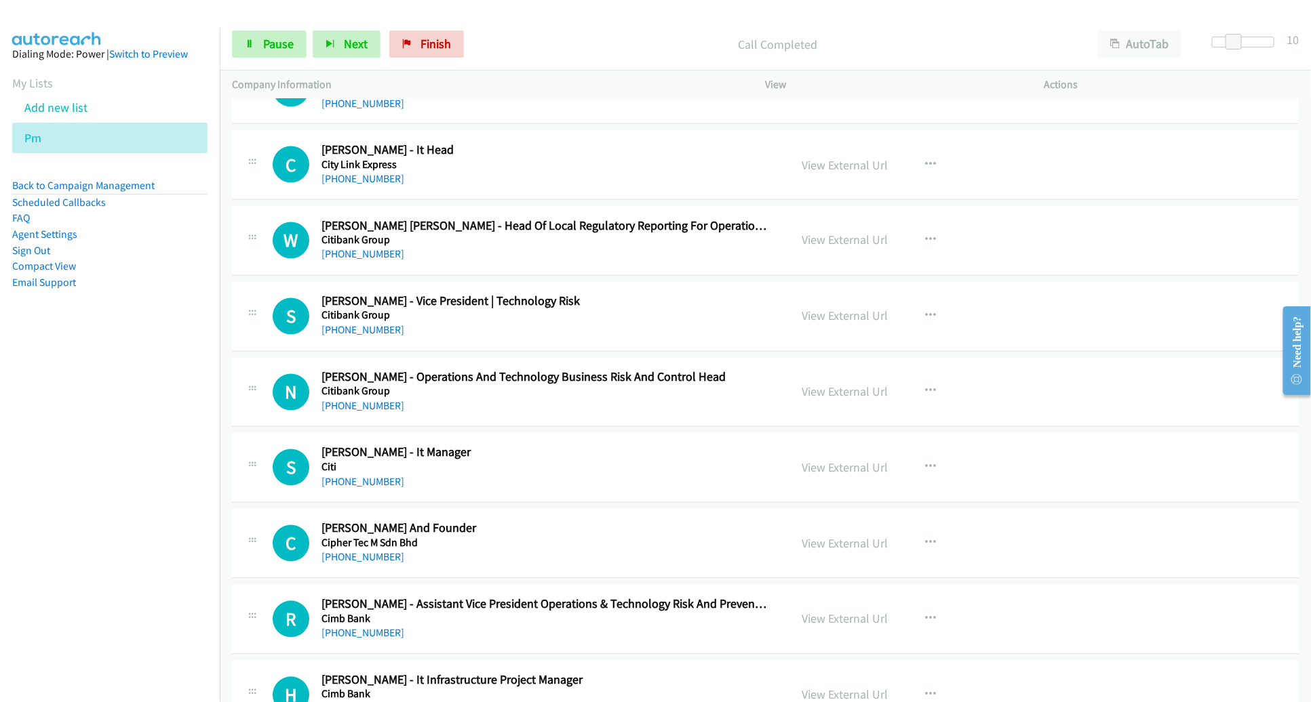
scroll to position [9033, 0]
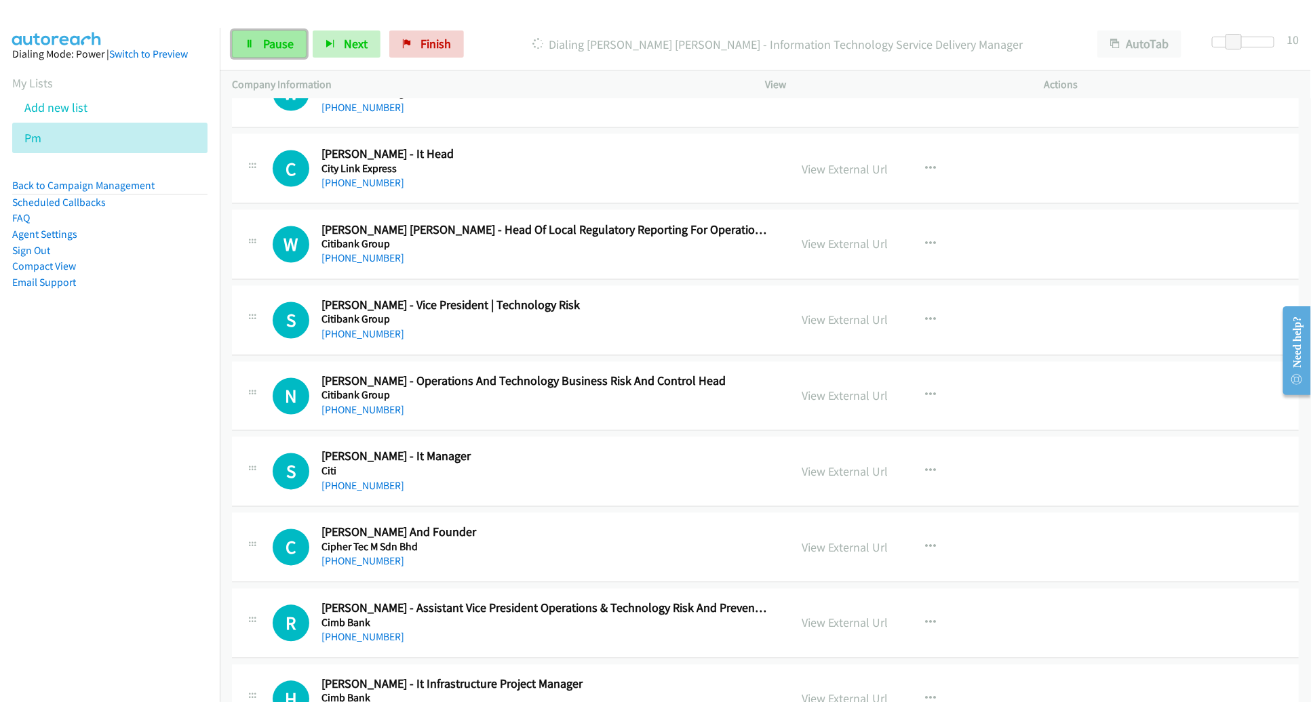
click at [282, 45] on span "Pause" at bounding box center [278, 44] width 31 height 16
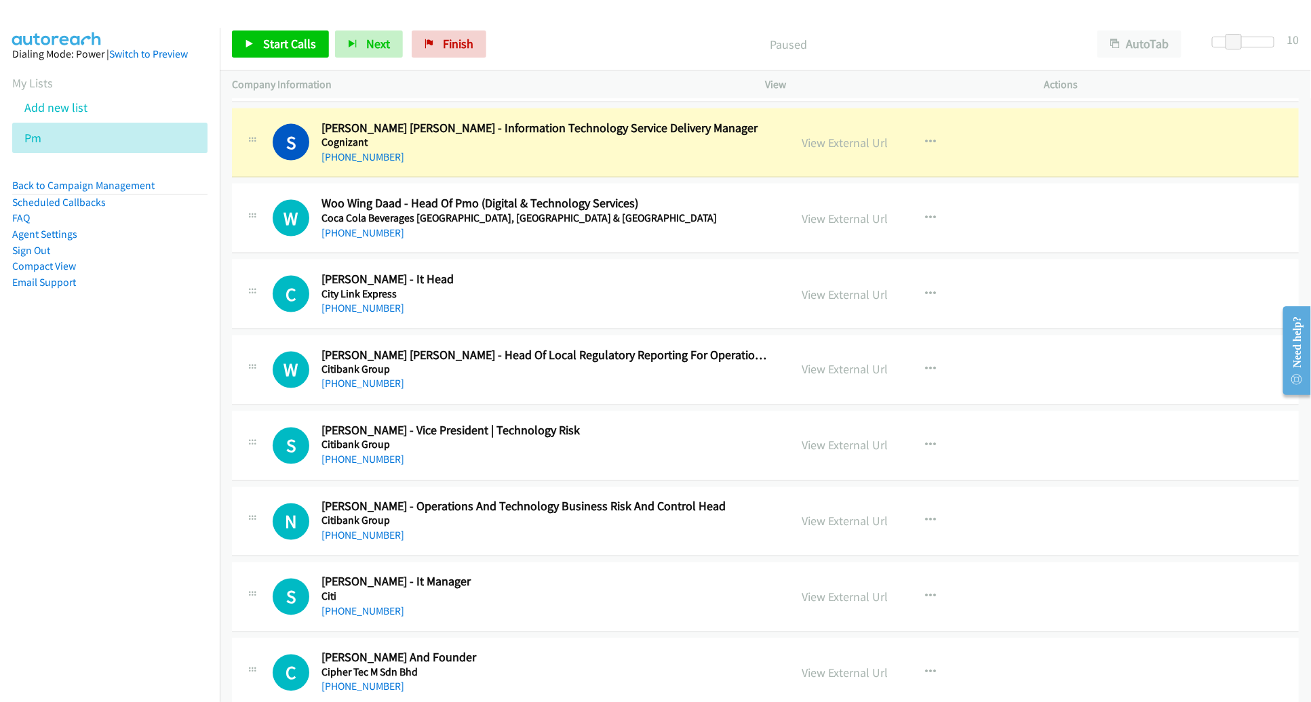
scroll to position [8902, 0]
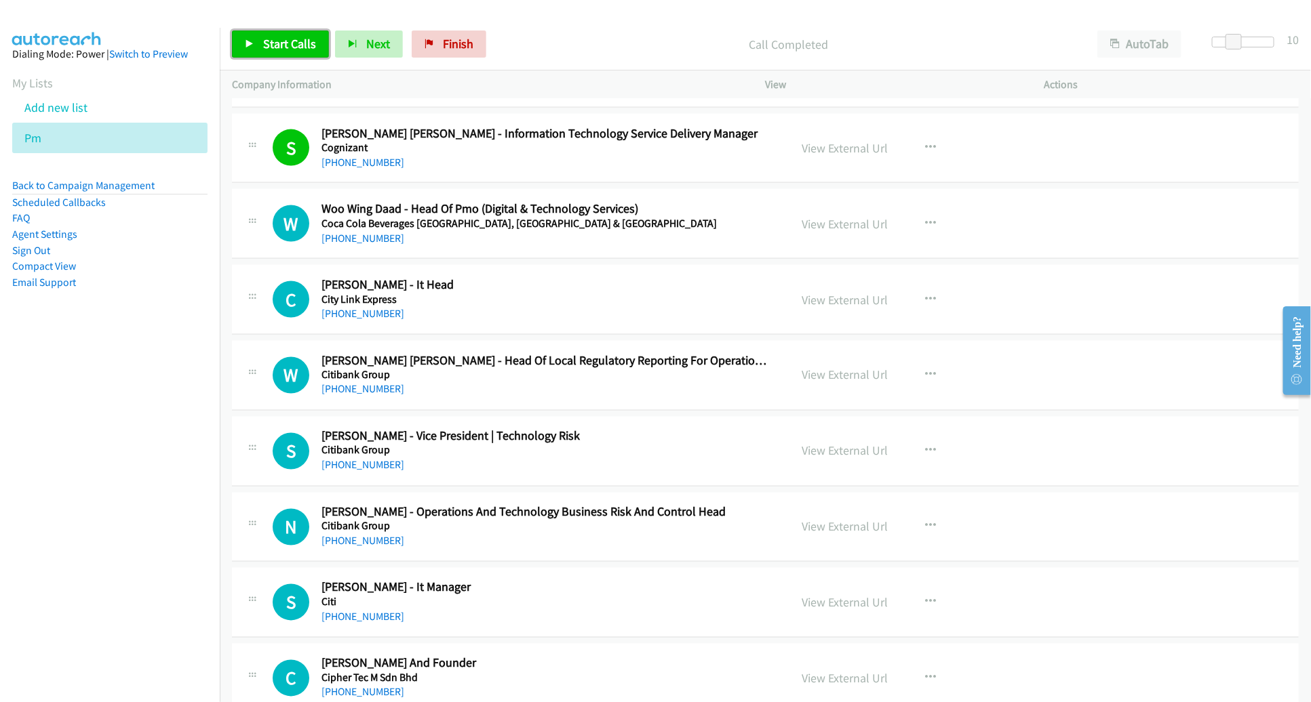
click at [291, 49] on span "Start Calls" at bounding box center [289, 44] width 53 height 16
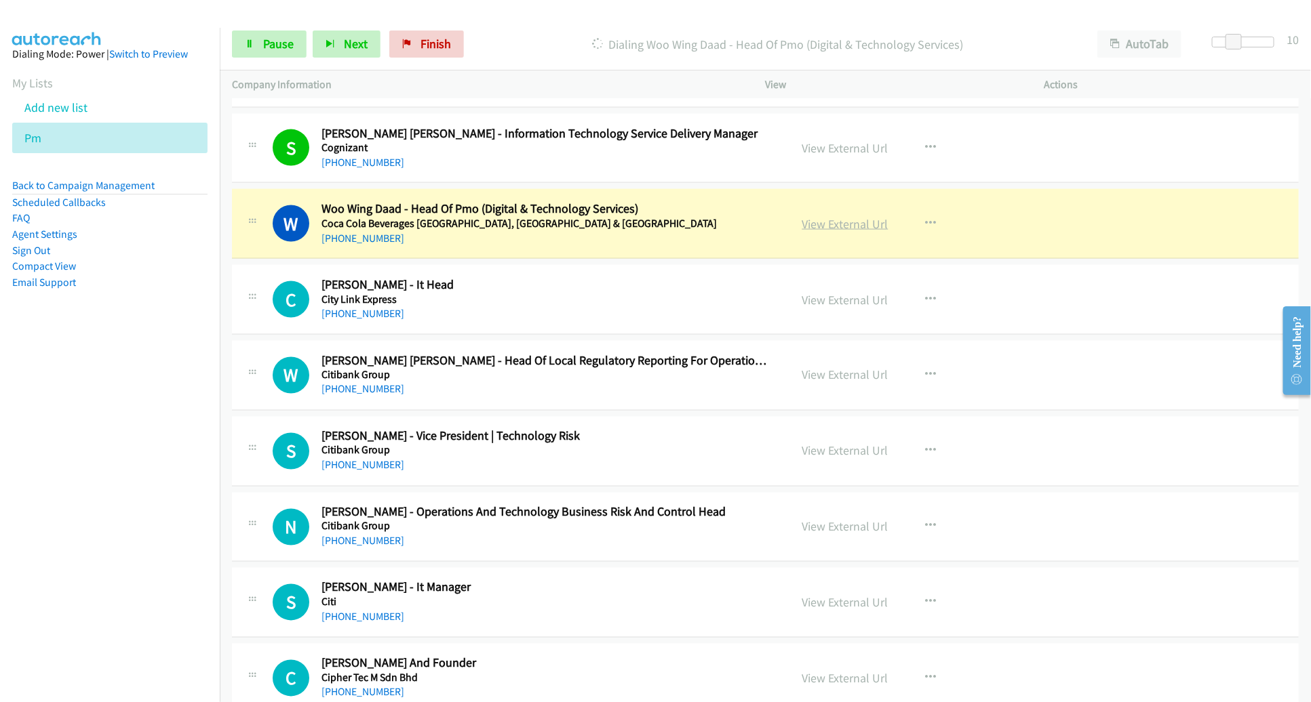
click at [827, 216] on link "View External Url" at bounding box center [845, 224] width 86 height 16
click at [286, 45] on span "Pause" at bounding box center [278, 44] width 31 height 16
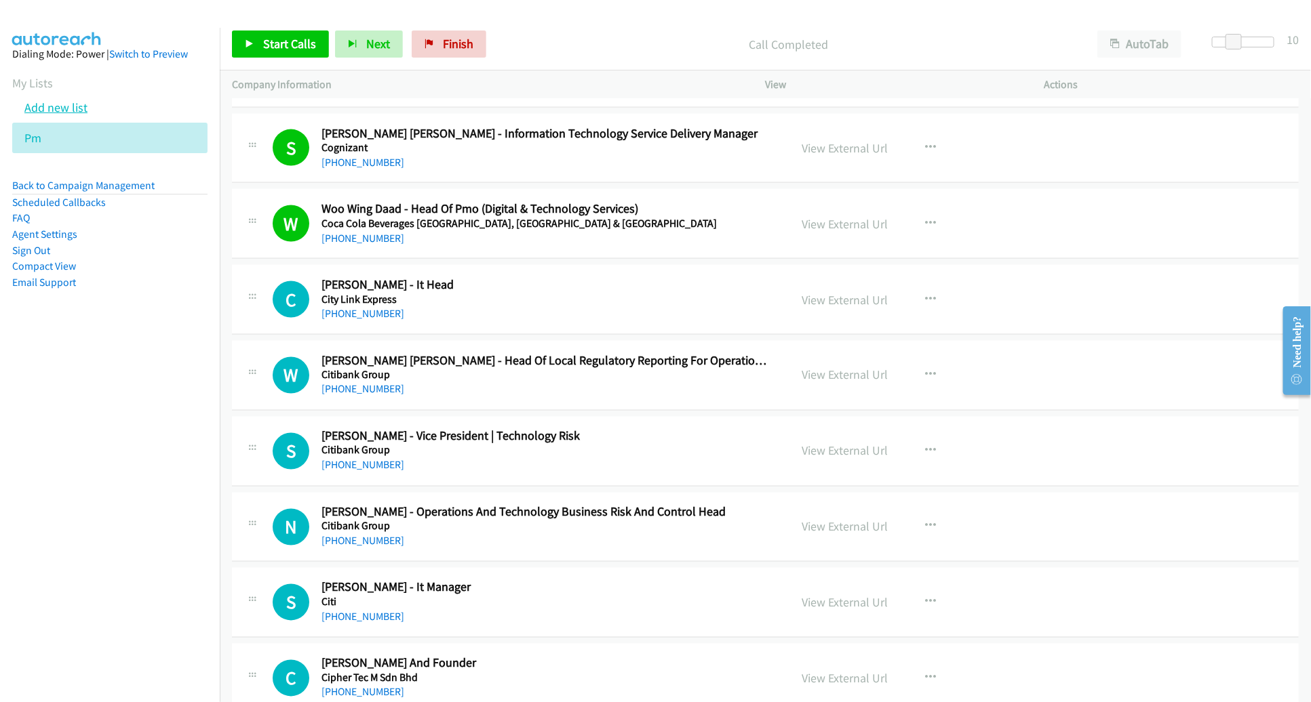
click at [71, 108] on link "Add new list" at bounding box center [55, 108] width 63 height 16
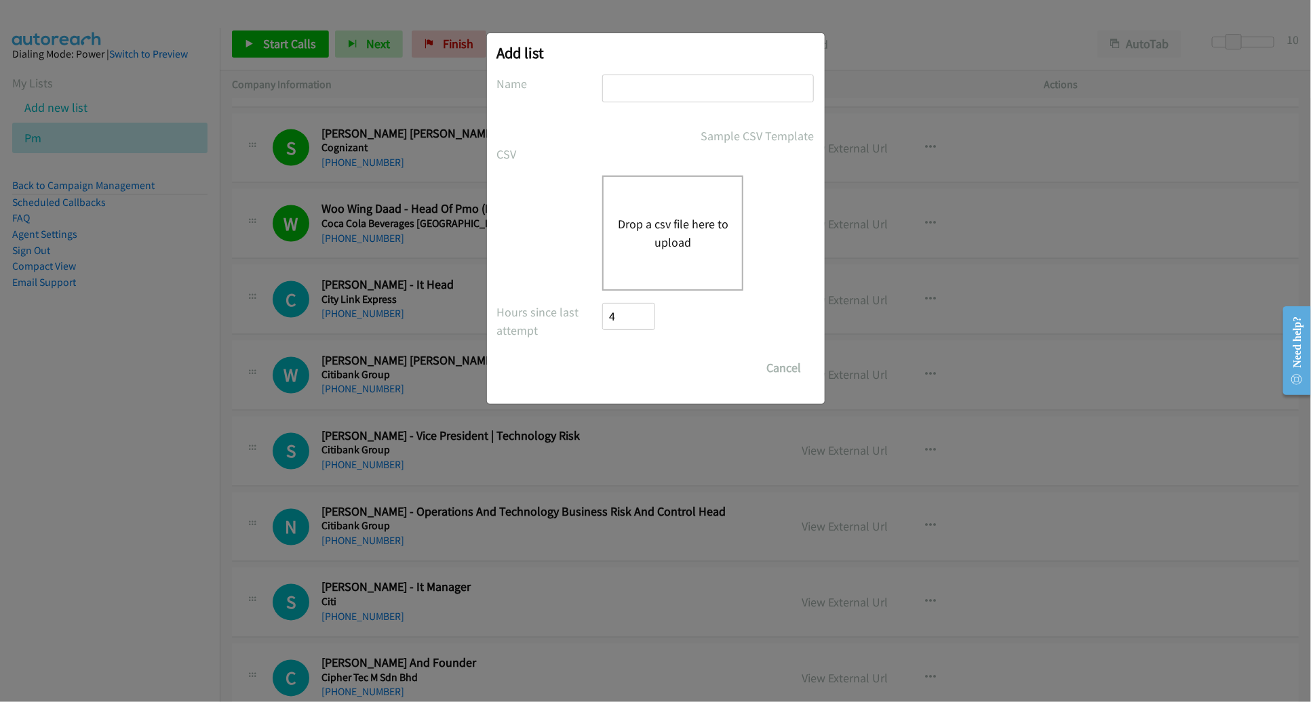
click at [730, 92] on input "text" at bounding box center [708, 89] width 212 height 28
type input "INDIA"
click at [658, 219] on button "Drop a csv file here to upload" at bounding box center [672, 233] width 111 height 37
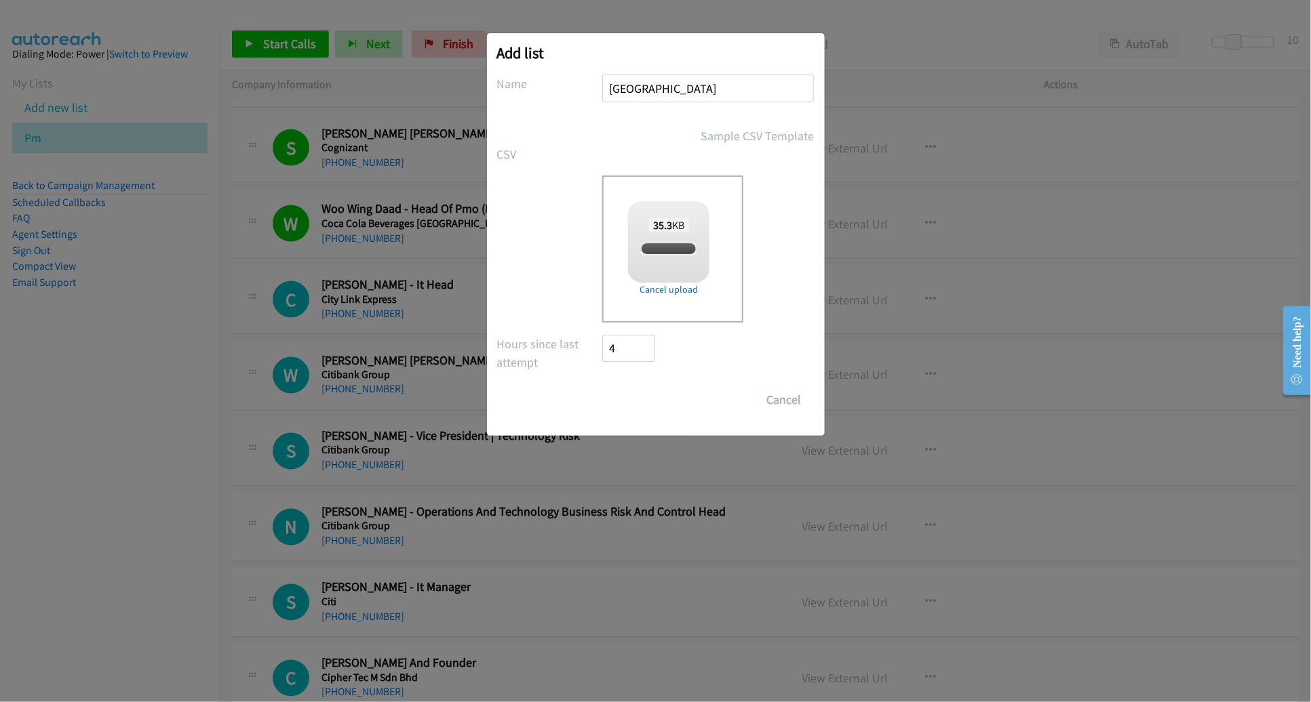
checkbox input "true"
click at [643, 401] on input "Save List" at bounding box center [638, 400] width 71 height 27
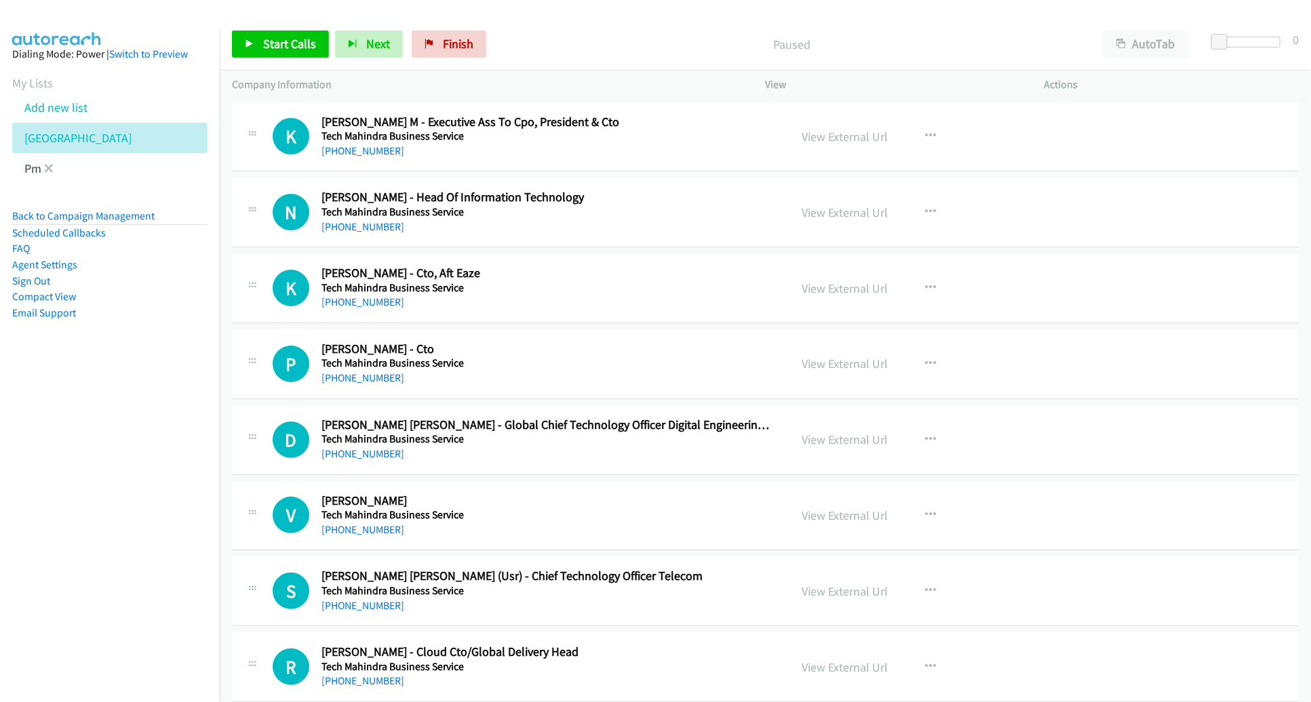
click at [54, 165] on li "Pm" at bounding box center [122, 168] width 220 height 31
click at [49, 170] on icon at bounding box center [48, 169] width 9 height 9
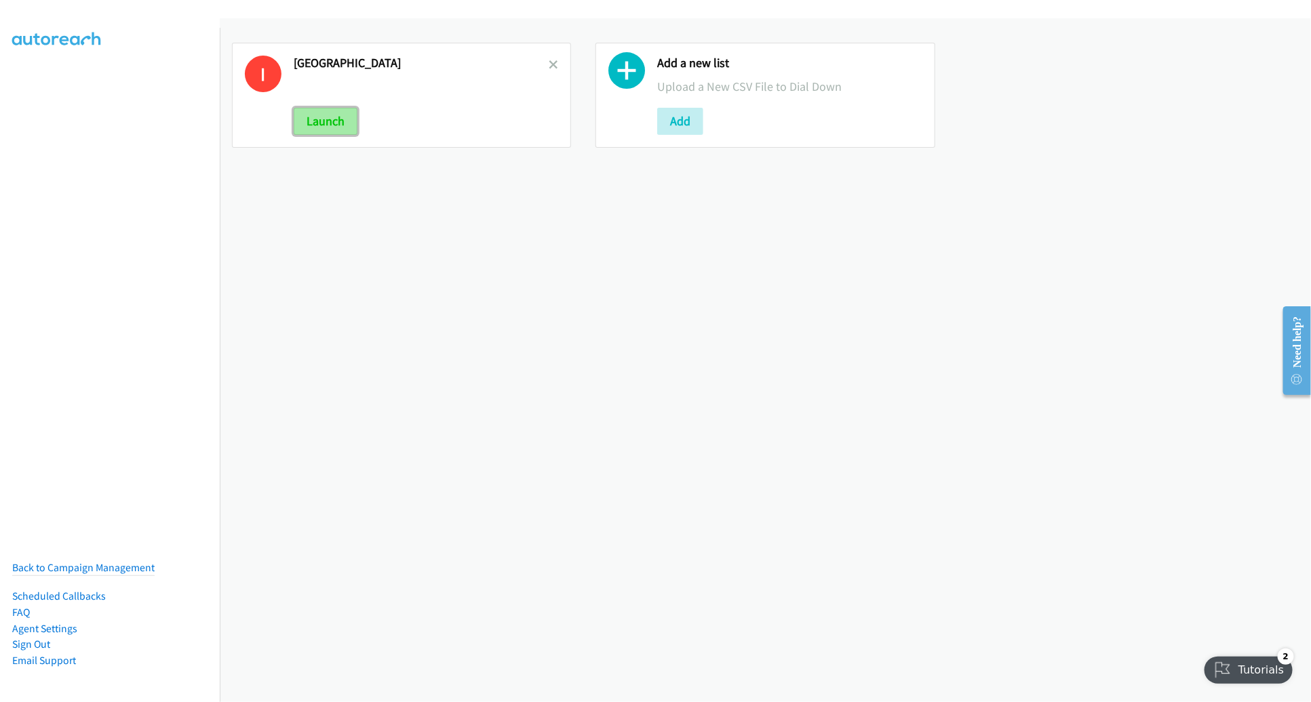
click at [317, 123] on button "Launch" at bounding box center [326, 121] width 64 height 27
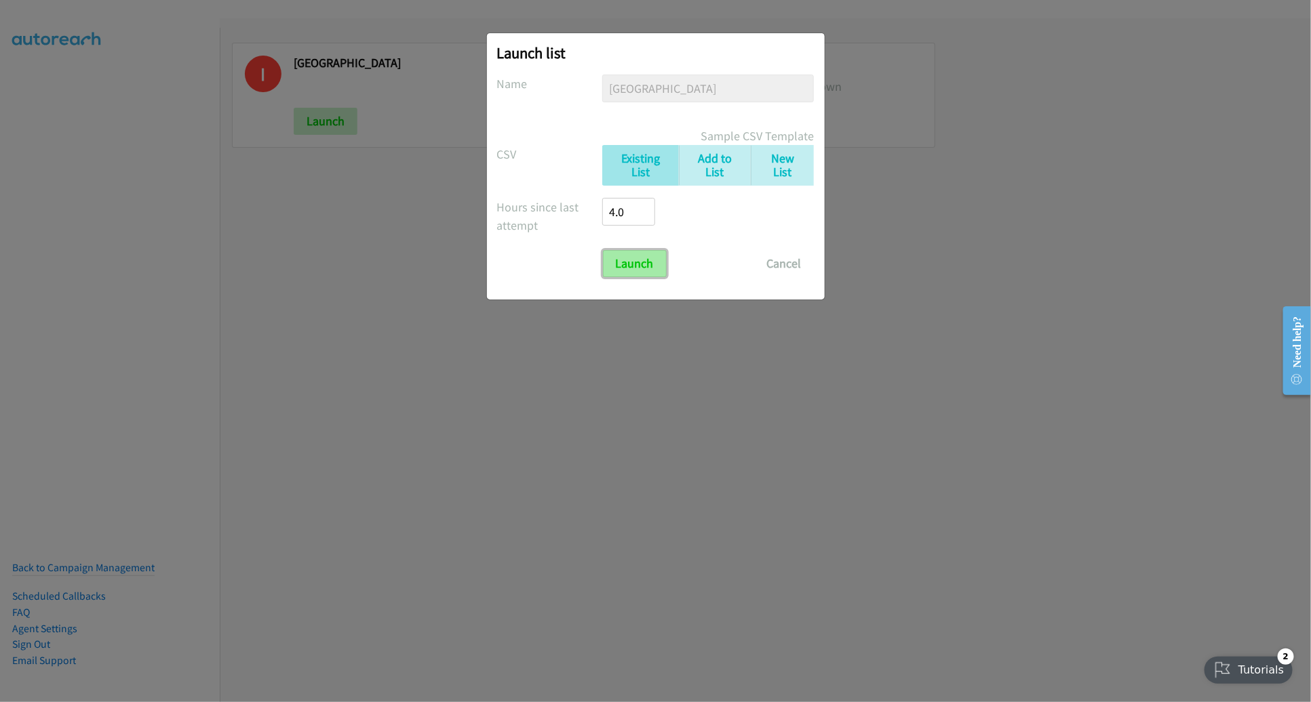
click at [636, 266] on input "Launch" at bounding box center [635, 263] width 64 height 27
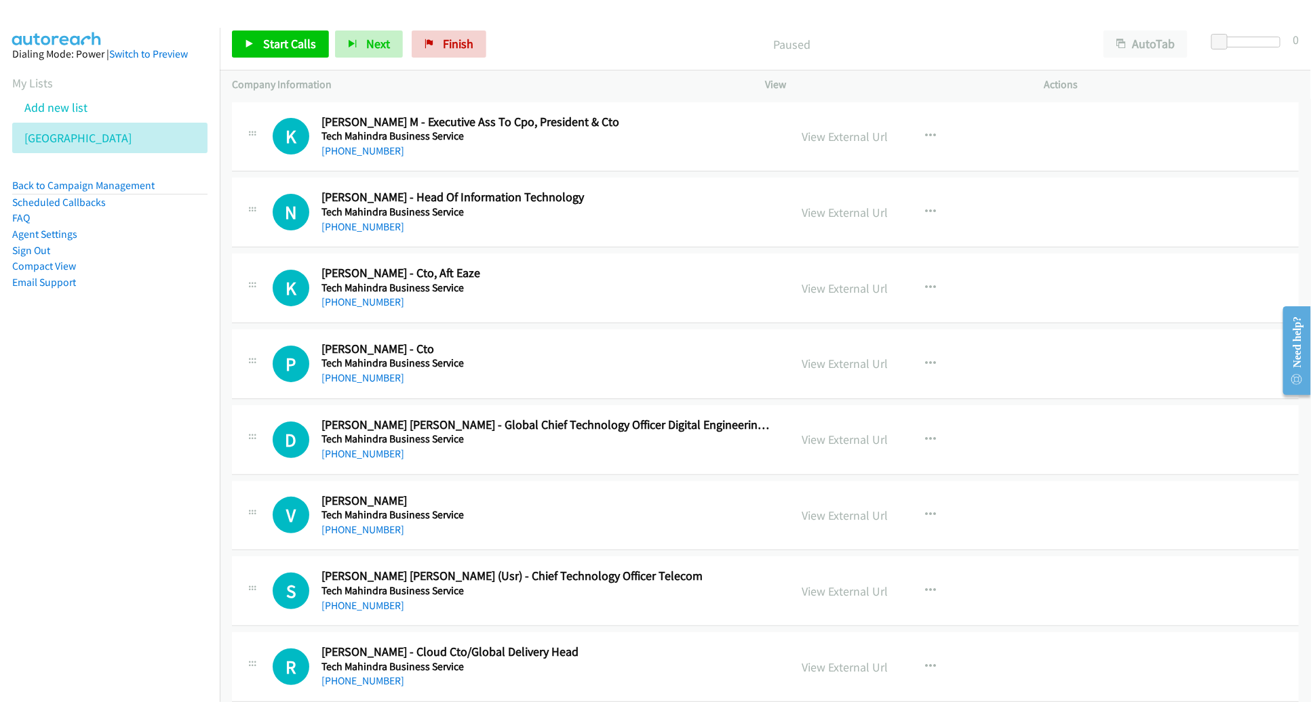
click at [853, 468] on div "D Callback Scheduled [PERSON_NAME] [PERSON_NAME] - Global Chief Technology Offi…" at bounding box center [765, 440] width 1067 height 70
click at [269, 47] on span "Start Calls" at bounding box center [289, 44] width 53 height 16
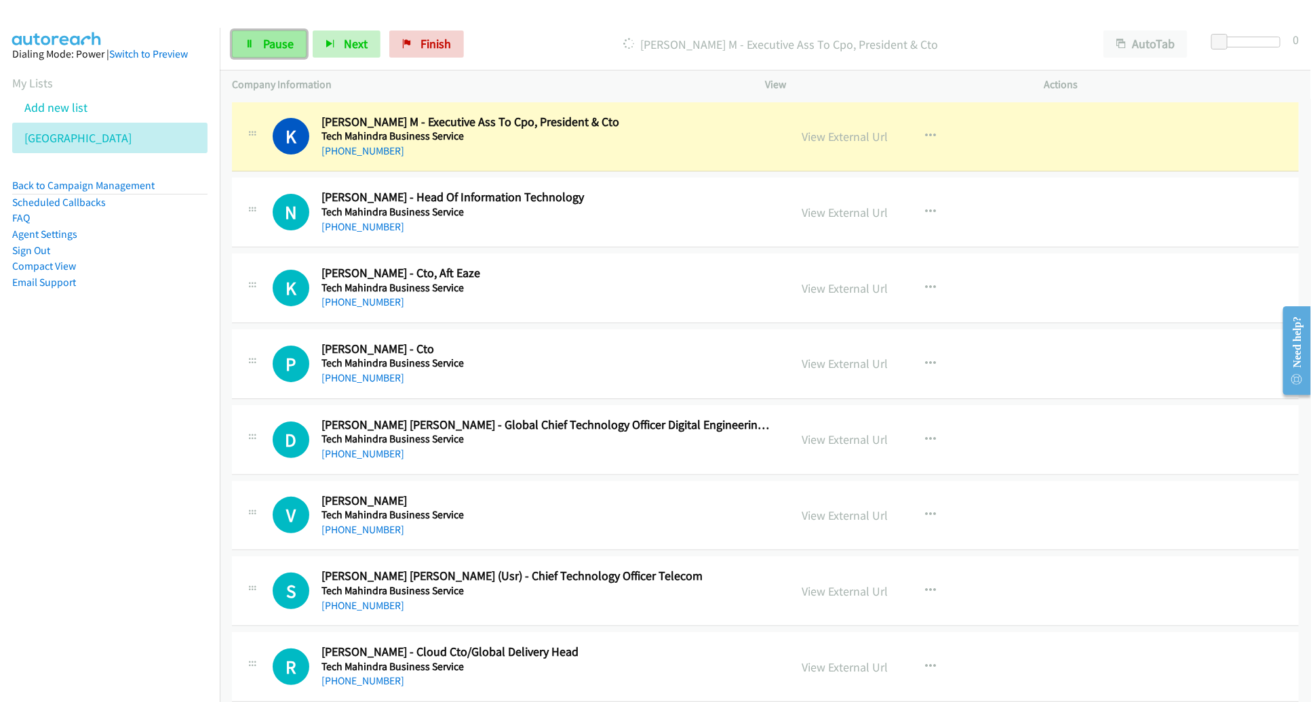
click at [265, 51] on span "Pause" at bounding box center [278, 44] width 31 height 16
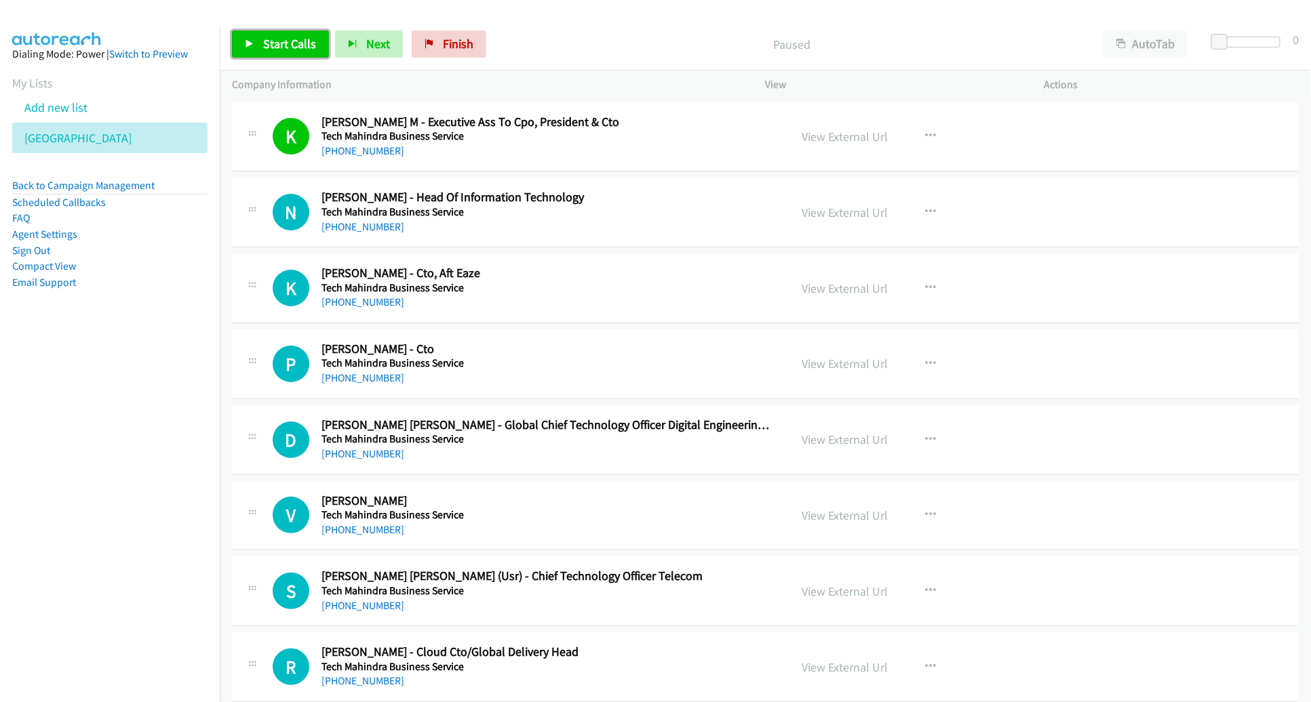
click at [294, 40] on span "Start Calls" at bounding box center [289, 44] width 53 height 16
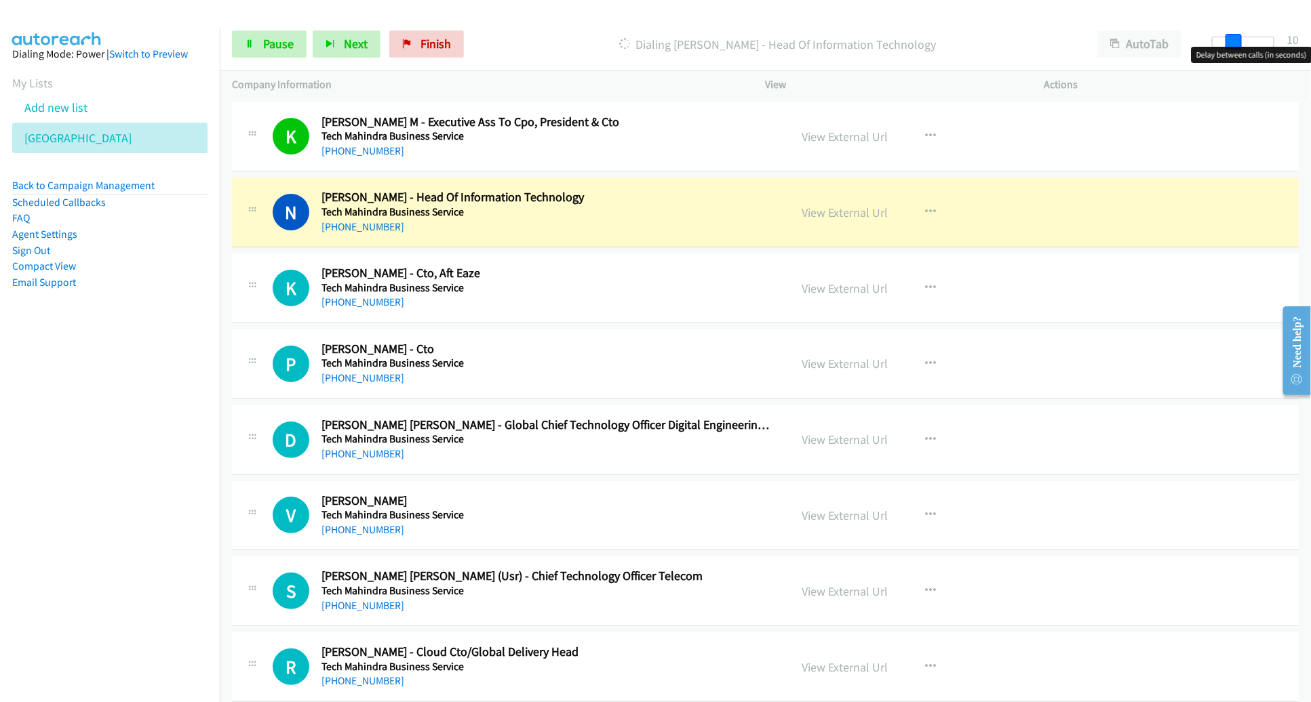
drag, startPoint x: 1223, startPoint y: 42, endPoint x: 1244, endPoint y: 43, distance: 20.4
click at [1244, 43] on div at bounding box center [1243, 42] width 62 height 11
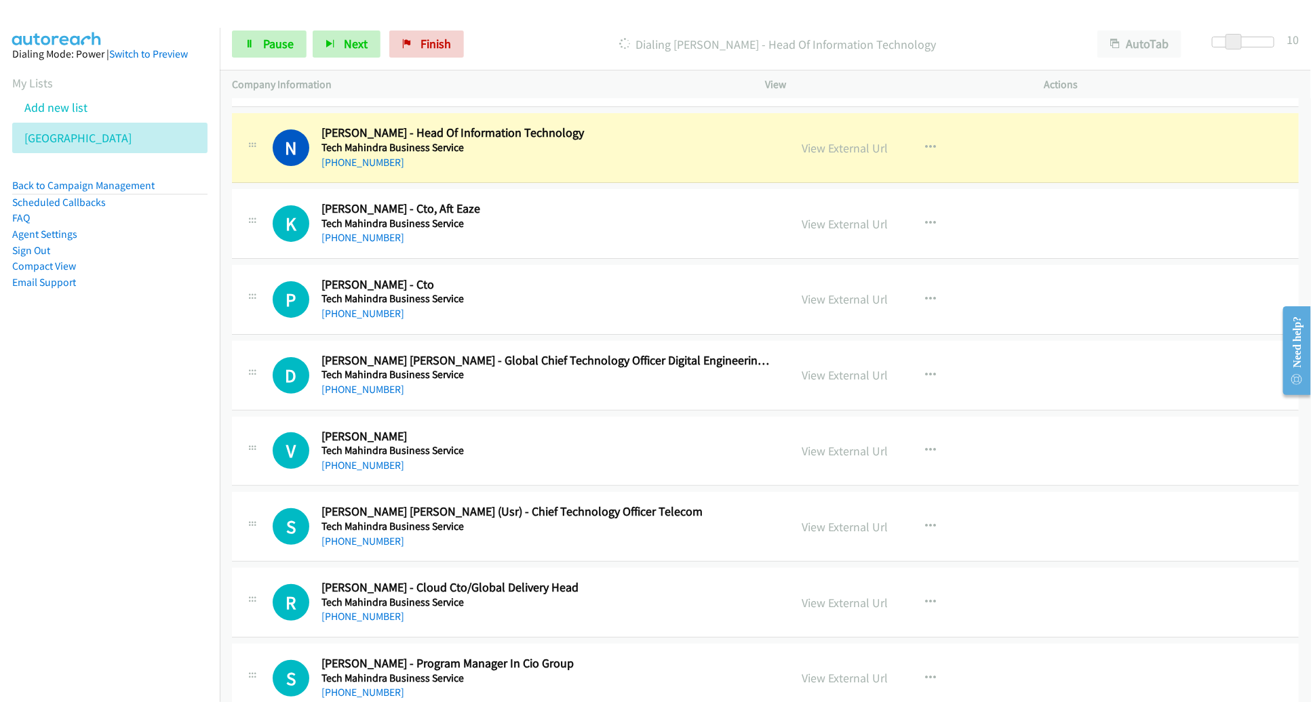
scroll to position [65, 0]
click at [816, 146] on link "View External Url" at bounding box center [845, 148] width 86 height 16
click at [288, 48] on span "Pause" at bounding box center [278, 44] width 31 height 16
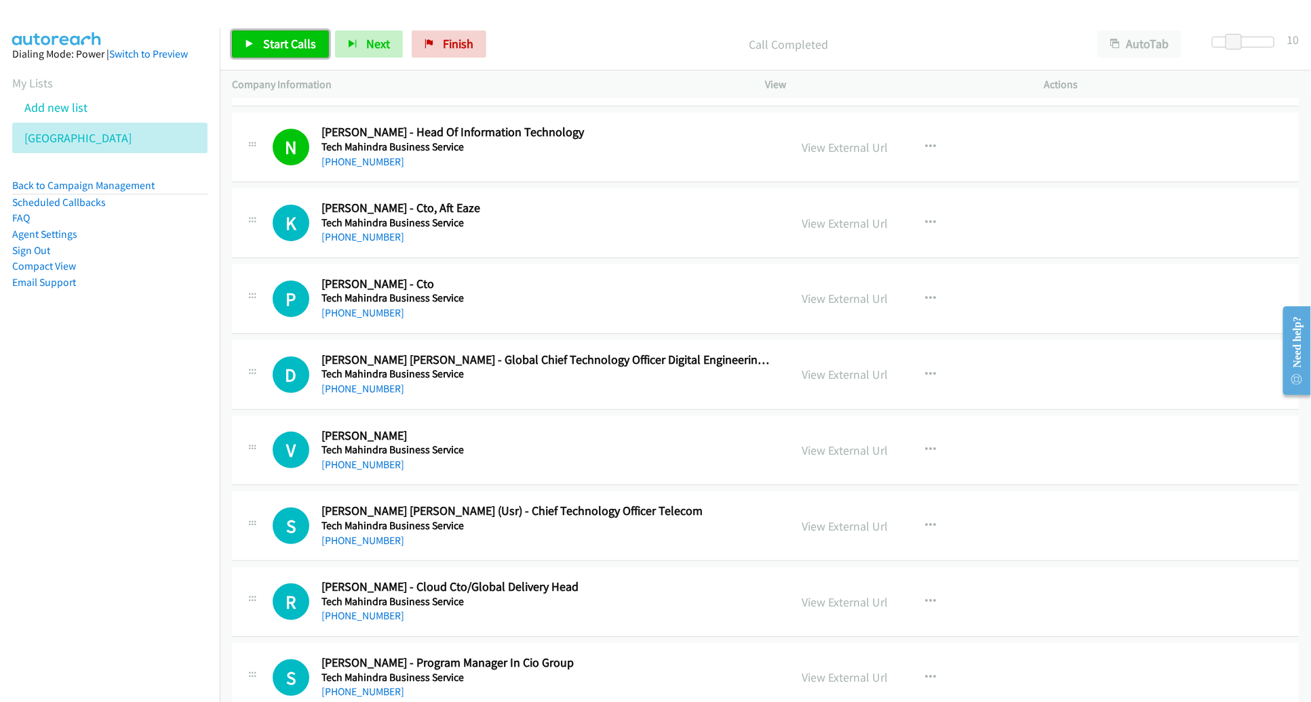
click at [266, 41] on span "Start Calls" at bounding box center [289, 44] width 53 height 16
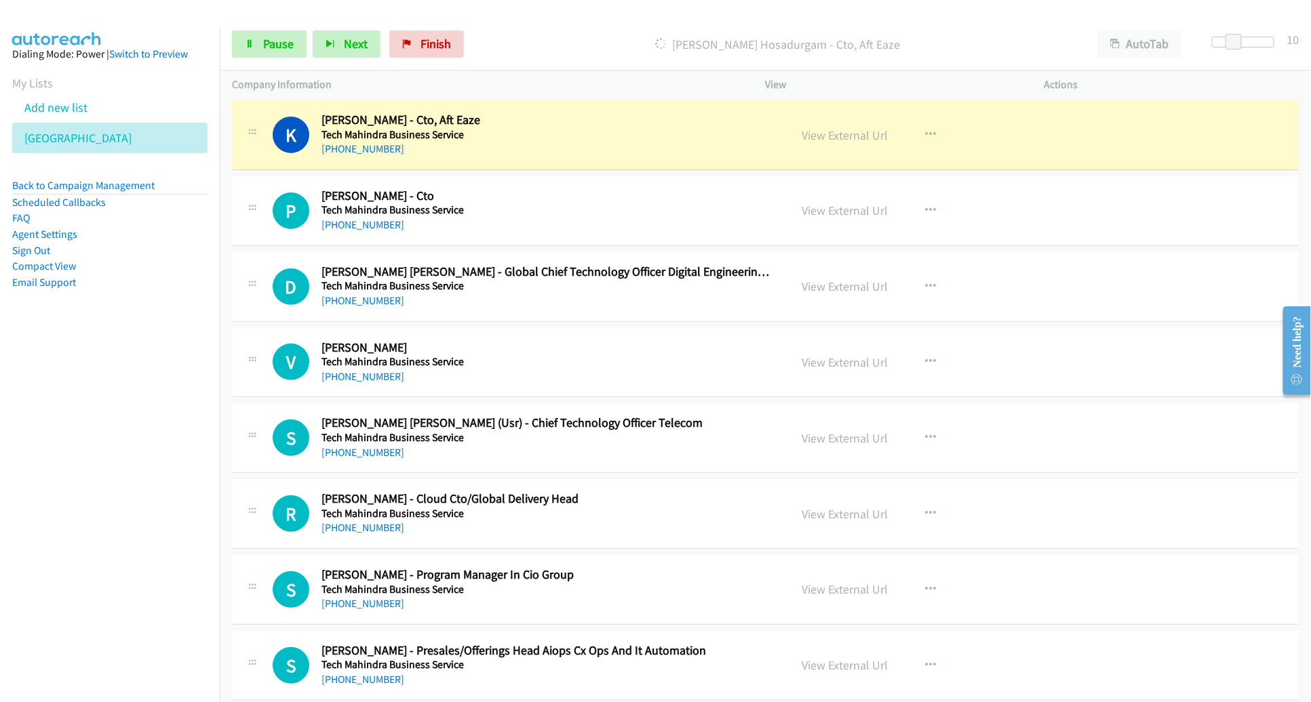
scroll to position [149, 0]
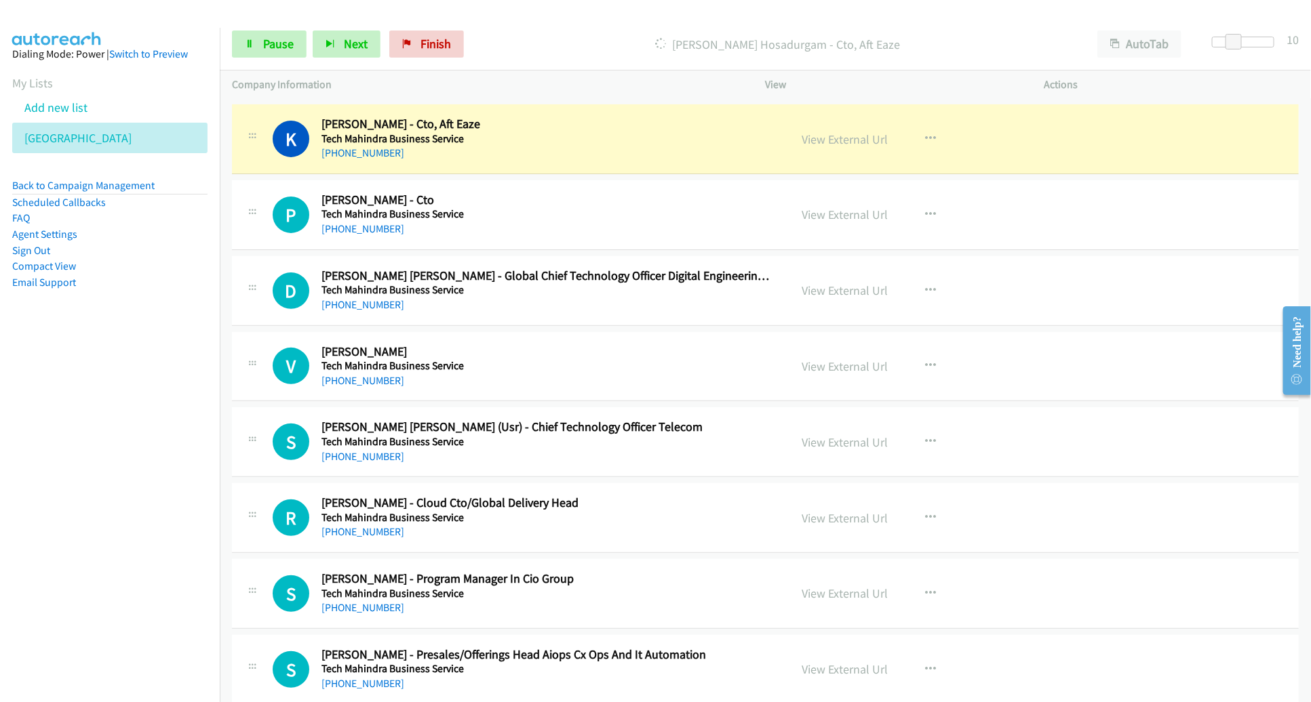
click at [761, 256] on div "D Callback Scheduled [PERSON_NAME] [PERSON_NAME] - Global Chief Technology Offi…" at bounding box center [765, 291] width 1067 height 70
click at [831, 139] on link "View External Url" at bounding box center [845, 140] width 86 height 16
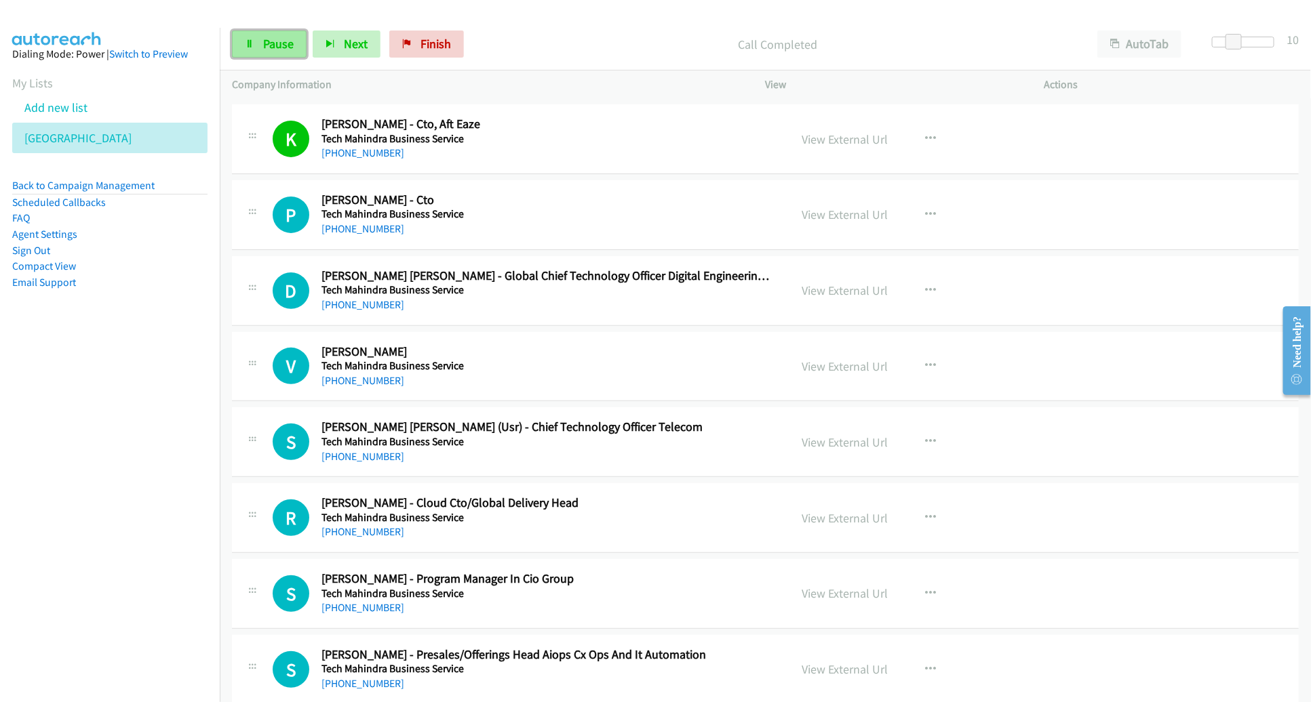
click at [270, 47] on span "Pause" at bounding box center [278, 44] width 31 height 16
click at [269, 47] on span "Start Calls" at bounding box center [289, 44] width 53 height 16
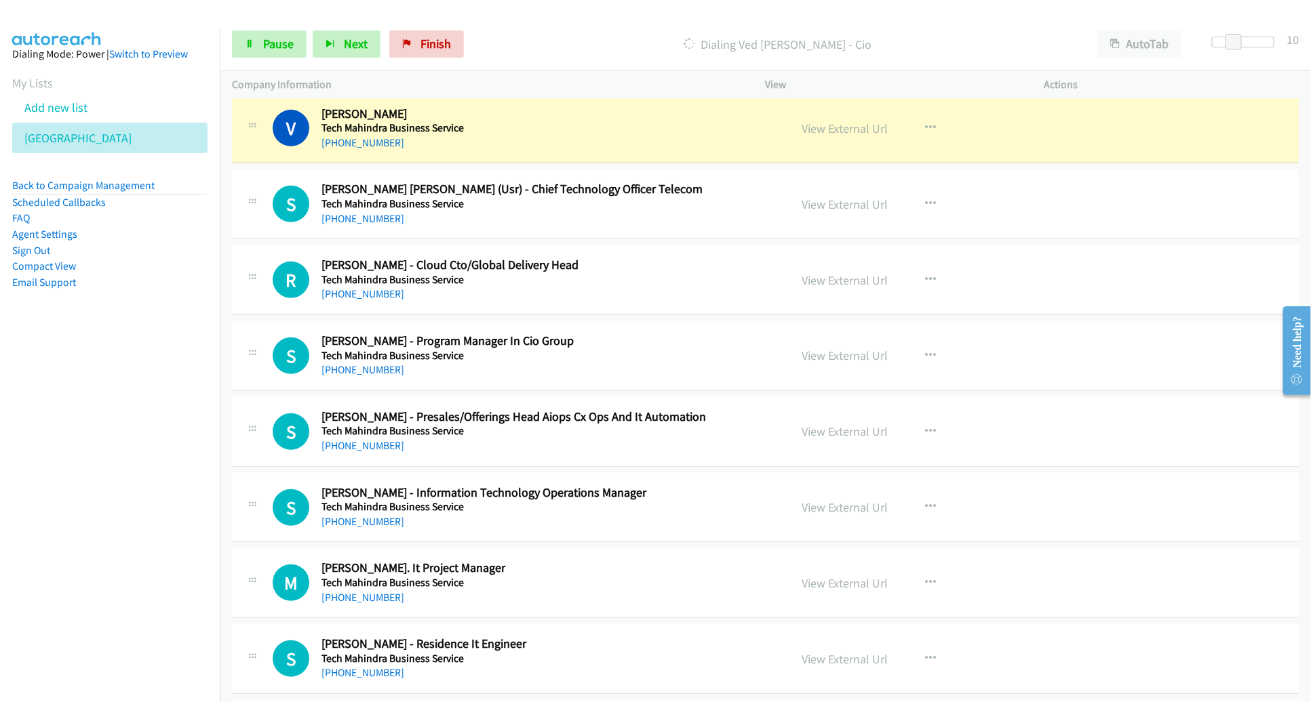
scroll to position [383, 0]
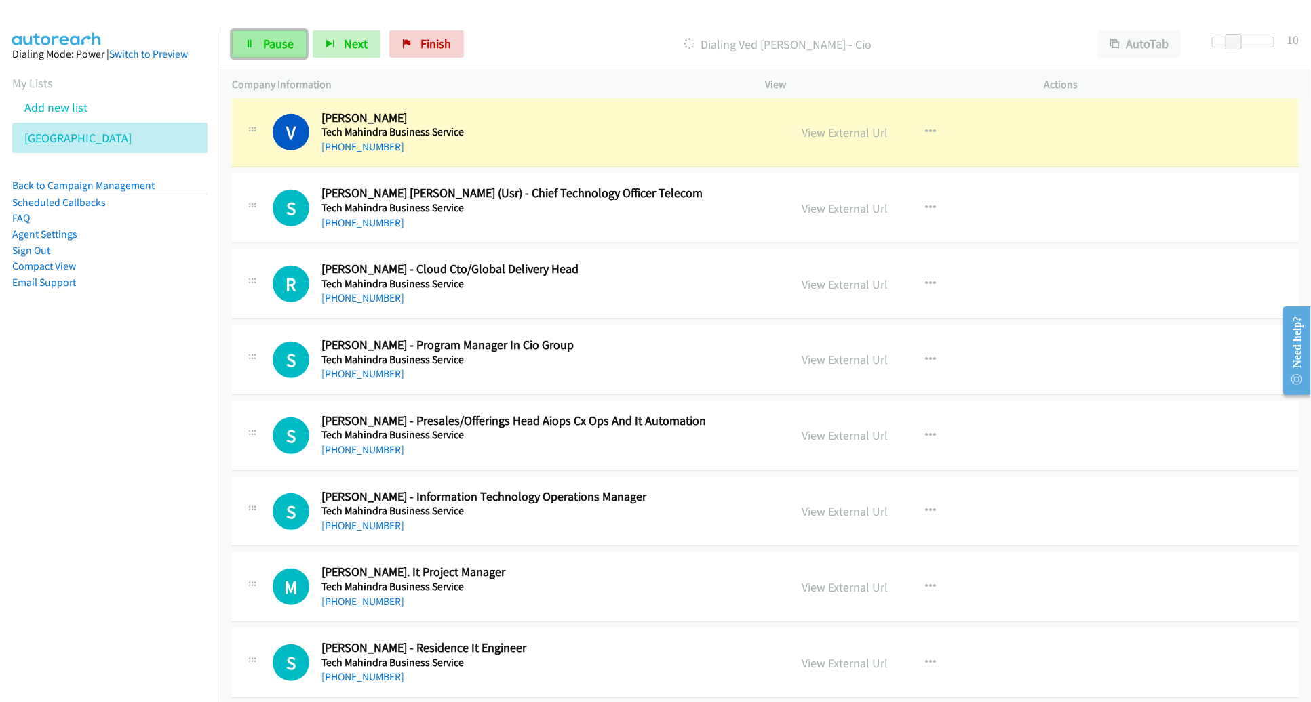
click at [271, 38] on span "Pause" at bounding box center [278, 44] width 31 height 16
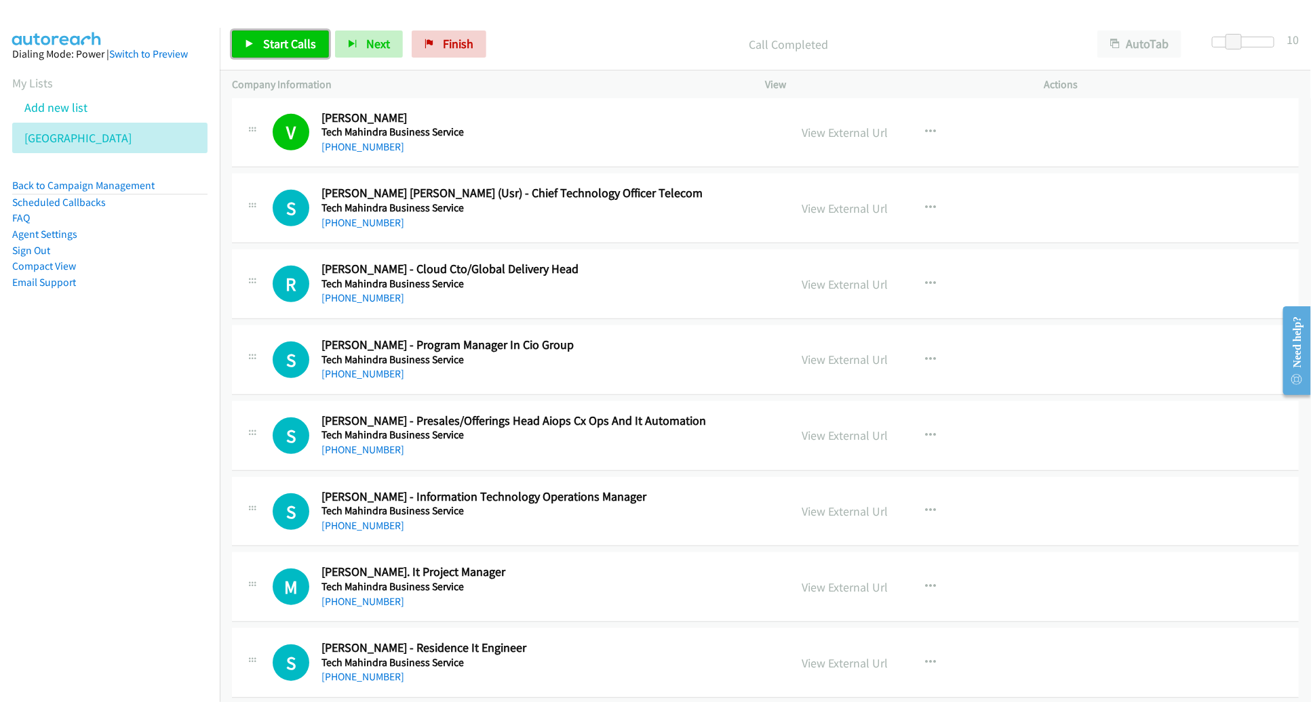
click at [281, 43] on span "Start Calls" at bounding box center [289, 44] width 53 height 16
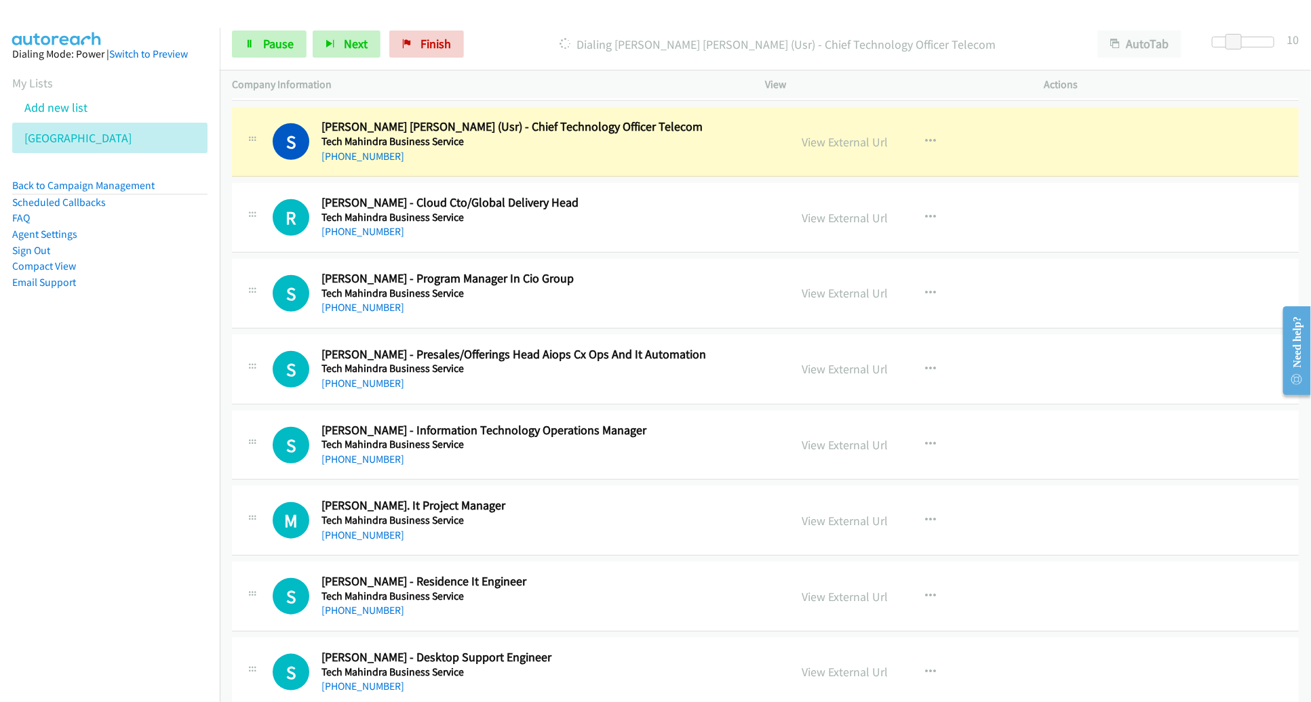
scroll to position [450, 0]
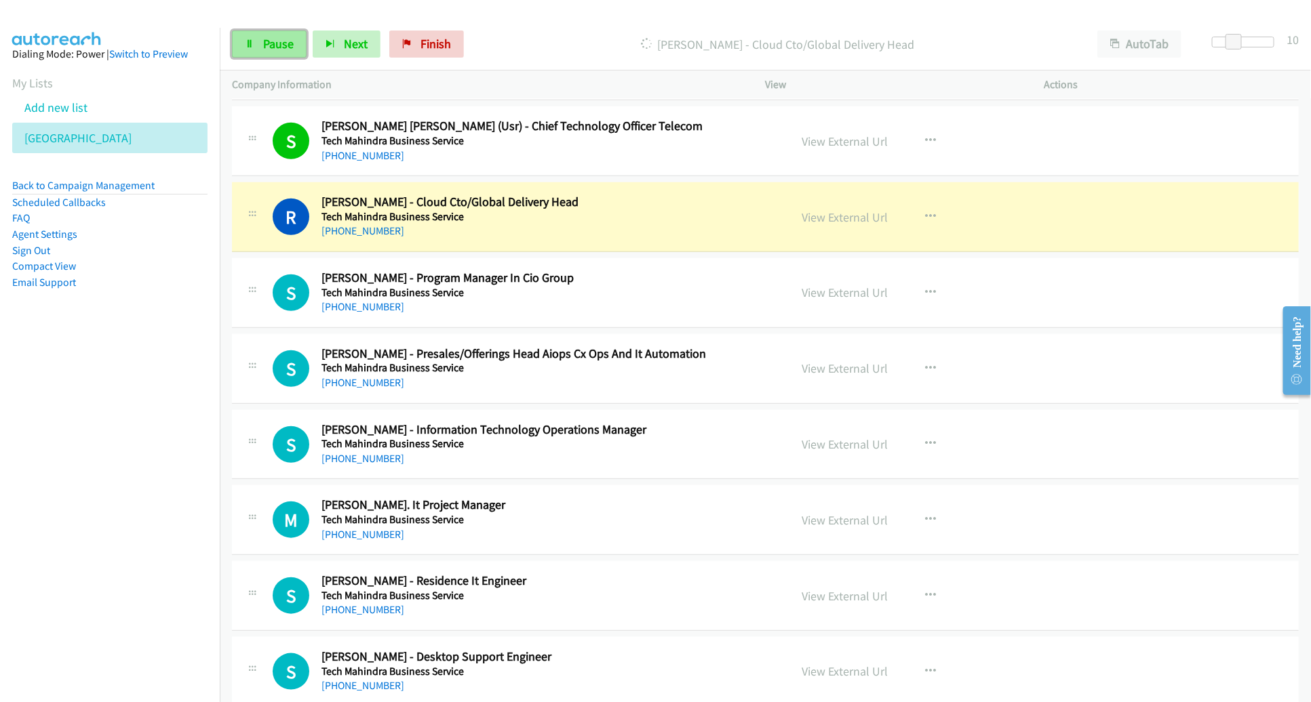
click at [287, 40] on span "Pause" at bounding box center [278, 44] width 31 height 16
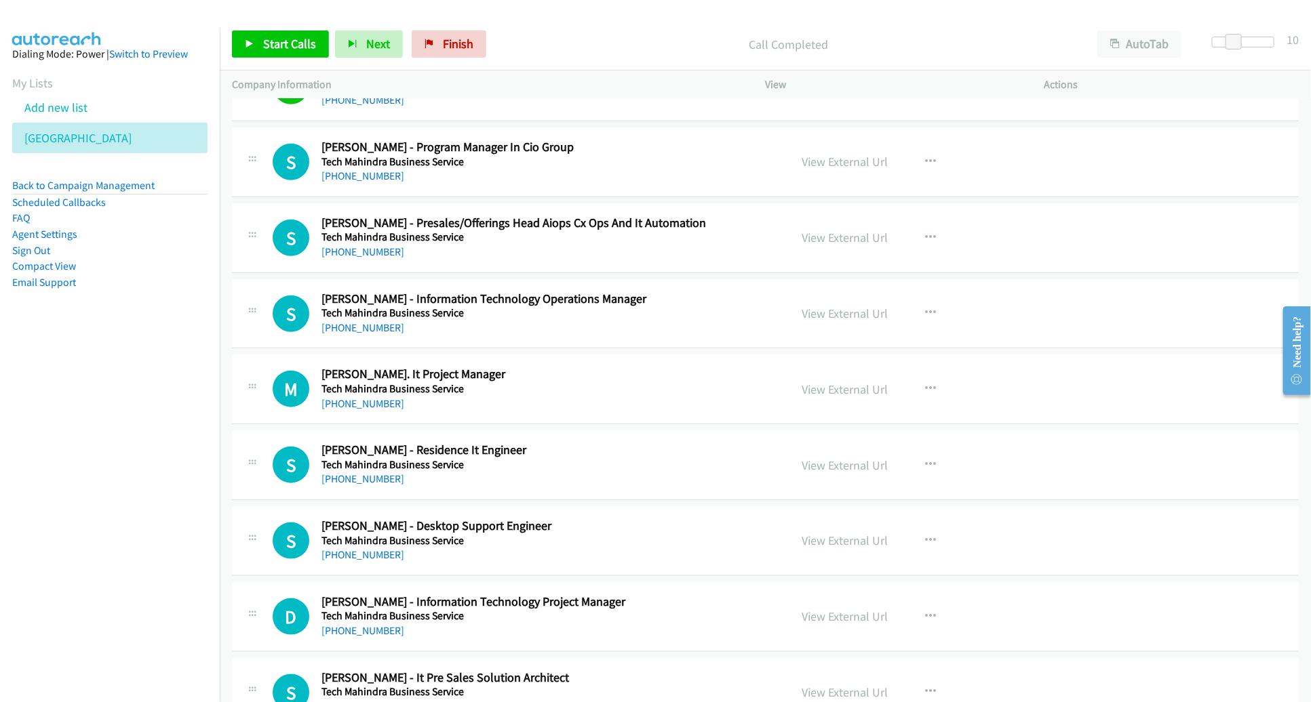
scroll to position [610, 0]
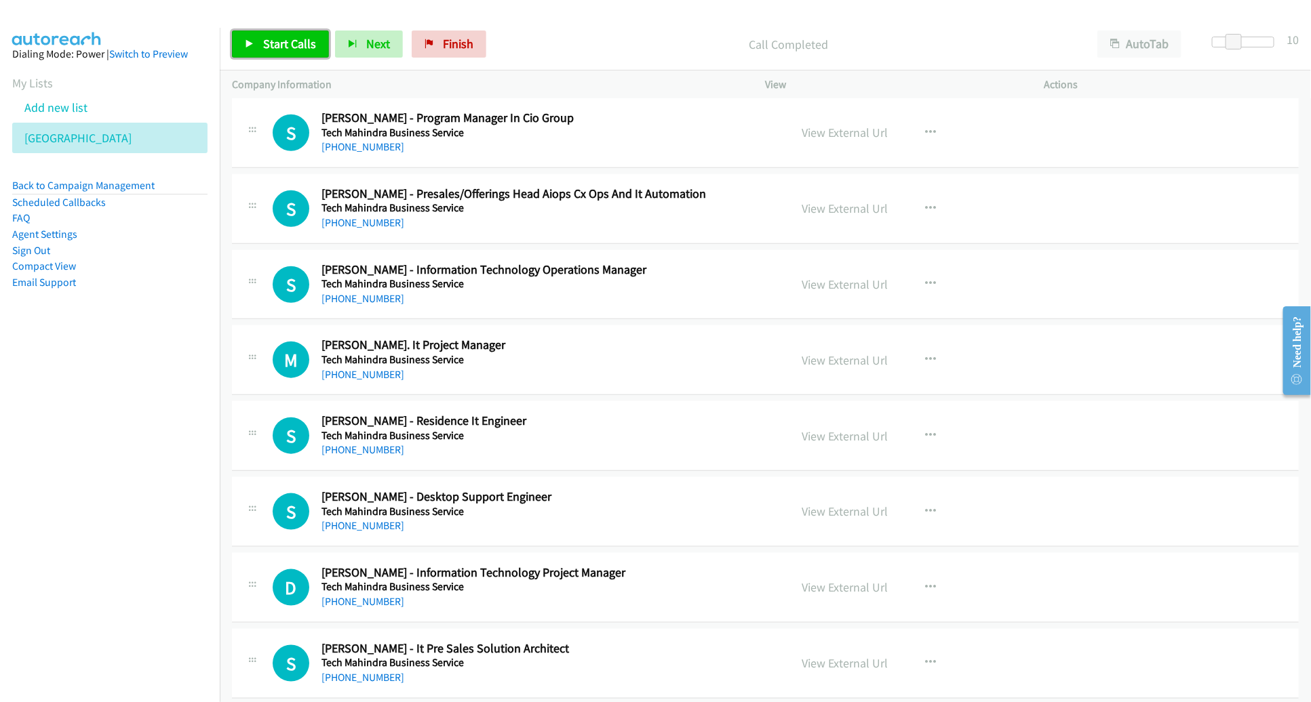
click at [260, 33] on link "Start Calls" at bounding box center [280, 44] width 97 height 27
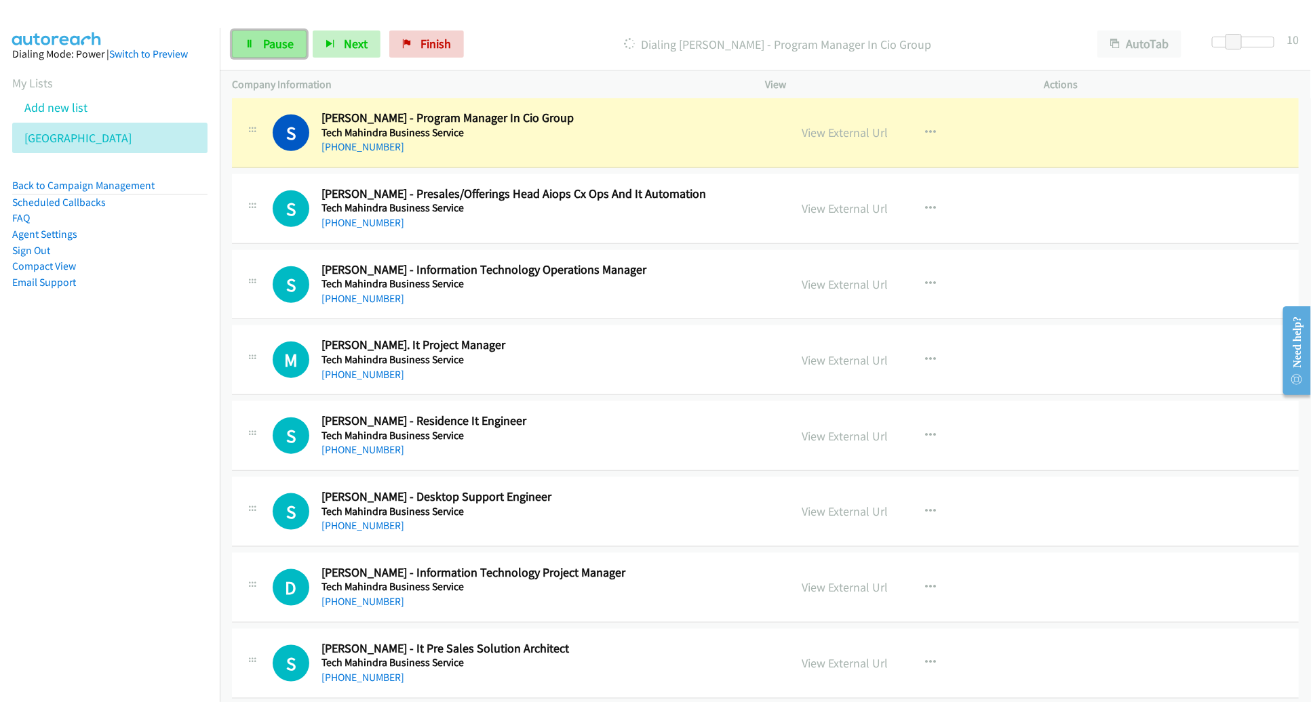
click at [267, 43] on span "Pause" at bounding box center [278, 44] width 31 height 16
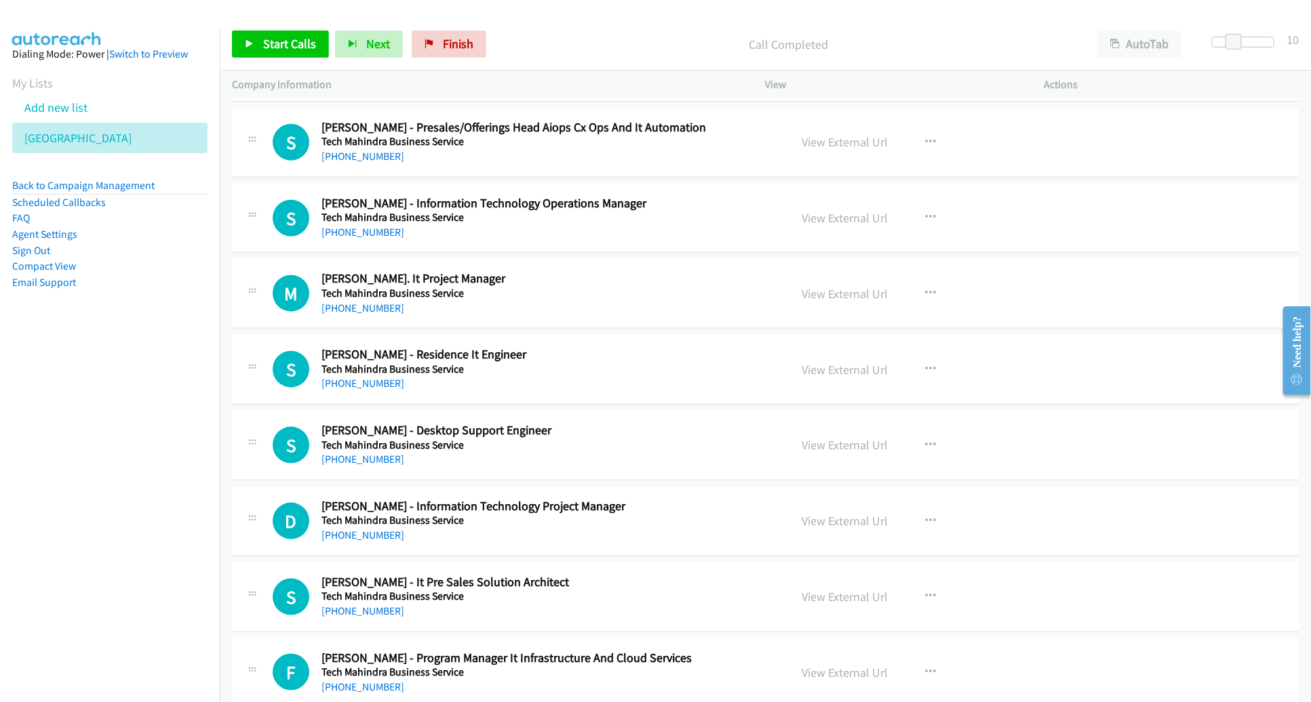
scroll to position [673, 0]
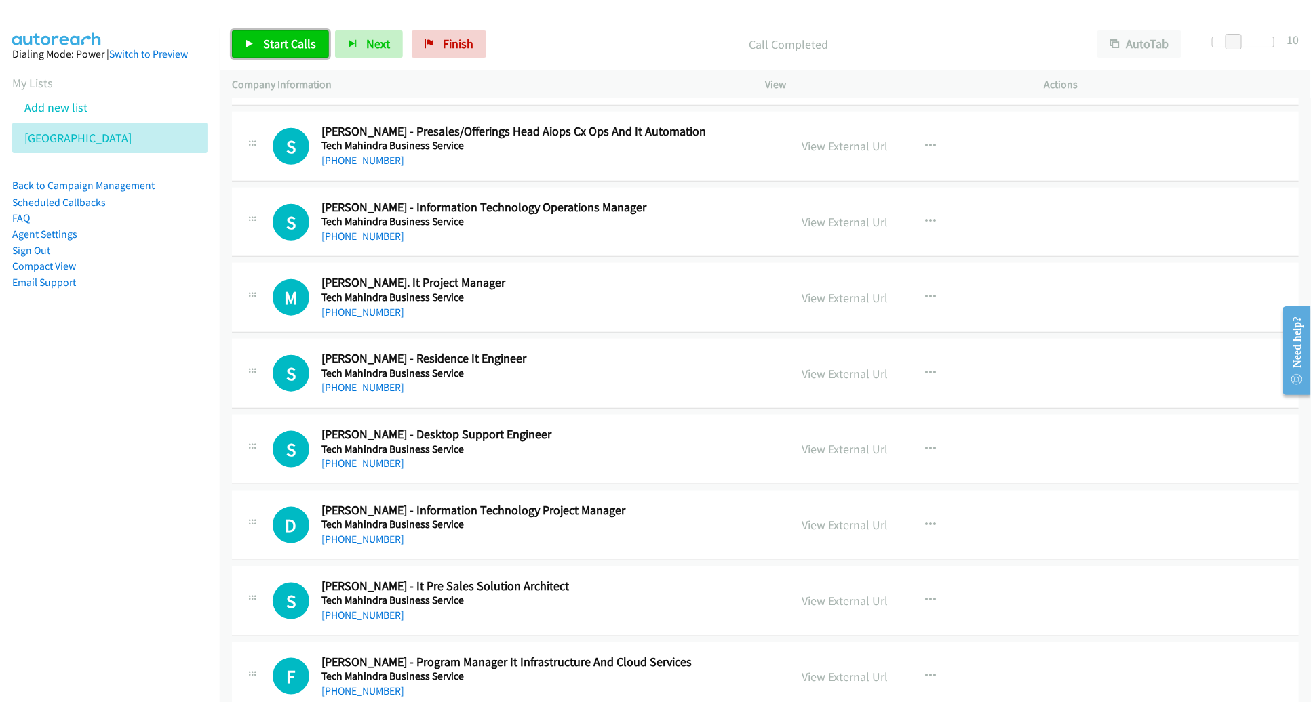
click at [290, 48] on span "Start Calls" at bounding box center [289, 44] width 53 height 16
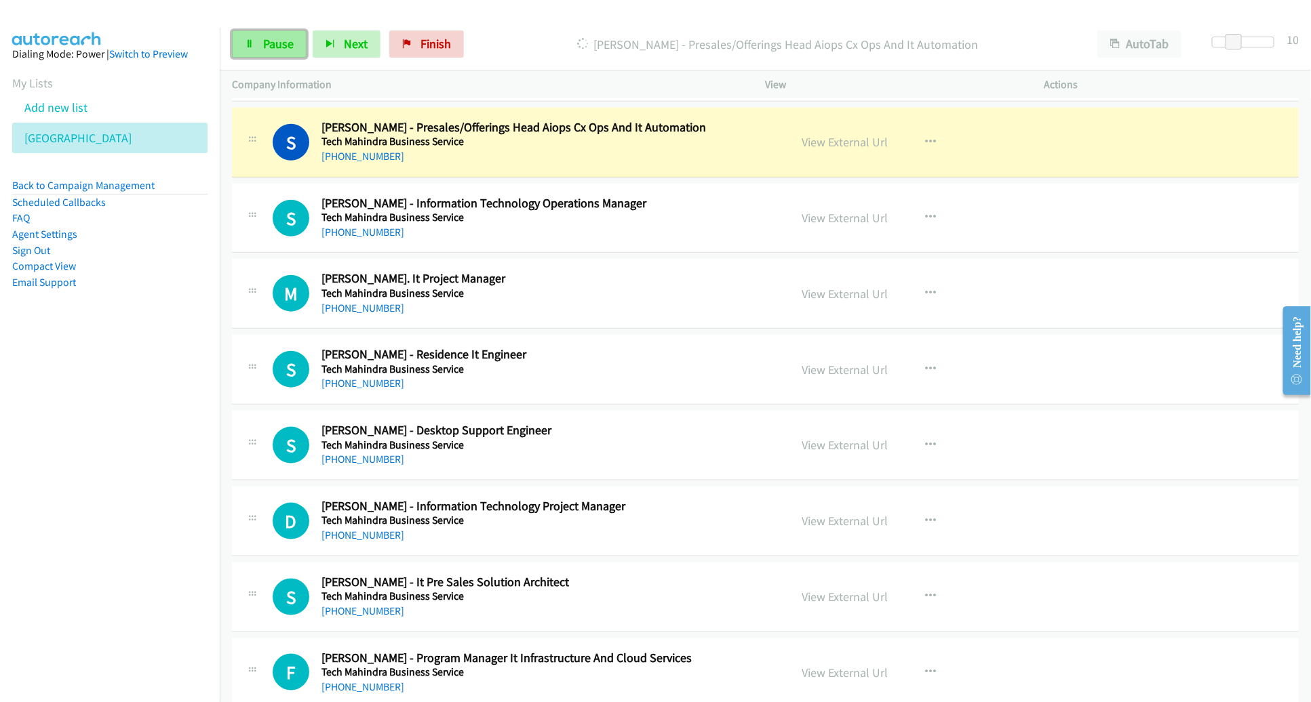
click at [298, 31] on link "Pause" at bounding box center [269, 44] width 75 height 27
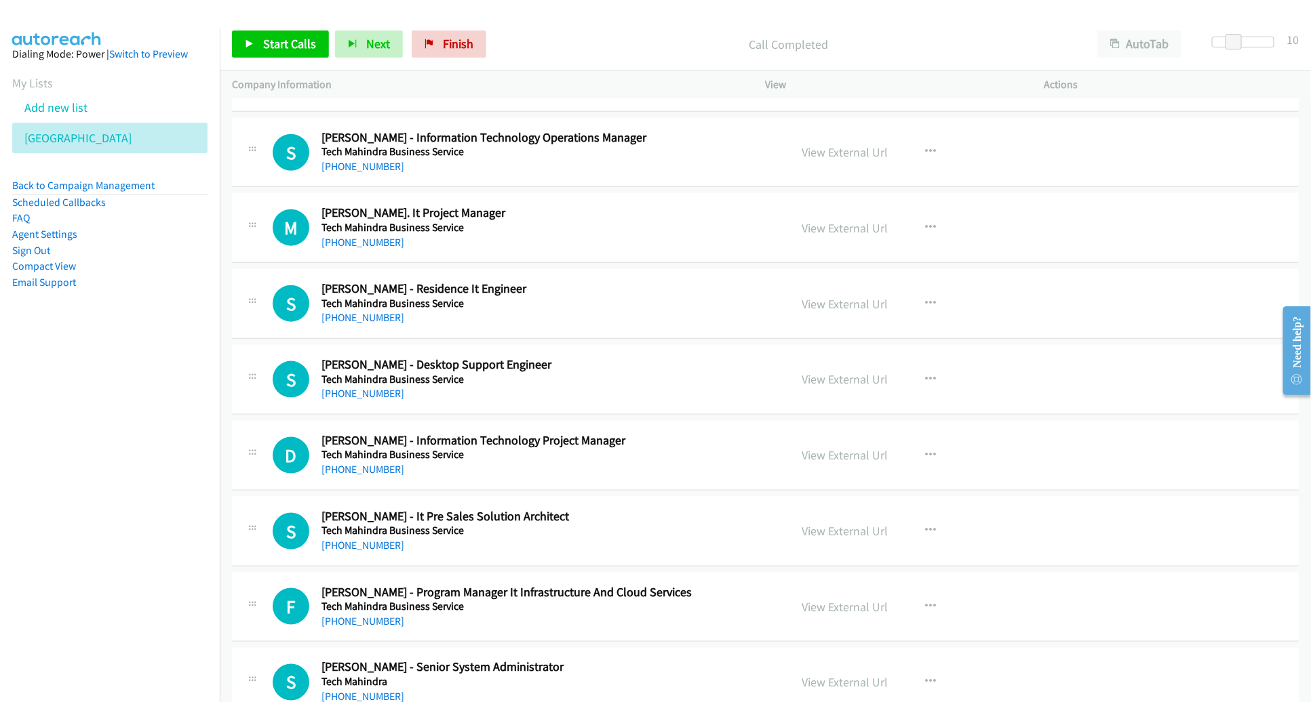
scroll to position [744, 0]
click at [285, 31] on link "Start Calls" at bounding box center [280, 44] width 97 height 27
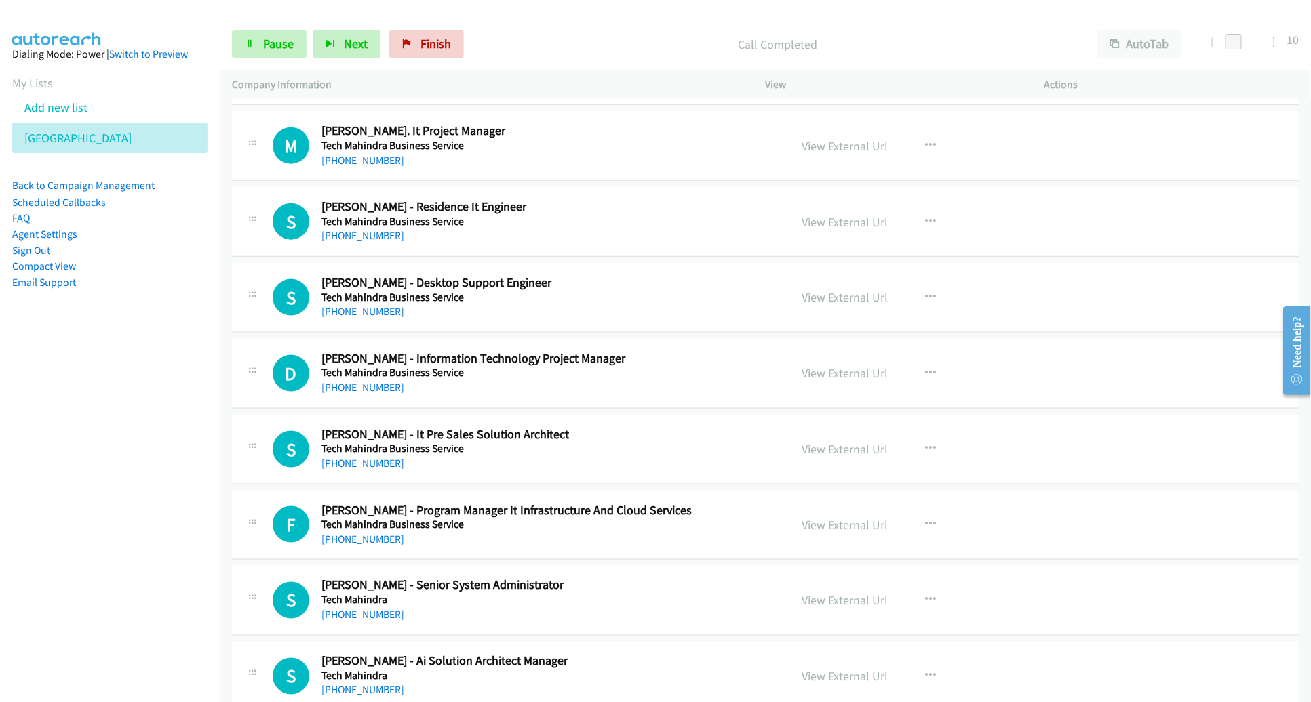
scroll to position [829, 0]
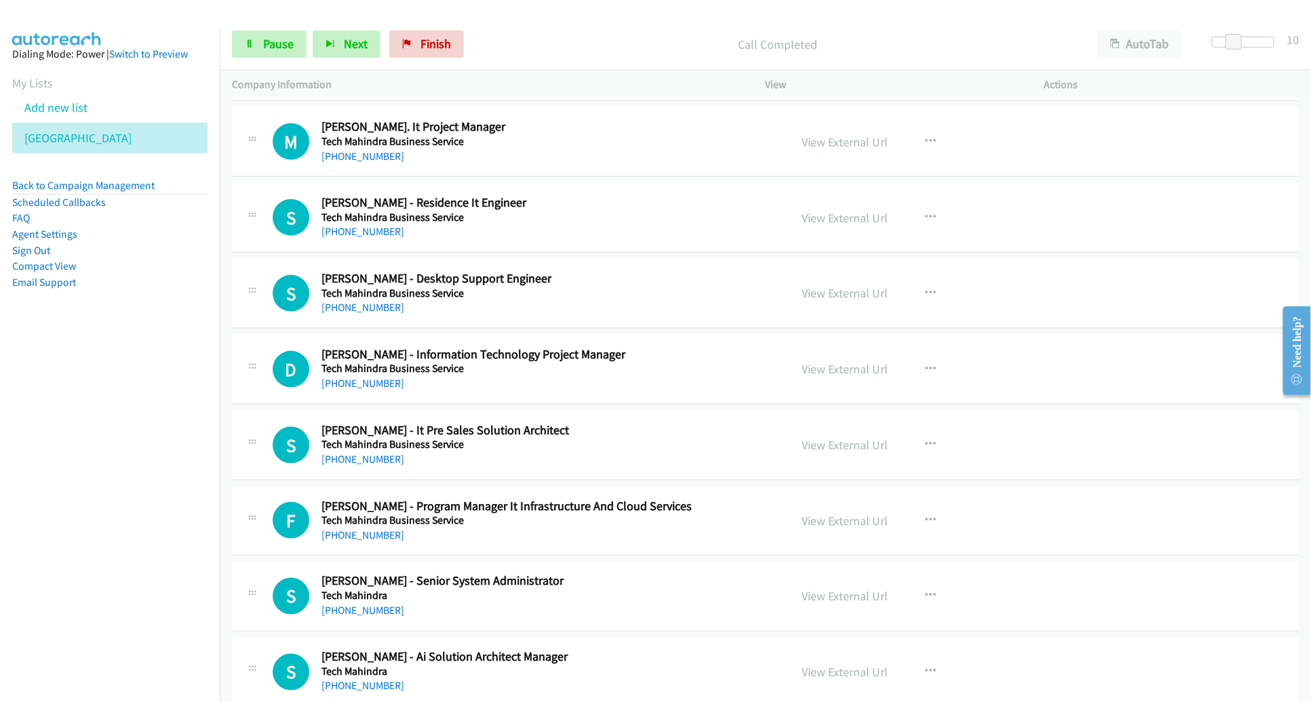
click at [290, 60] on div "Start Calls Pause Next Finish Call Completed AutoTab AutoTab 10" at bounding box center [765, 44] width 1091 height 52
click at [284, 49] on span "Pause" at bounding box center [278, 44] width 31 height 16
click at [283, 49] on span "Start Calls" at bounding box center [289, 44] width 53 height 16
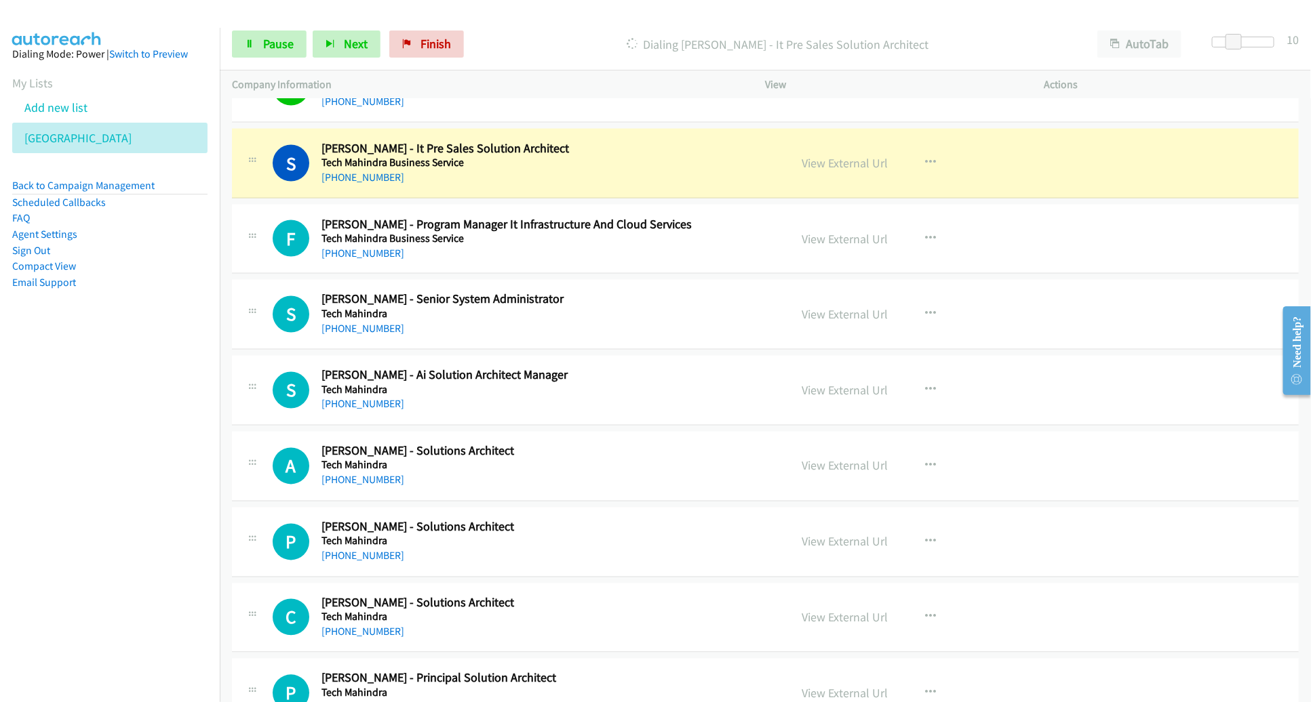
scroll to position [1113, 0]
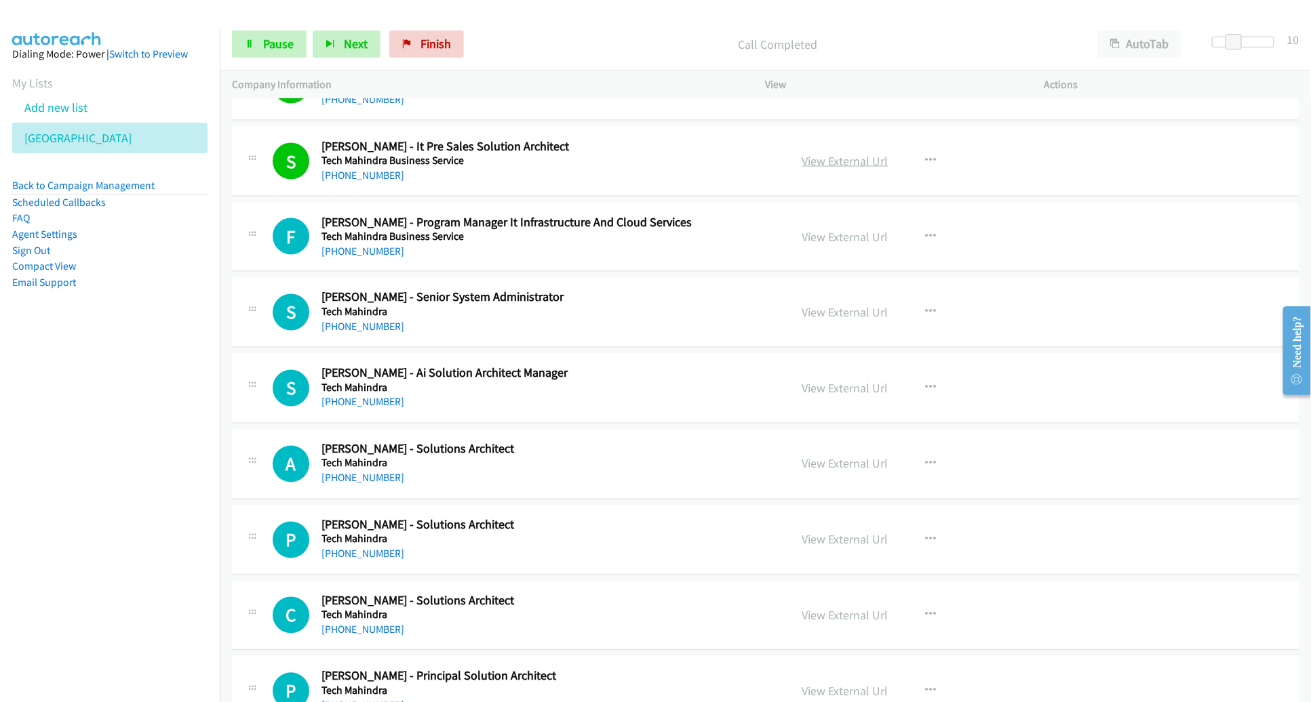
click at [850, 159] on link "View External Url" at bounding box center [845, 161] width 86 height 16
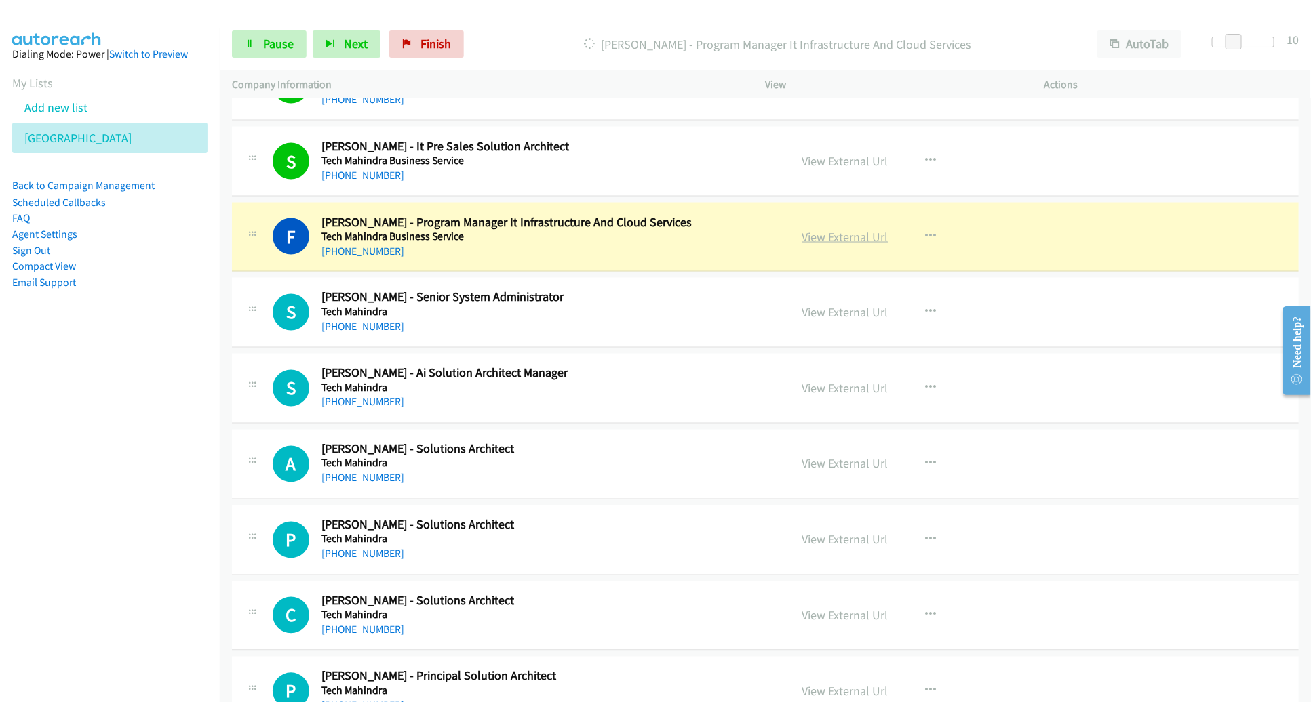
click at [824, 237] on link "View External Url" at bounding box center [845, 237] width 86 height 16
click at [279, 47] on span "Pause" at bounding box center [278, 44] width 31 height 16
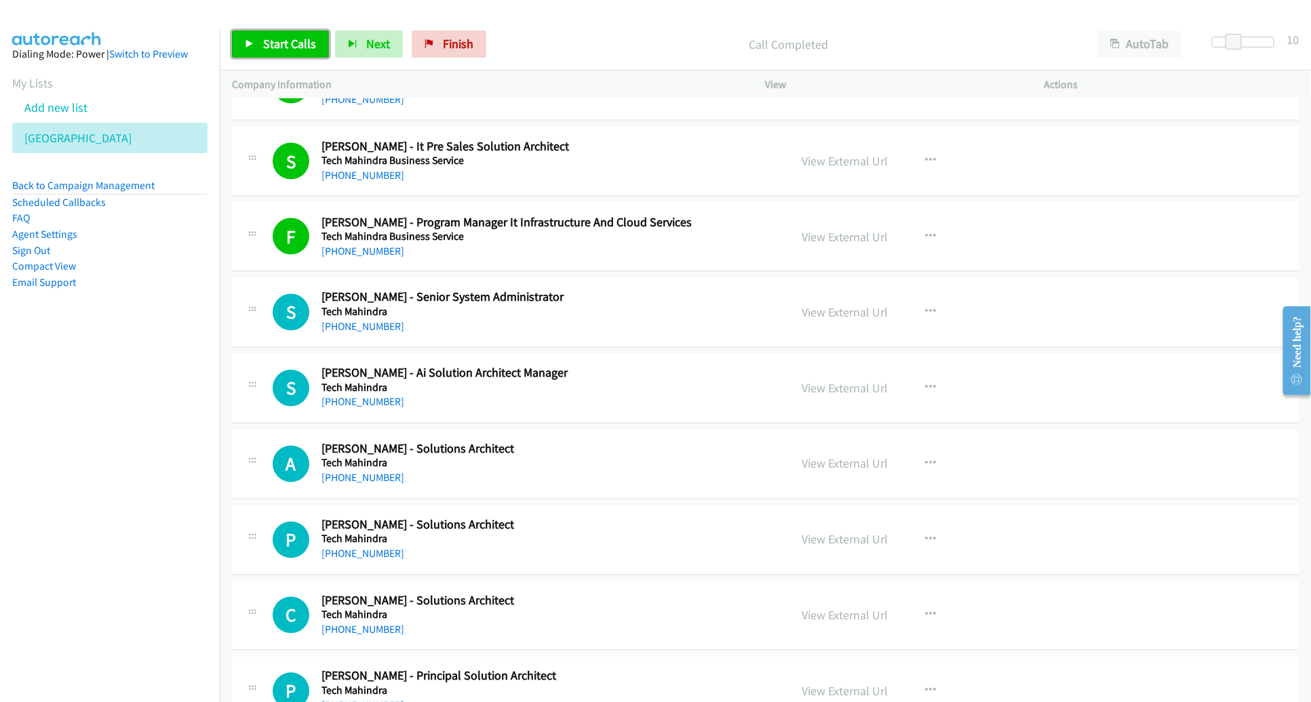
click at [283, 36] on span "Start Calls" at bounding box center [289, 44] width 53 height 16
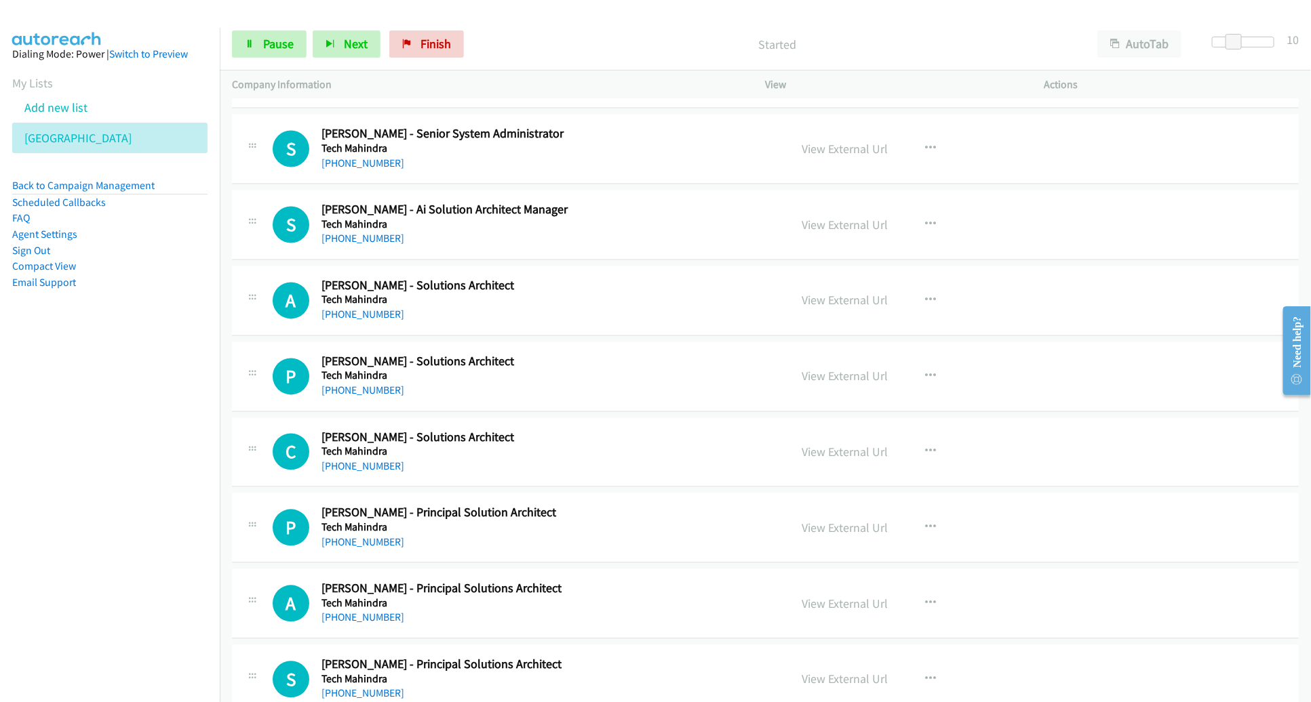
scroll to position [1277, 0]
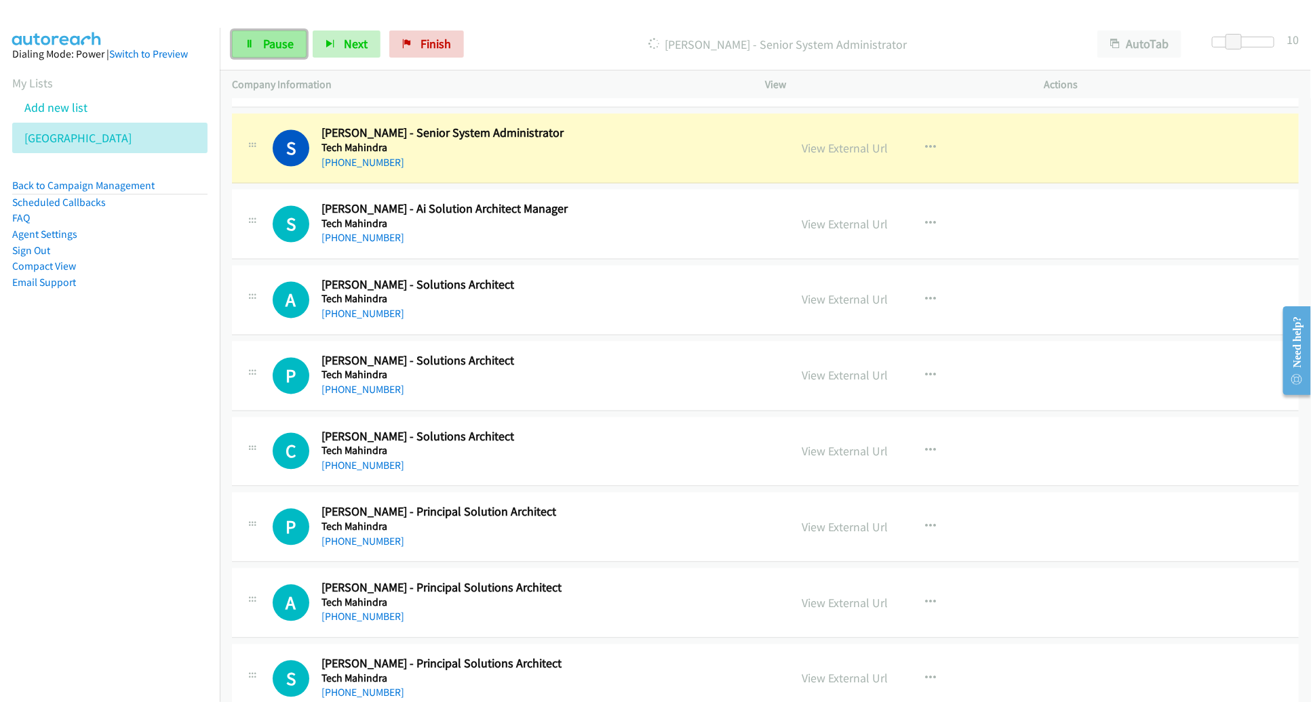
click at [283, 54] on link "Pause" at bounding box center [269, 44] width 75 height 27
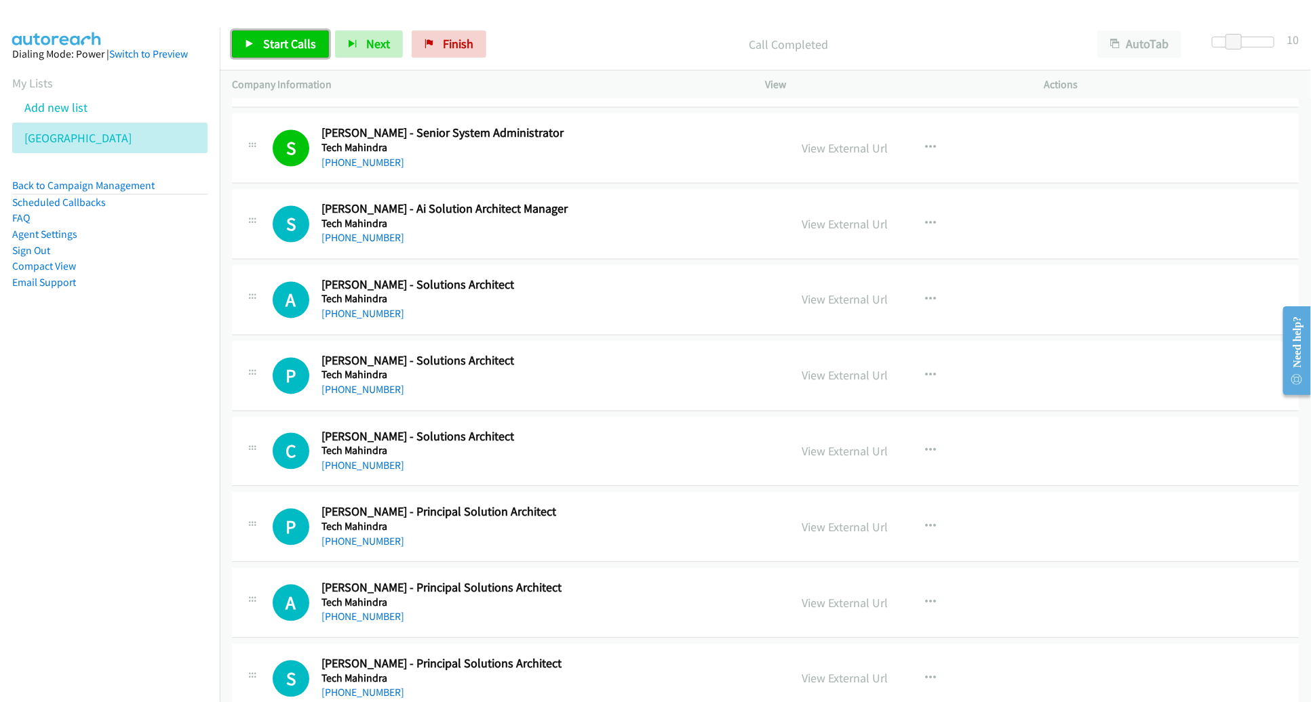
click at [288, 39] on span "Start Calls" at bounding box center [289, 44] width 53 height 16
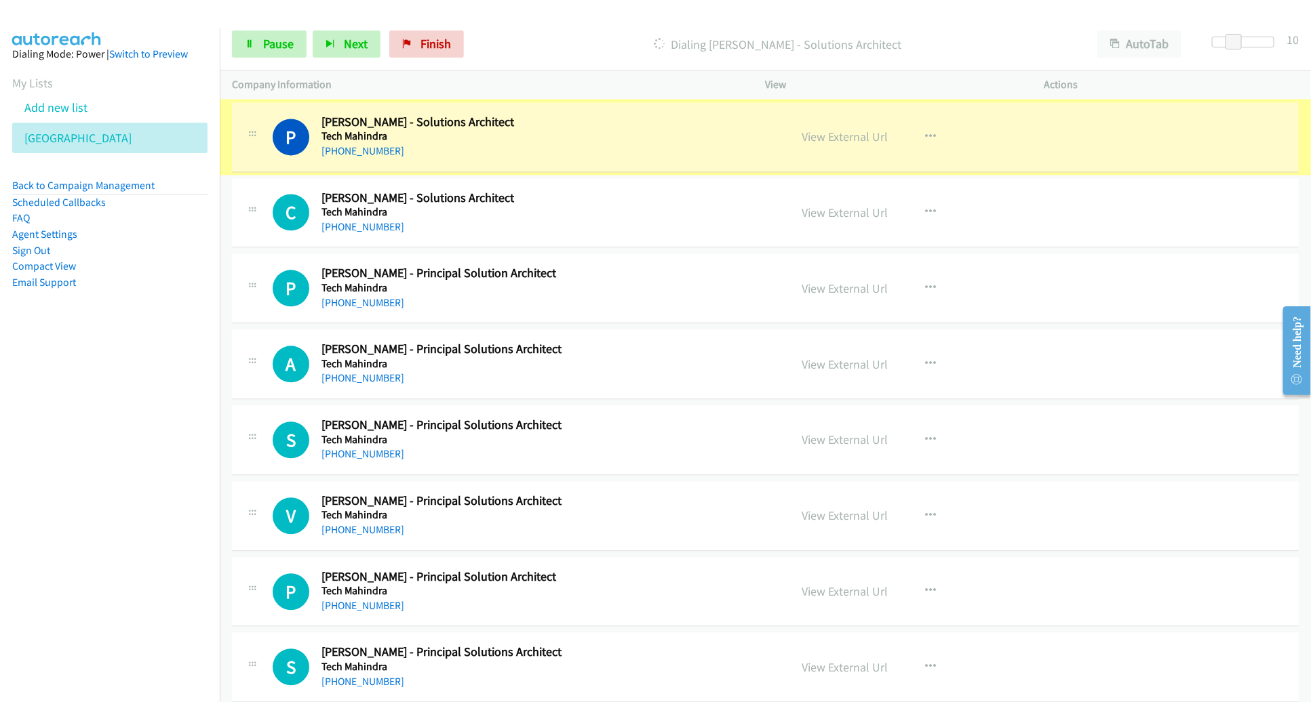
scroll to position [1516, 0]
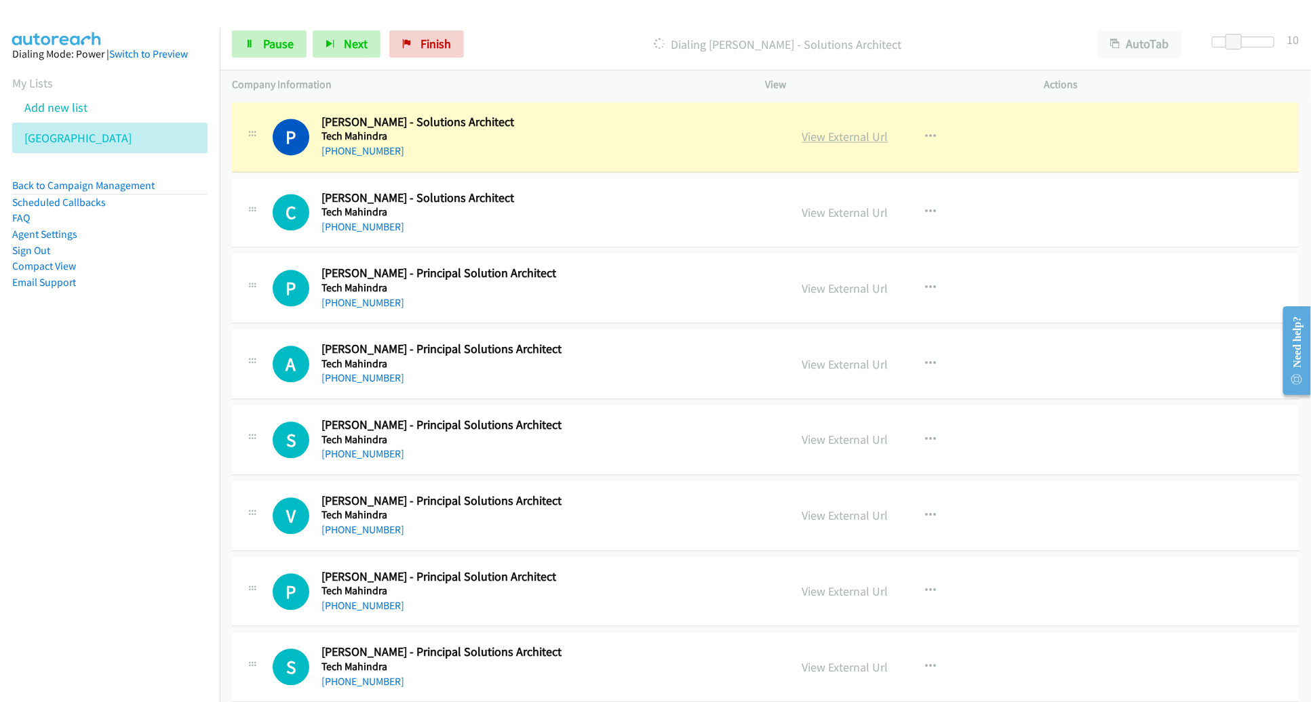
click at [829, 134] on link "View External Url" at bounding box center [845, 137] width 86 height 16
click at [290, 47] on span "Pause" at bounding box center [278, 44] width 31 height 16
click at [625, 134] on h5 "Tech Mahindra" at bounding box center [545, 137] width 449 height 14
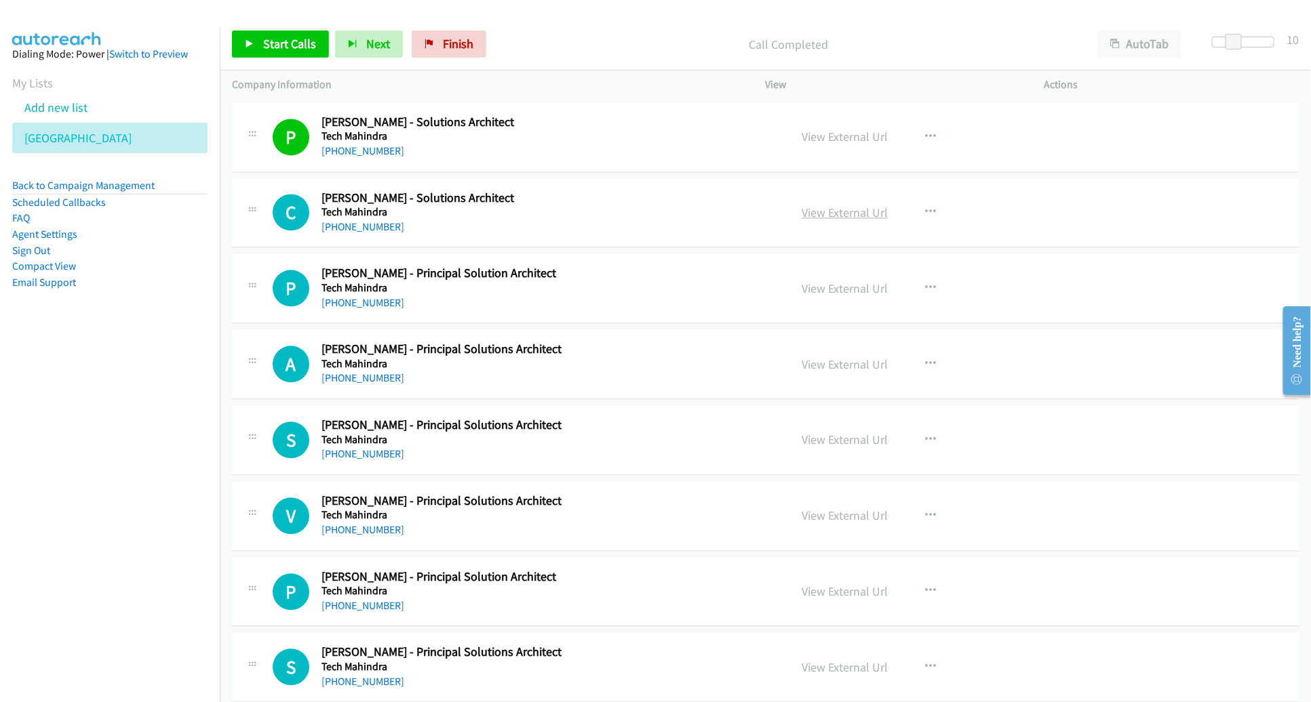
click at [858, 212] on link "View External Url" at bounding box center [845, 213] width 86 height 16
click at [827, 281] on link "View External Url" at bounding box center [845, 289] width 86 height 16
click at [287, 49] on span "Start Calls" at bounding box center [289, 44] width 53 height 16
click at [287, 49] on span "Pause" at bounding box center [278, 44] width 31 height 16
click at [837, 281] on link "View External Url" at bounding box center [845, 289] width 86 height 16
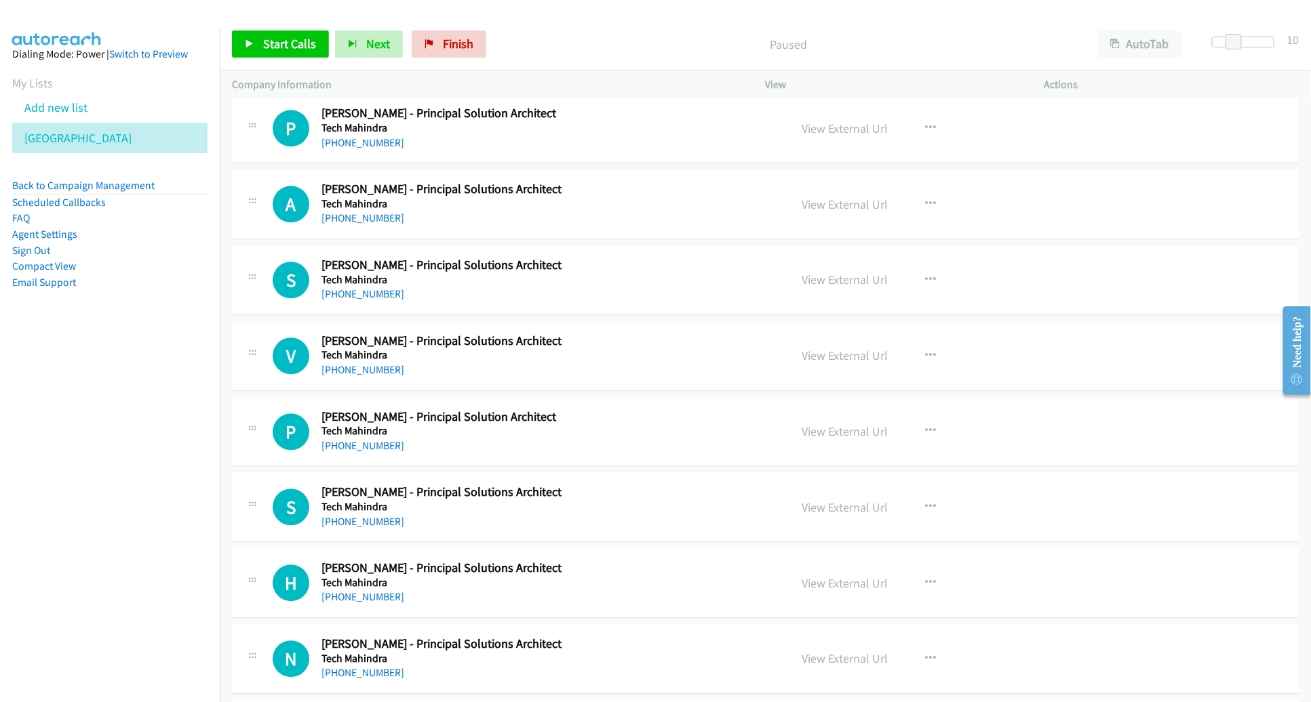
scroll to position [1716, 0]
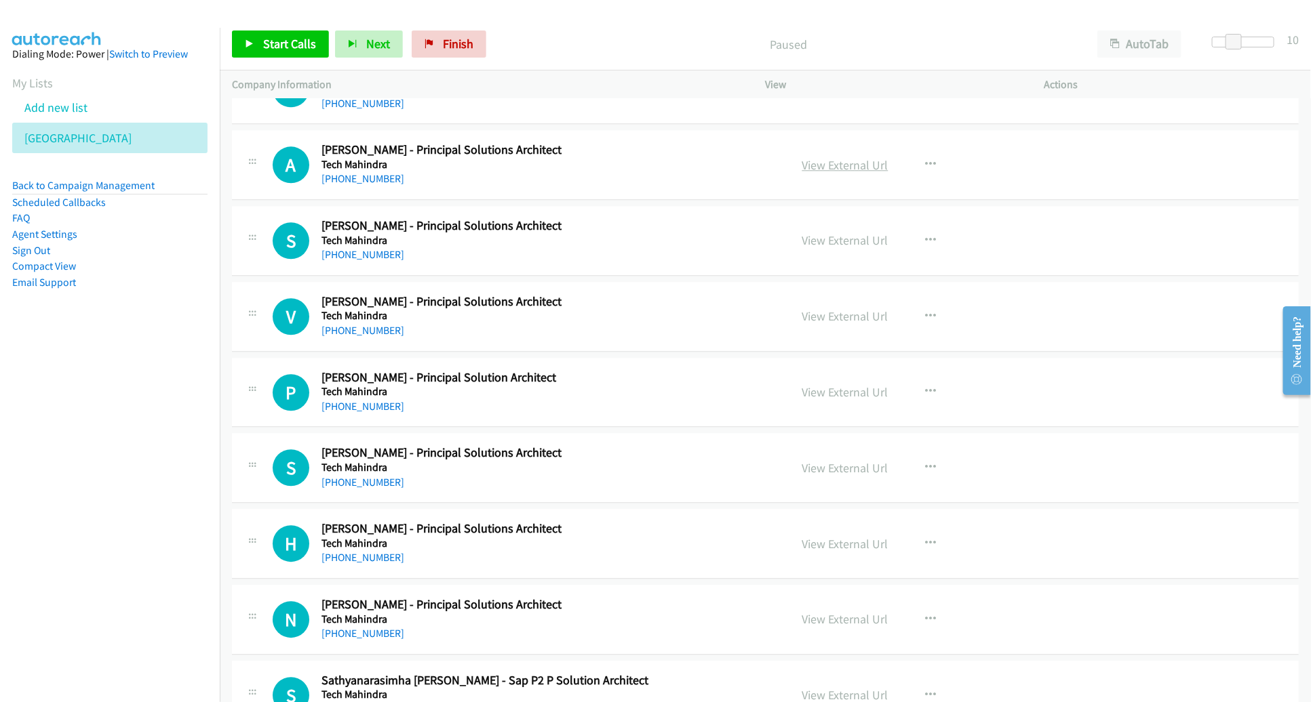
click at [864, 164] on link "View External Url" at bounding box center [845, 165] width 86 height 16
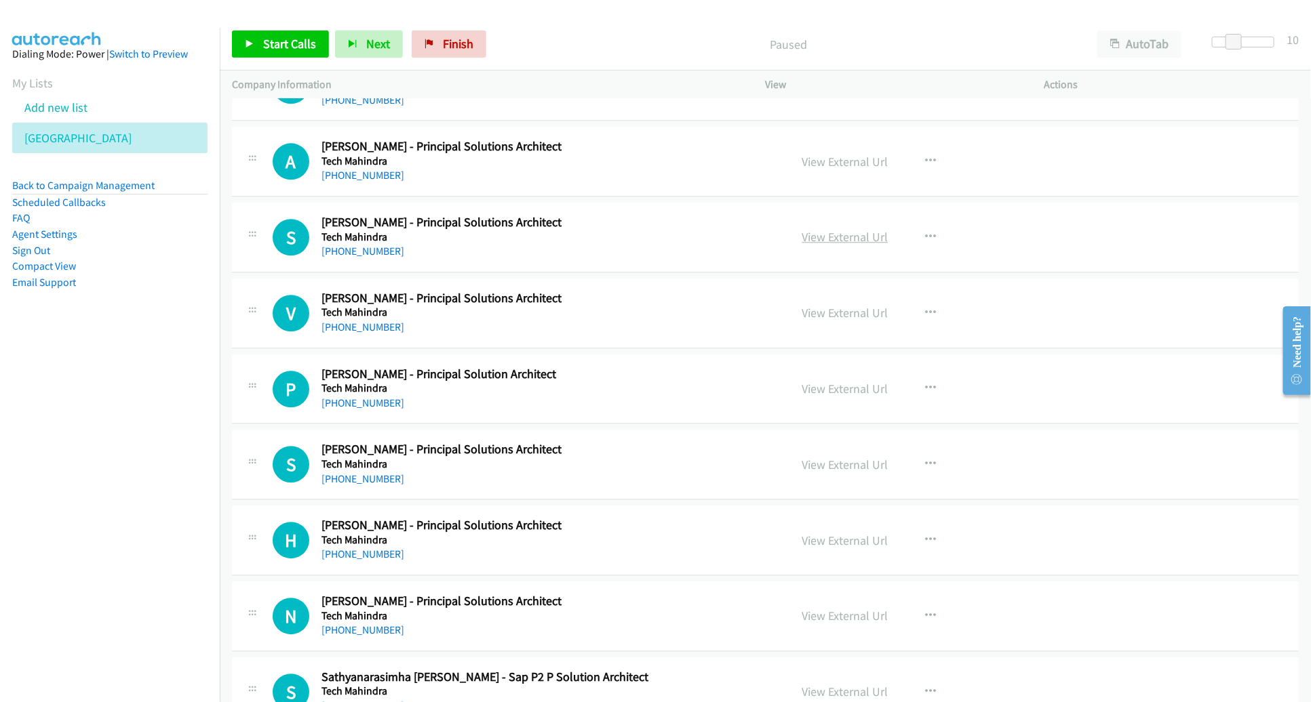
scroll to position [1720, 0]
click at [822, 229] on link "View External Url" at bounding box center [845, 237] width 86 height 16
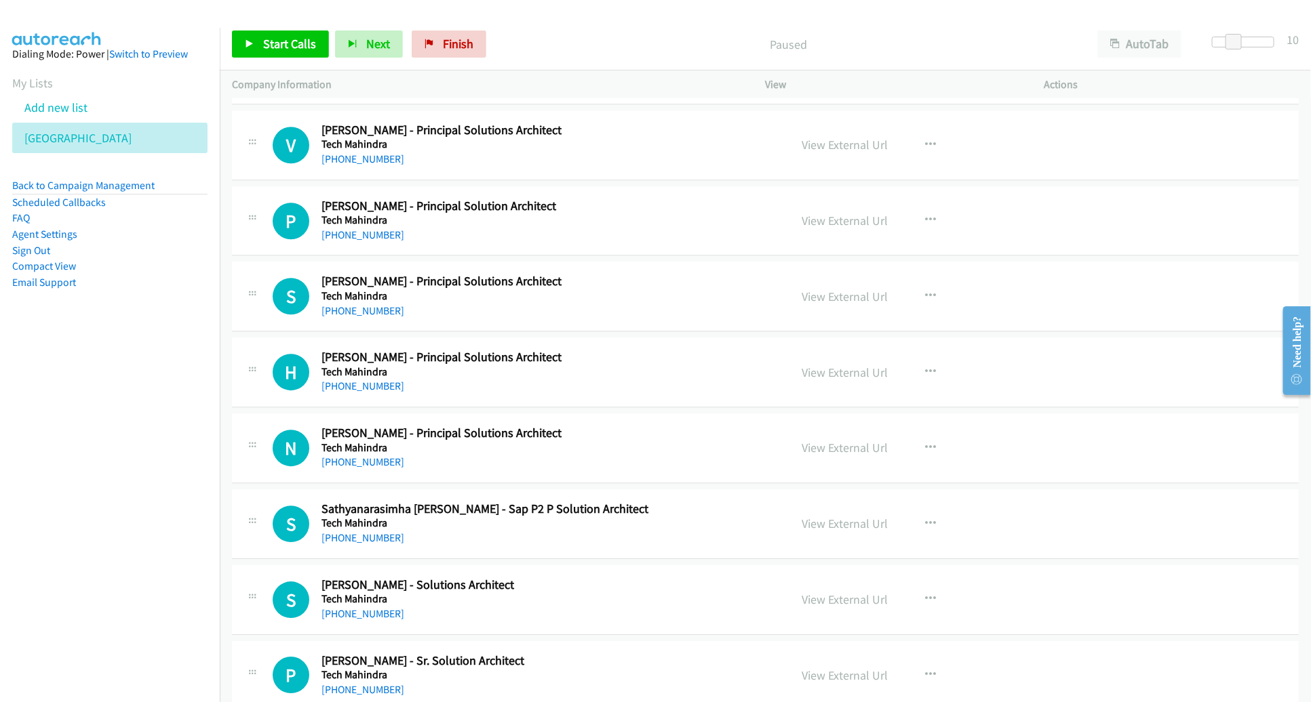
scroll to position [1889, 0]
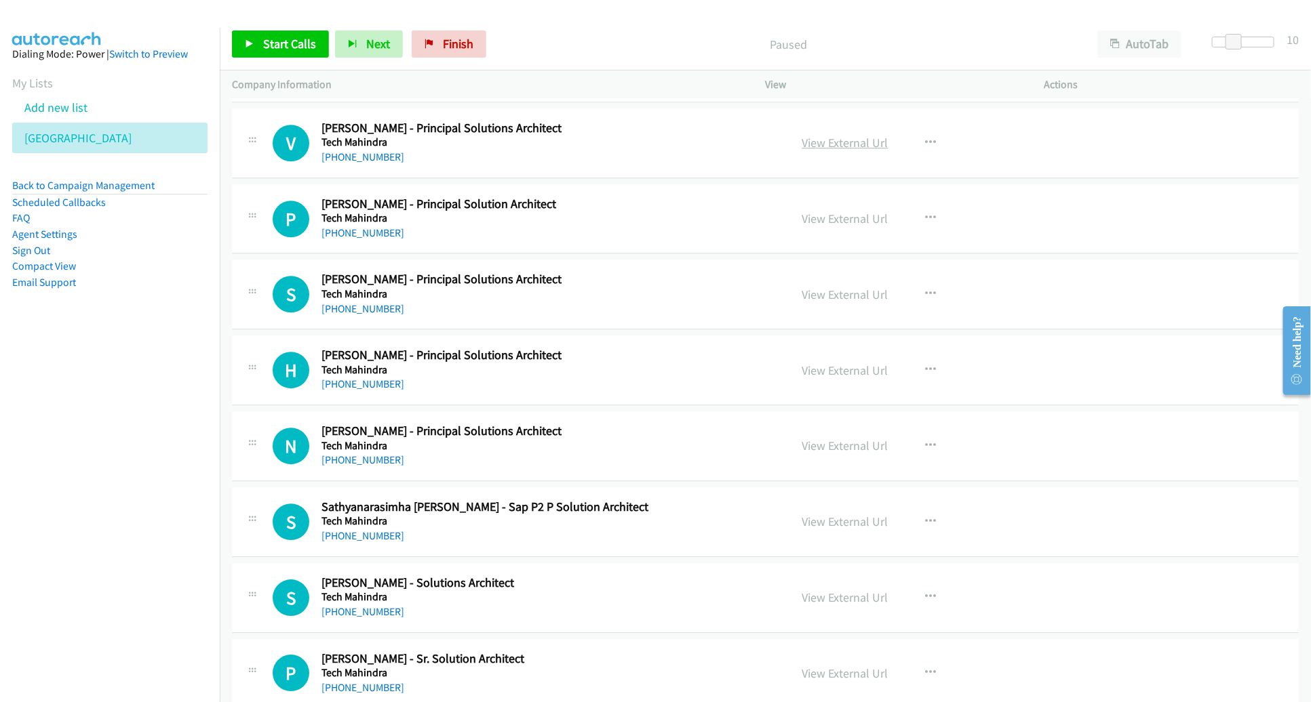
click at [854, 135] on link "View External Url" at bounding box center [845, 143] width 86 height 16
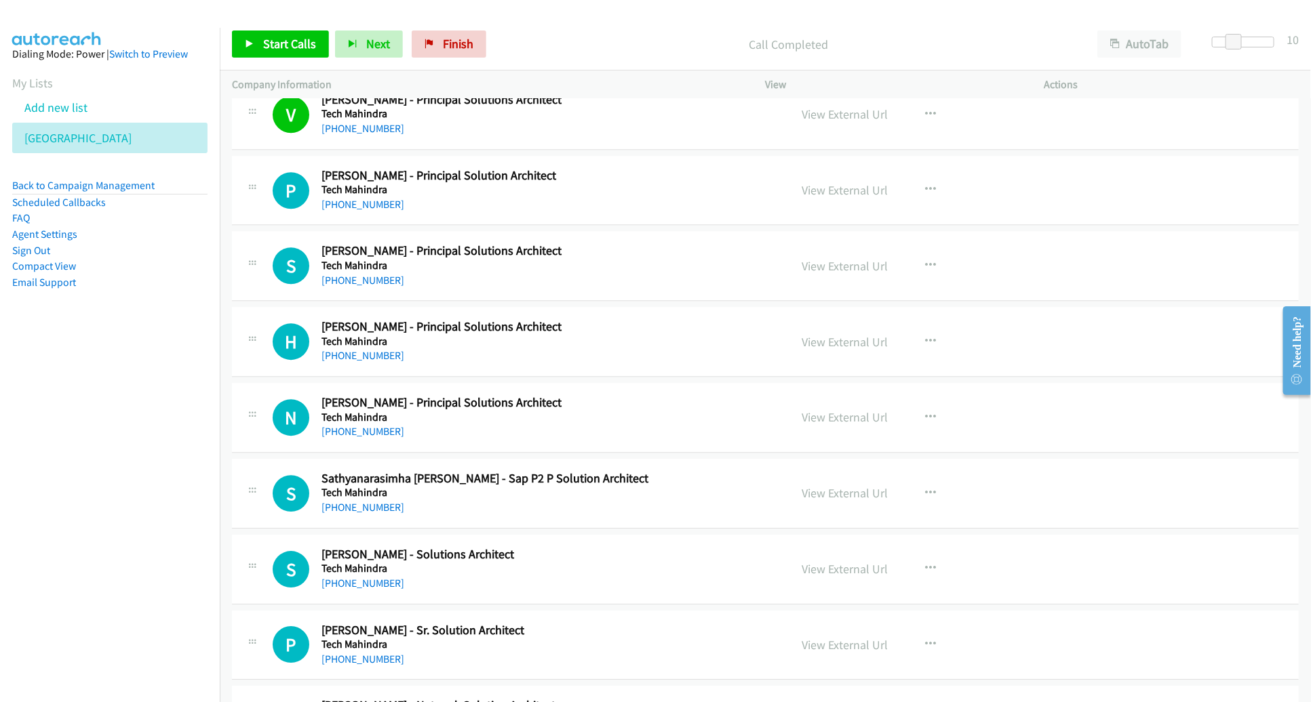
scroll to position [1918, 0]
click at [303, 45] on span "Start Calls" at bounding box center [289, 44] width 53 height 16
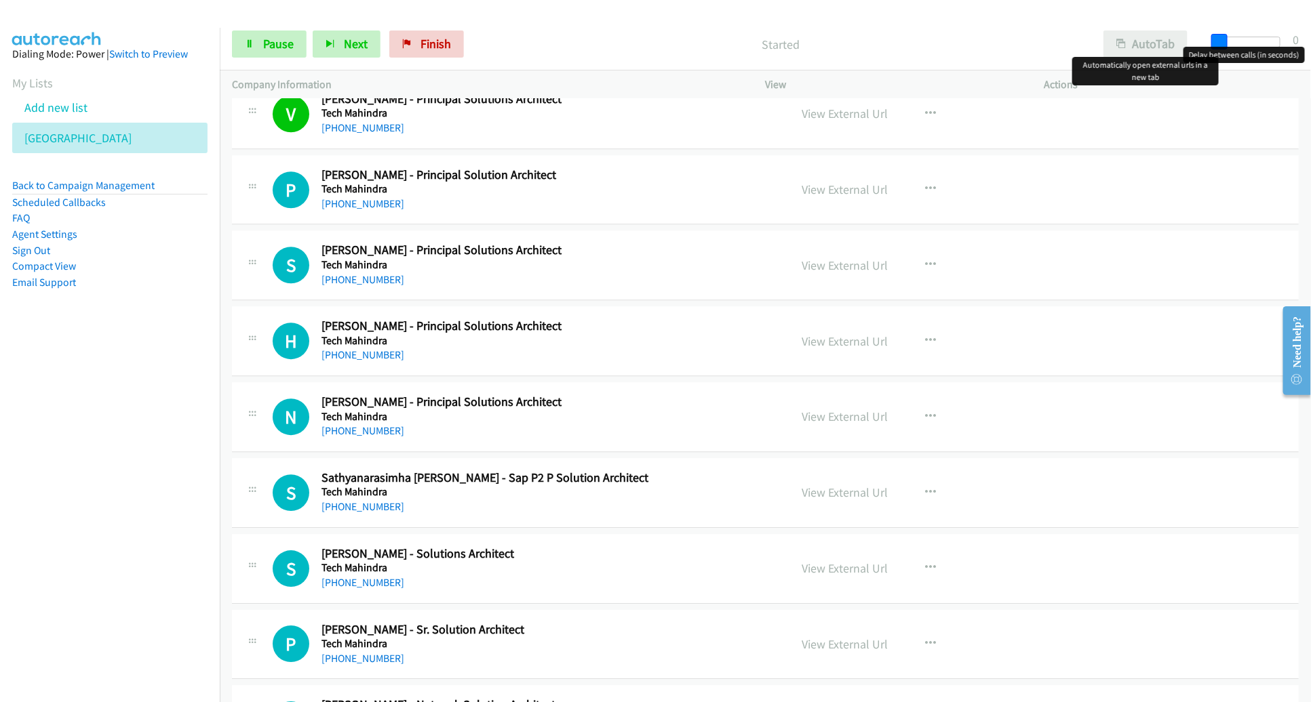
drag, startPoint x: 1231, startPoint y: 43, endPoint x: 1168, endPoint y: 40, distance: 63.2
click at [1168, 40] on div "Start Calls Pause Next Finish Started AutoTab AutoTab 0" at bounding box center [765, 44] width 1091 height 52
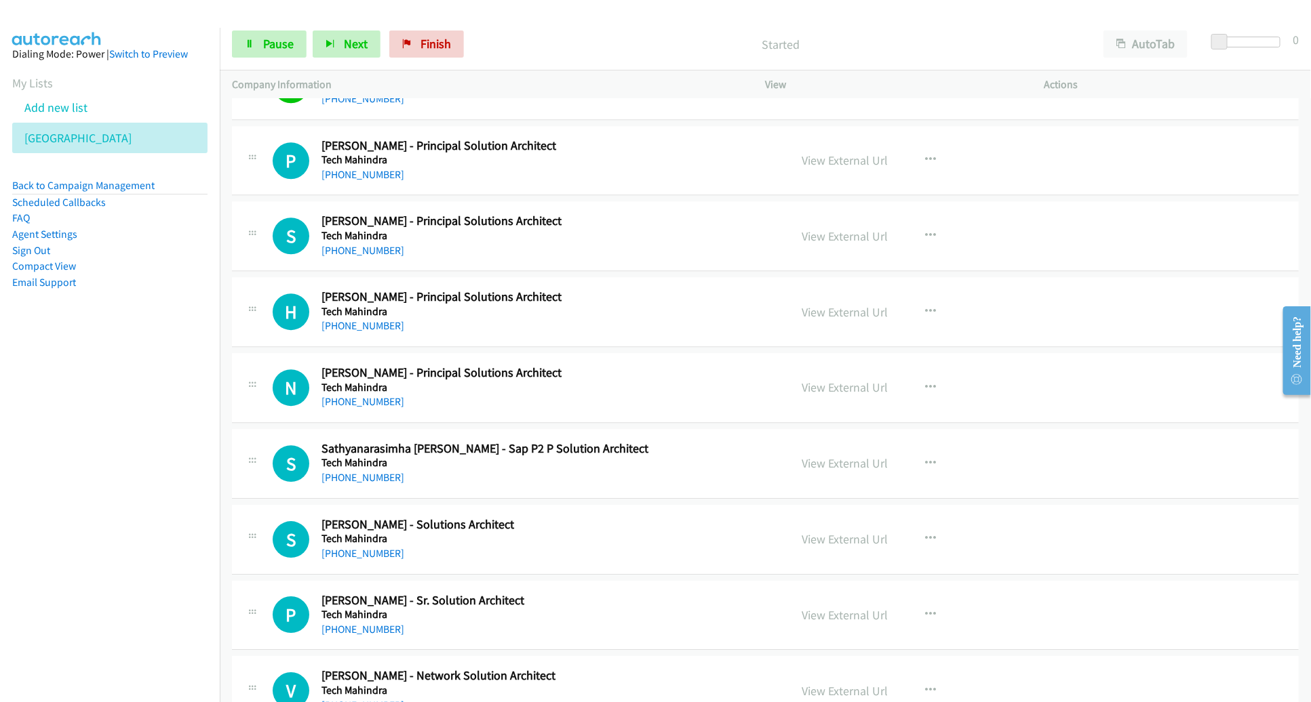
scroll to position [1952, 0]
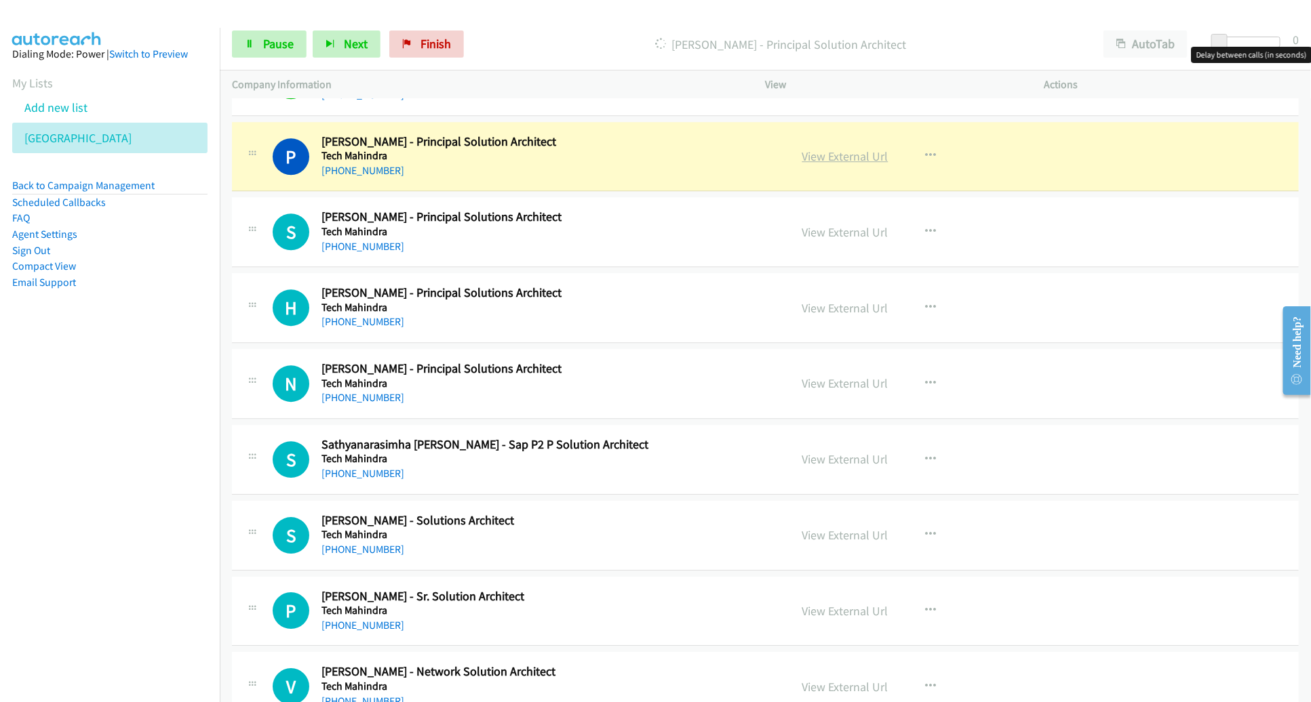
click at [834, 155] on link "View External Url" at bounding box center [845, 156] width 86 height 16
click at [264, 42] on span "Pause" at bounding box center [278, 44] width 31 height 16
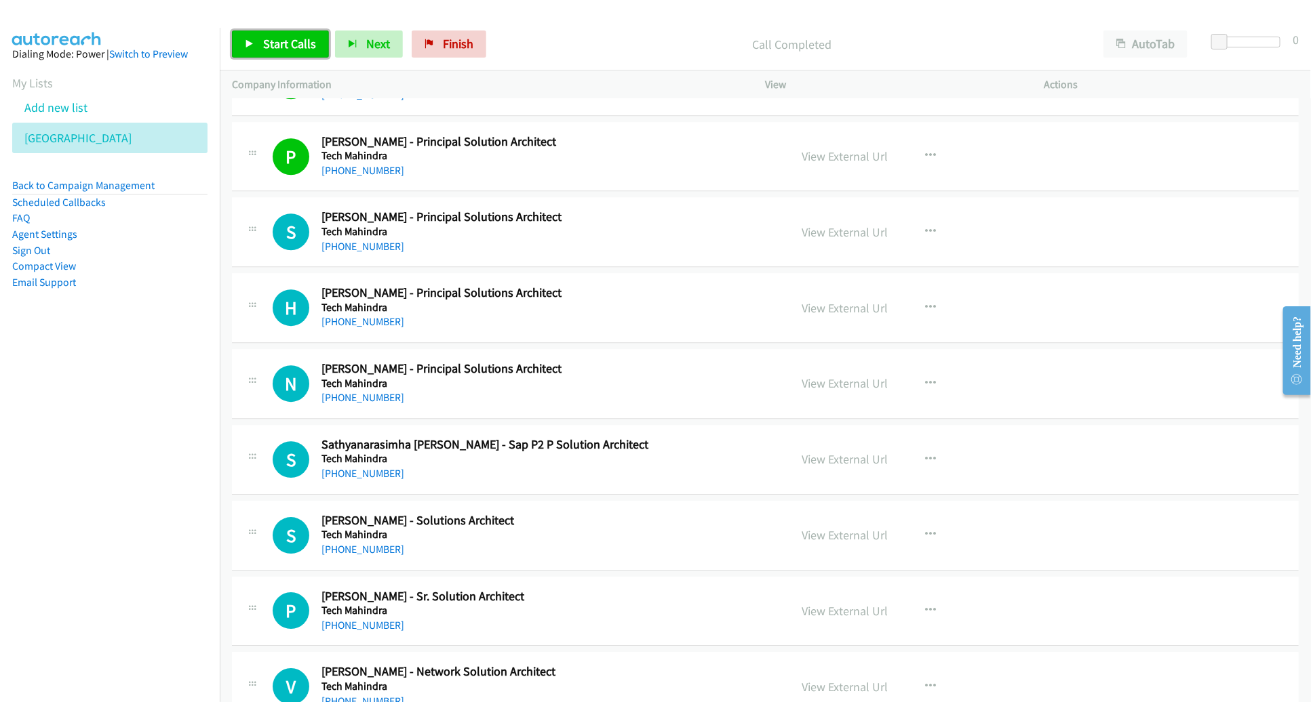
click at [291, 42] on span "Start Calls" at bounding box center [289, 44] width 53 height 16
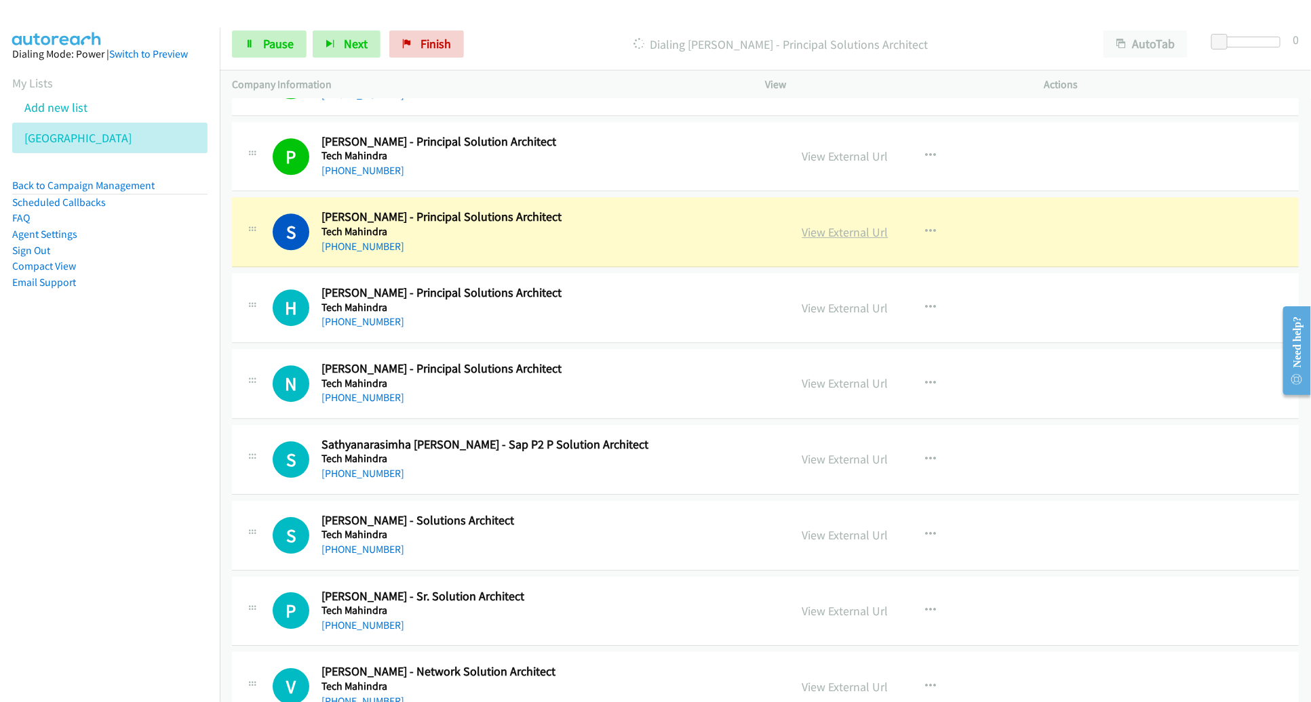
click at [820, 227] on link "View External Url" at bounding box center [845, 232] width 86 height 16
click at [259, 24] on div "Start Calls Pause Next Finish Dialing [PERSON_NAME] - Principal Solutions Archi…" at bounding box center [765, 44] width 1091 height 52
click at [268, 37] on span "Pause" at bounding box center [278, 44] width 31 height 16
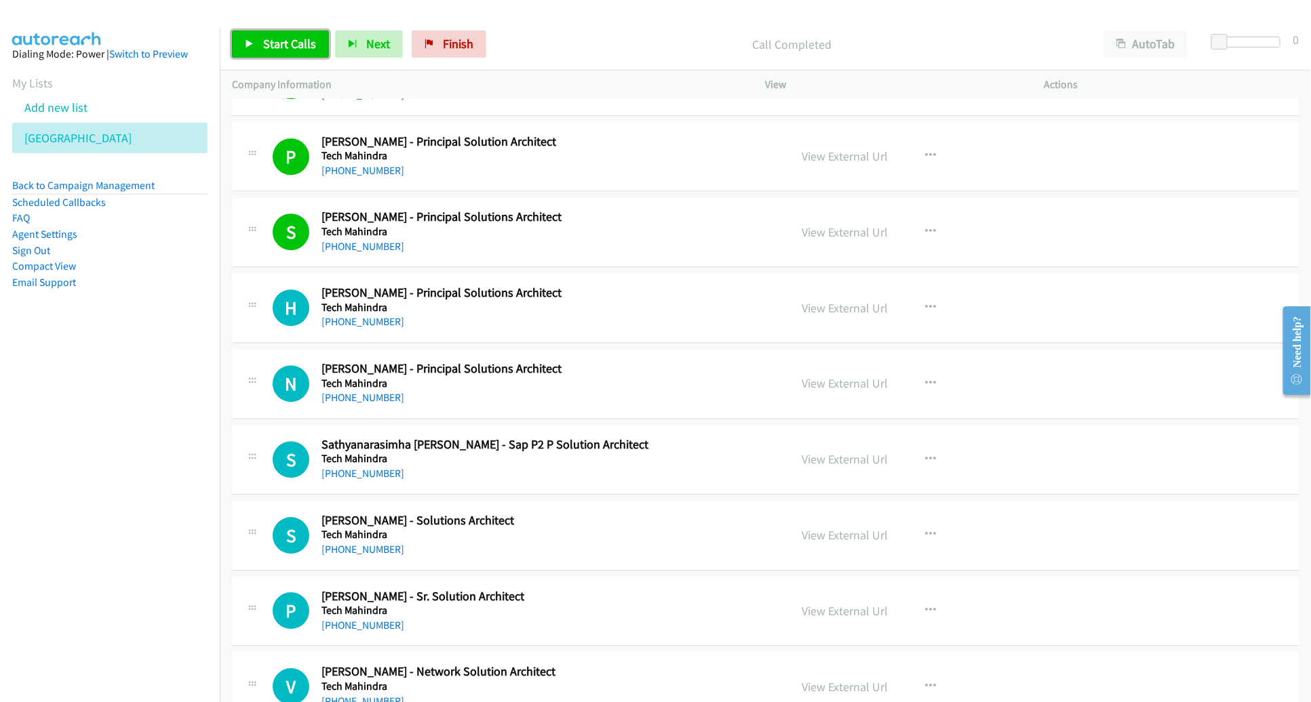
click at [290, 39] on span "Start Calls" at bounding box center [289, 44] width 53 height 16
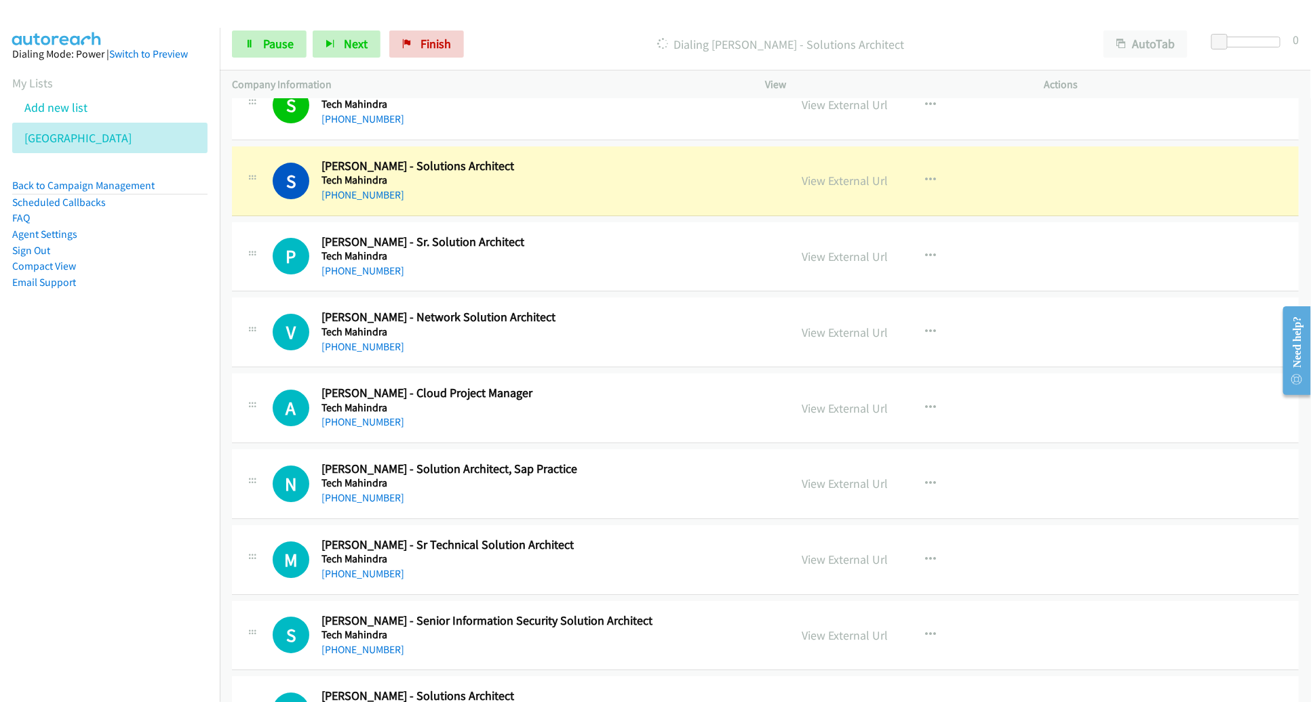
scroll to position [2308, 0]
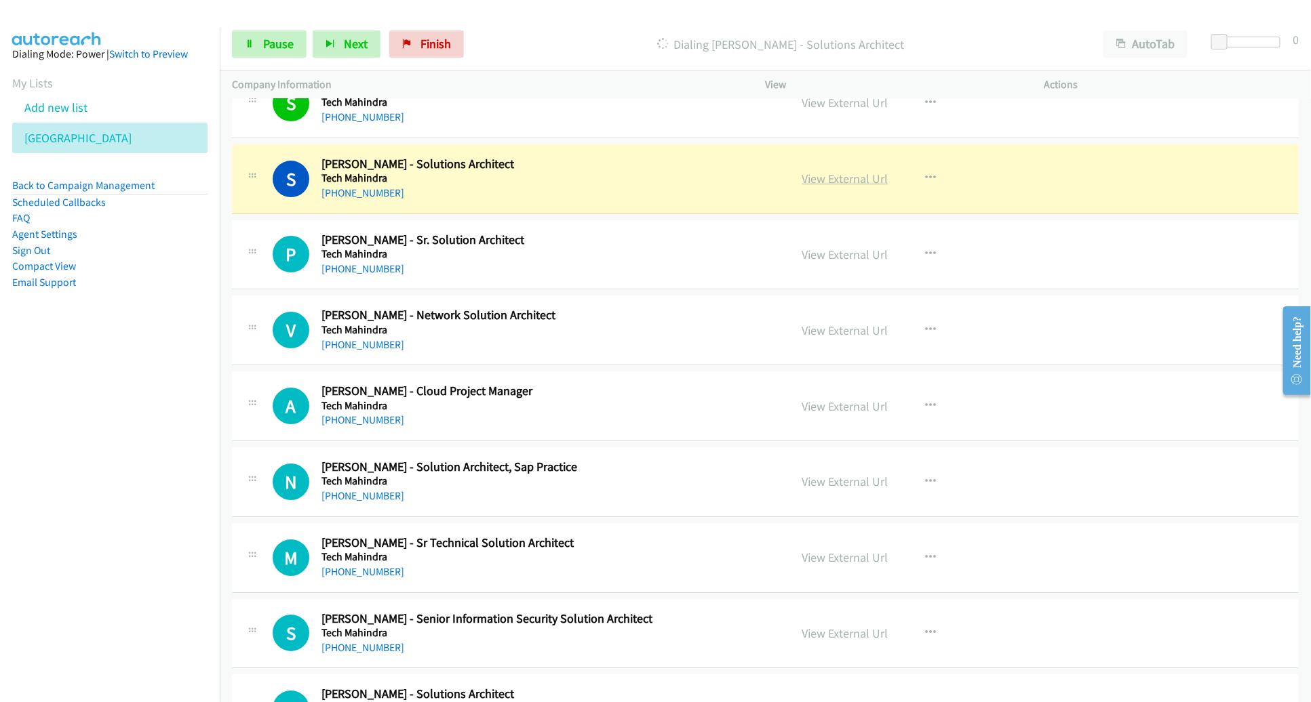
click at [850, 176] on link "View External Url" at bounding box center [845, 179] width 86 height 16
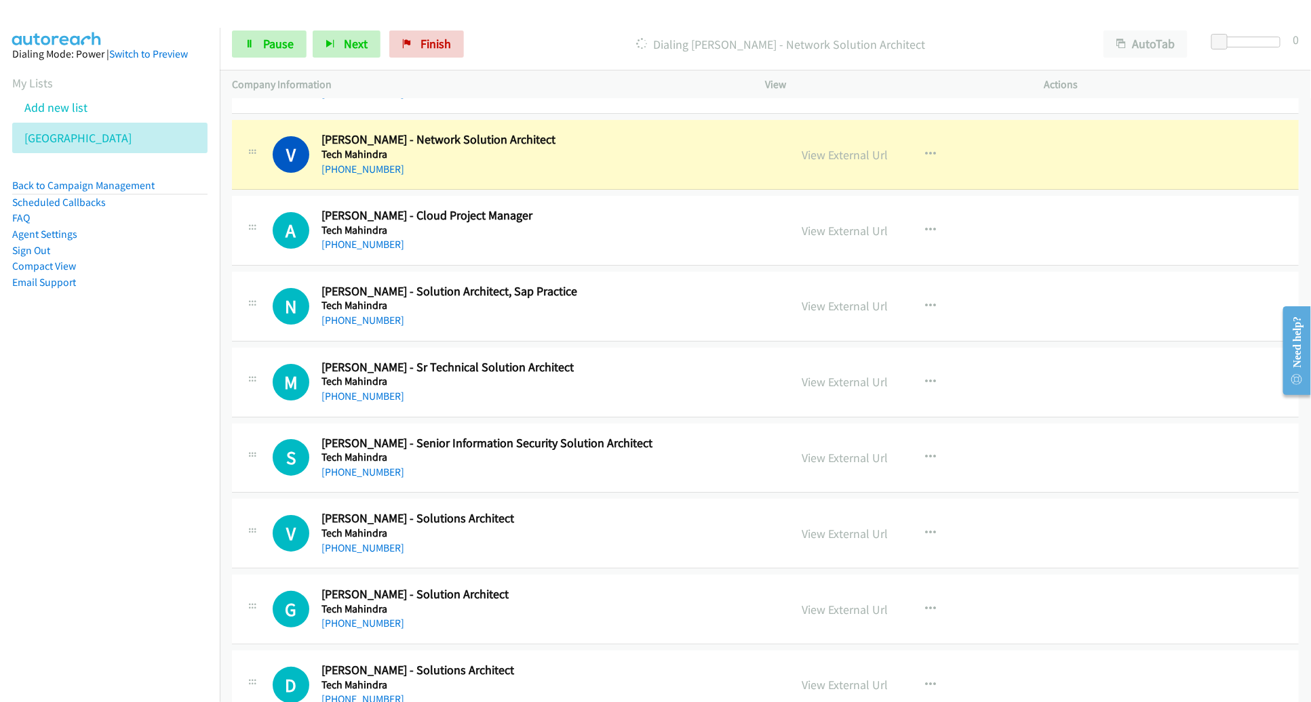
scroll to position [2488, 0]
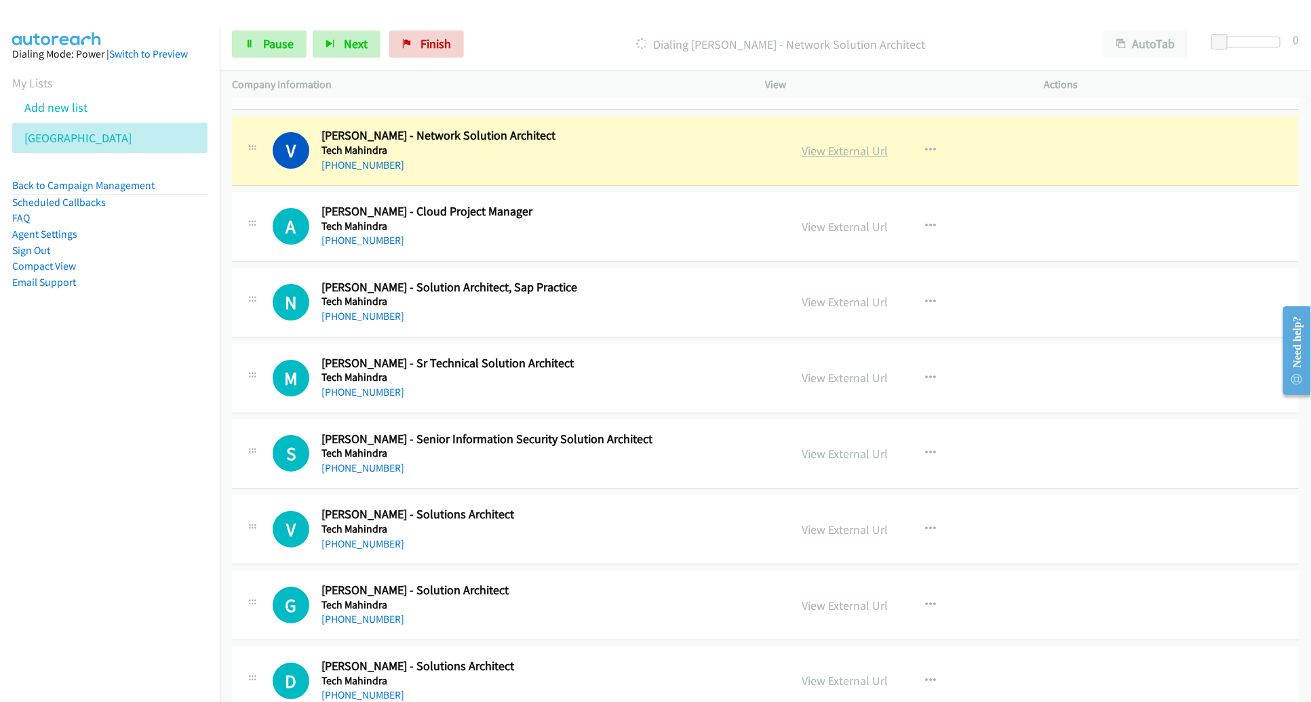
click at [855, 143] on link "View External Url" at bounding box center [845, 151] width 86 height 16
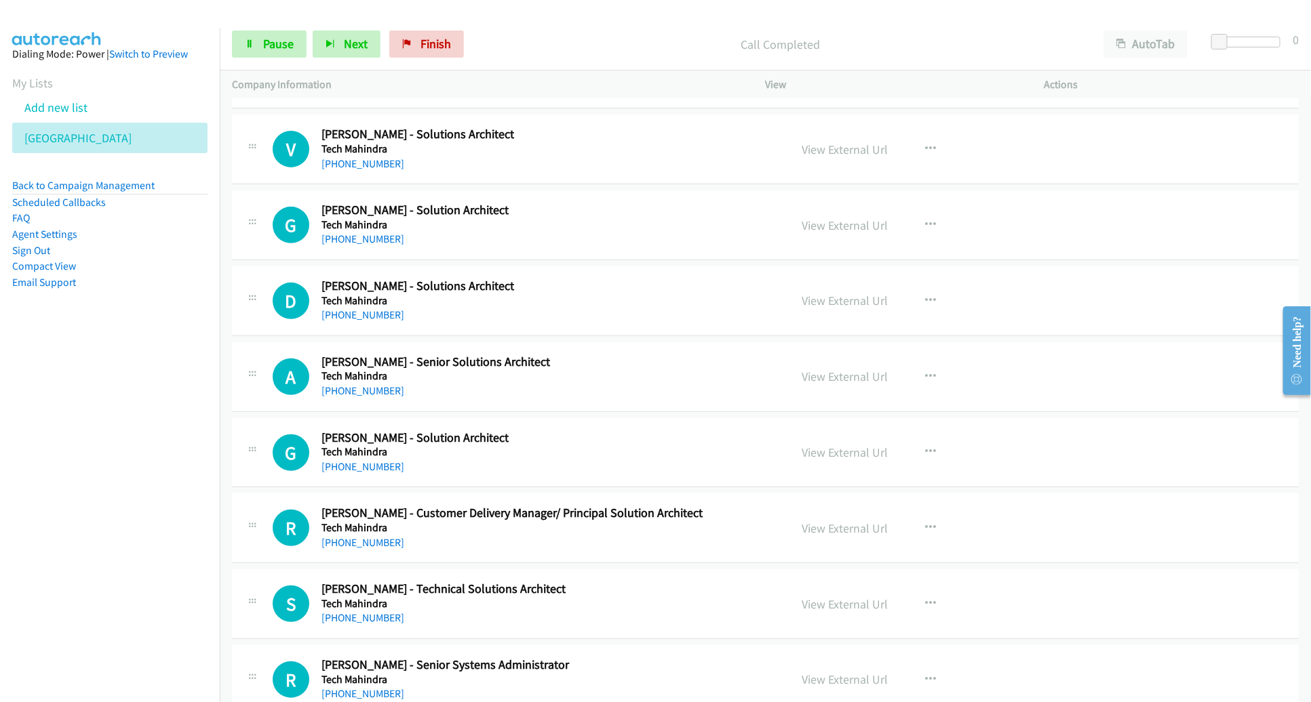
scroll to position [2872, 0]
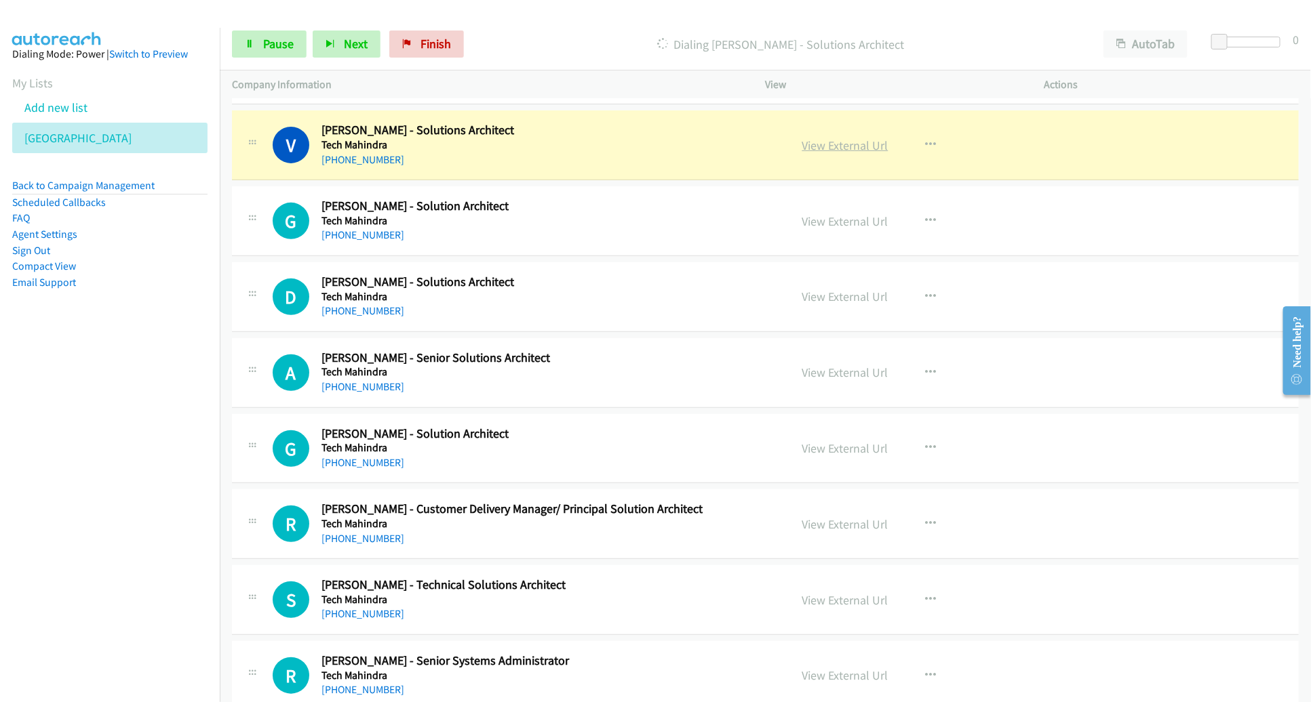
click at [827, 138] on link "View External Url" at bounding box center [845, 146] width 86 height 16
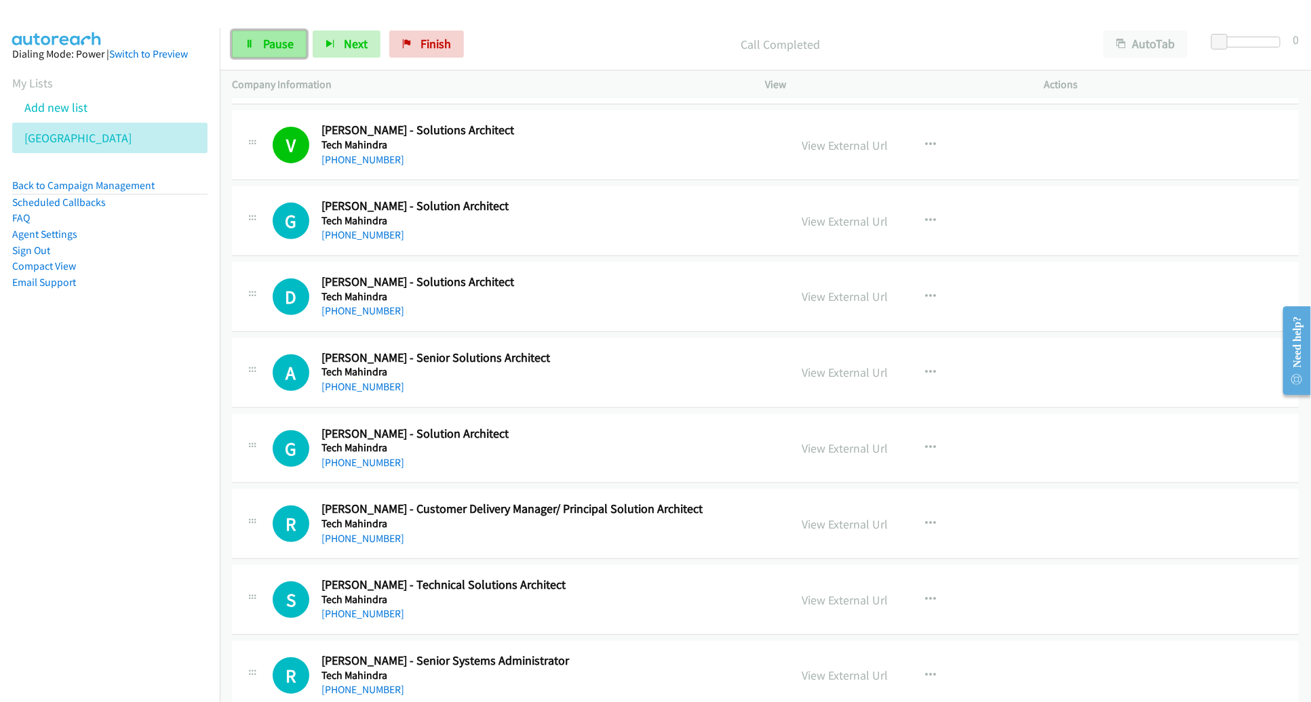
click at [272, 38] on span "Pause" at bounding box center [278, 44] width 31 height 16
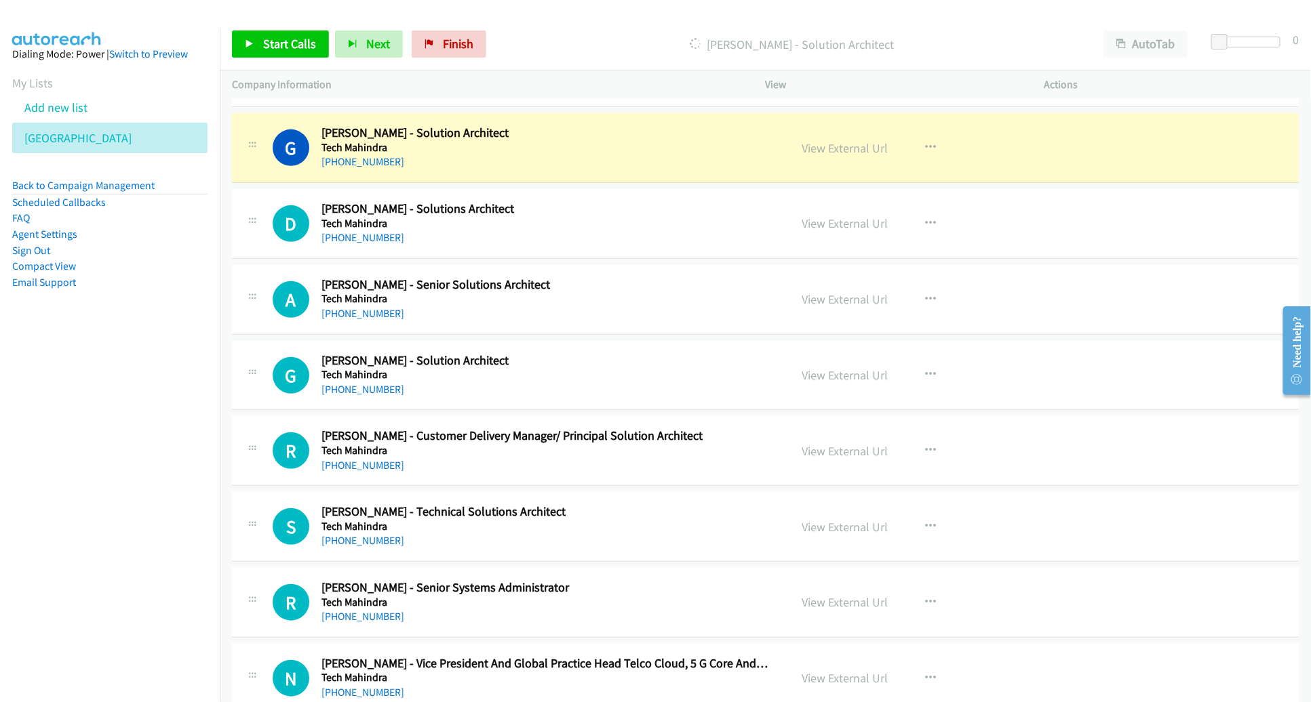
scroll to position [2941, 0]
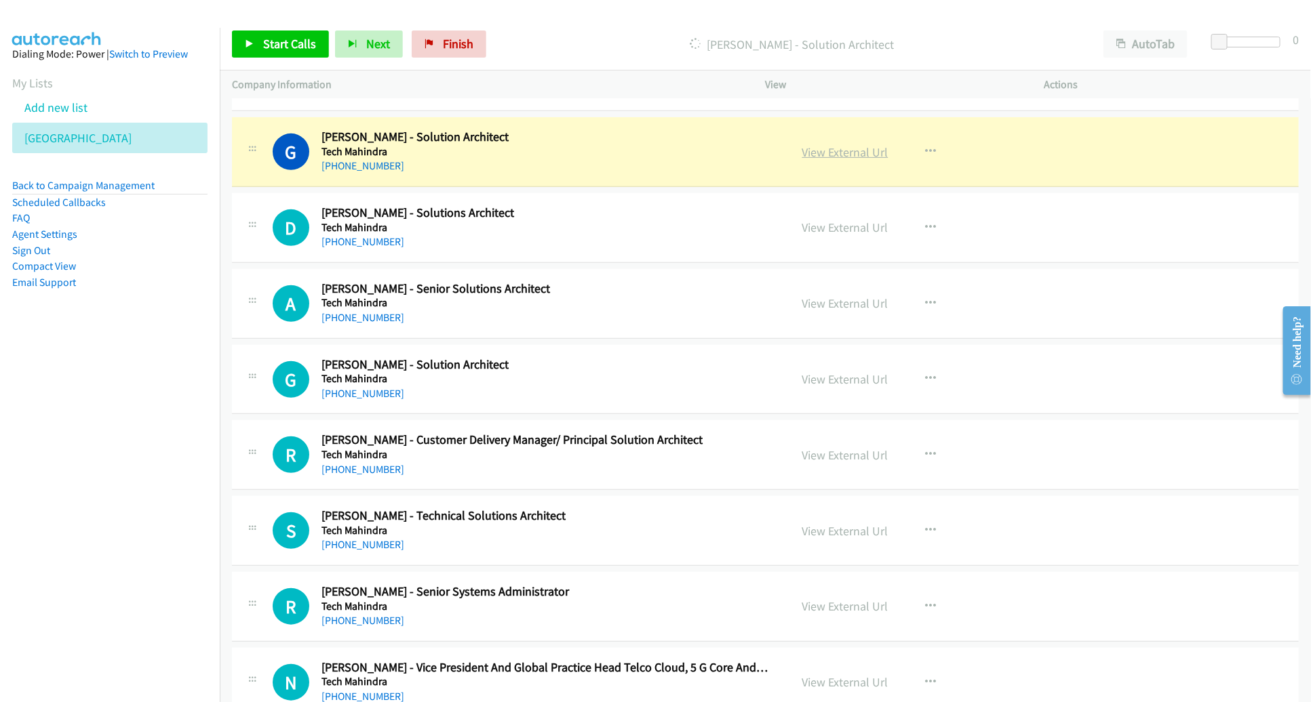
click at [834, 149] on link "View External Url" at bounding box center [845, 152] width 86 height 16
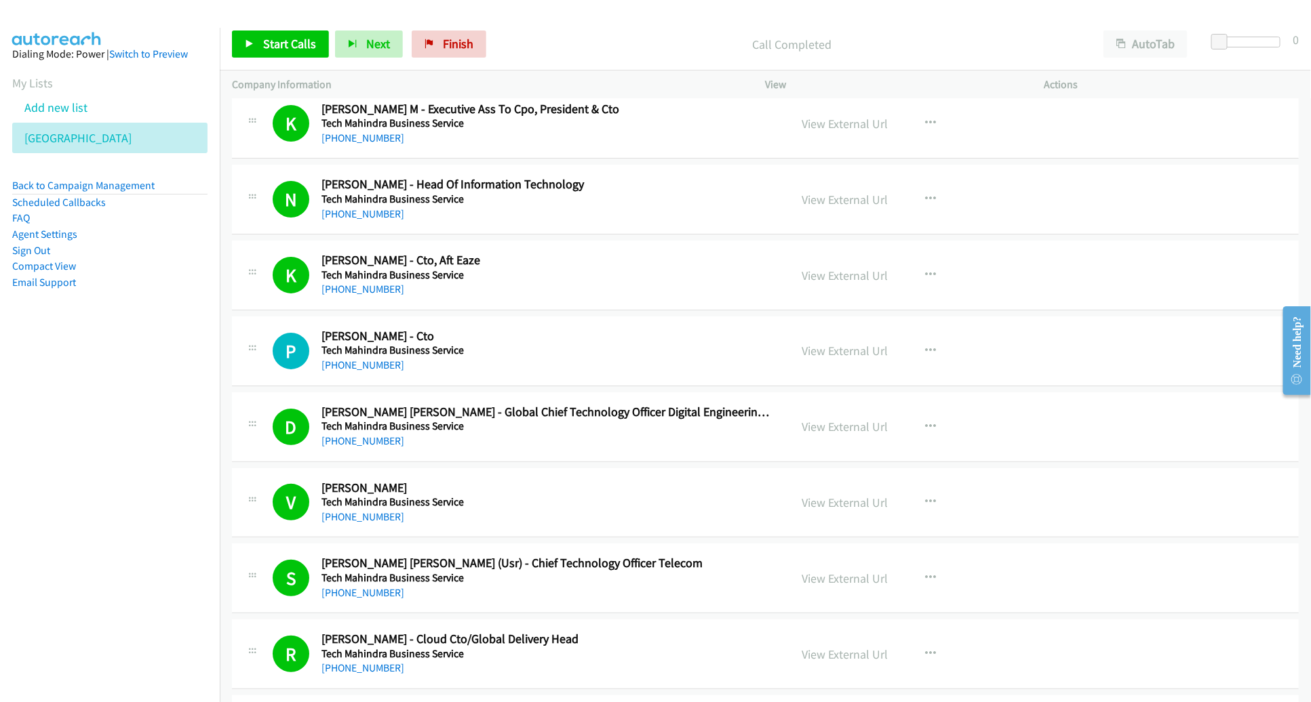
scroll to position [33, 0]
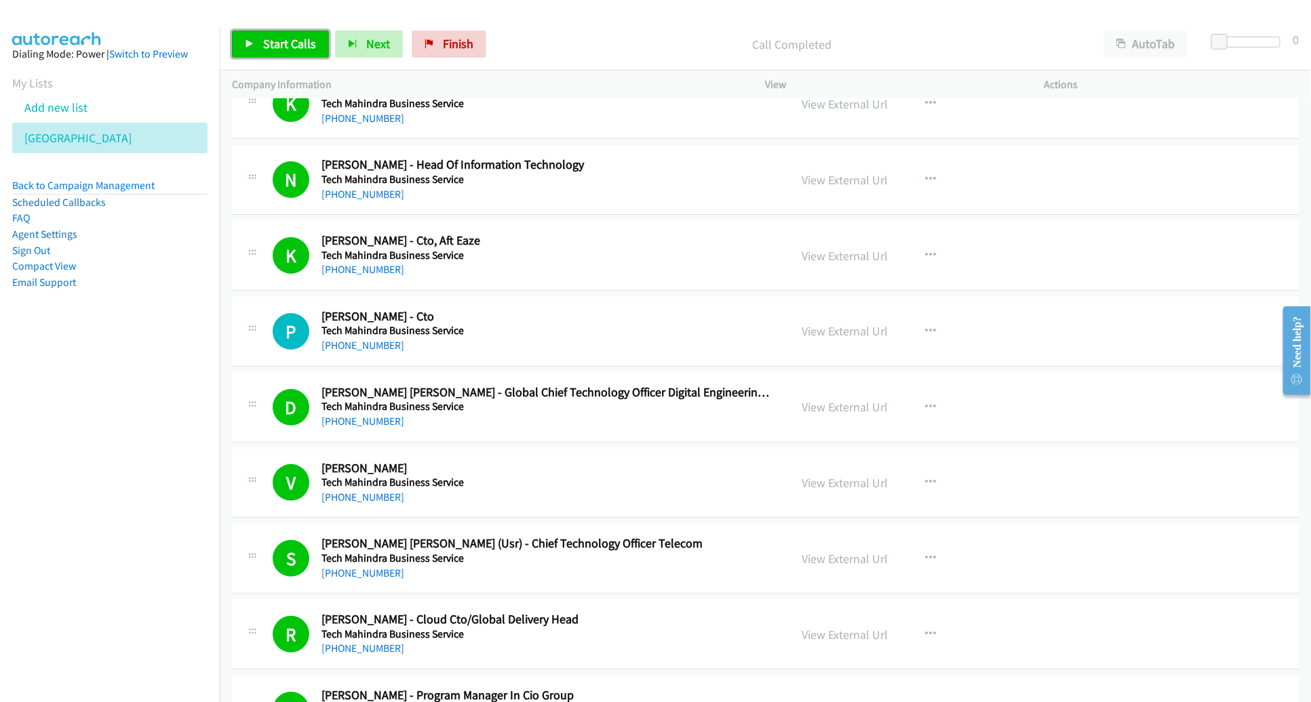
click at [292, 38] on span "Start Calls" at bounding box center [289, 44] width 53 height 16
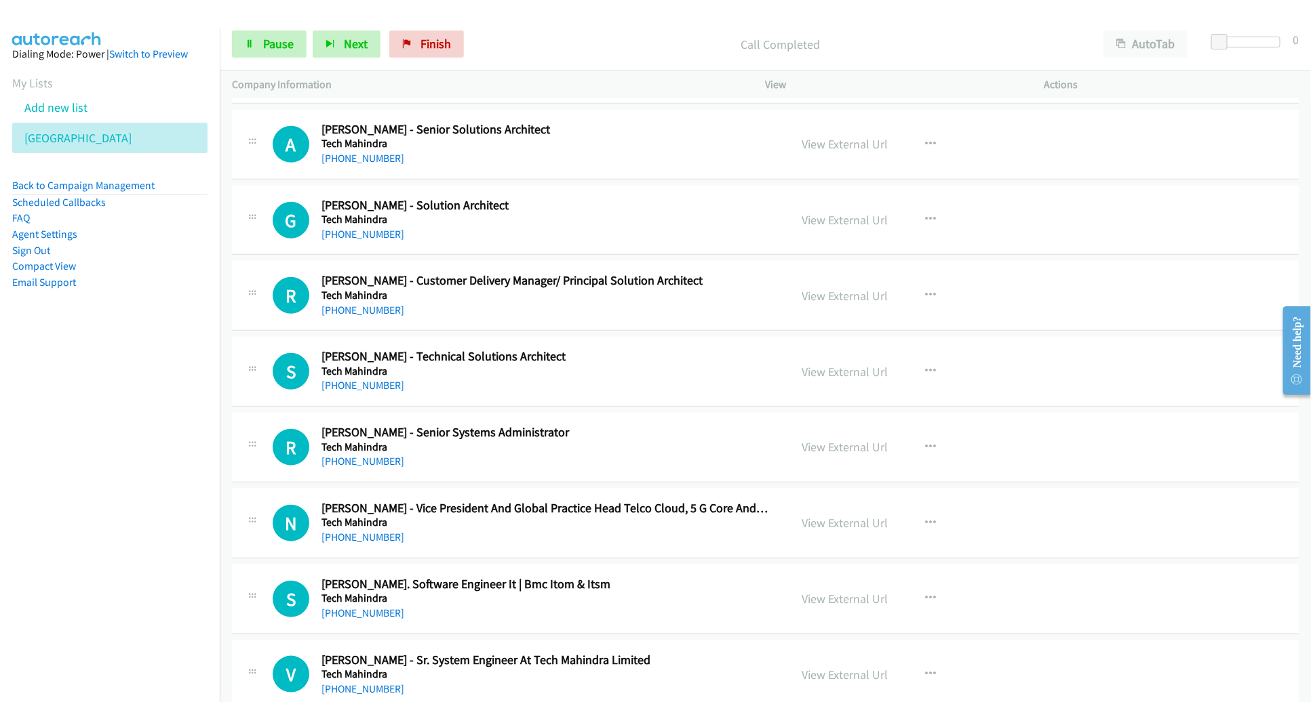
scroll to position [3102, 0]
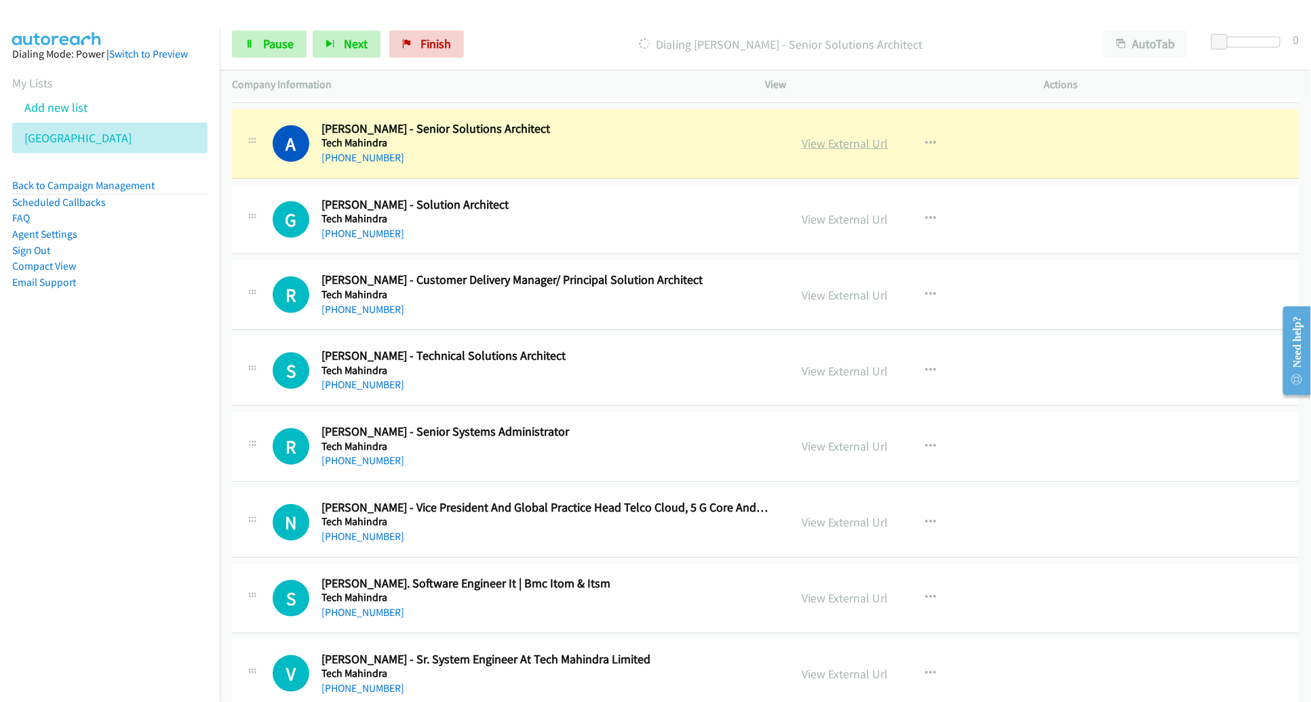
click at [855, 141] on link "View External Url" at bounding box center [845, 144] width 86 height 16
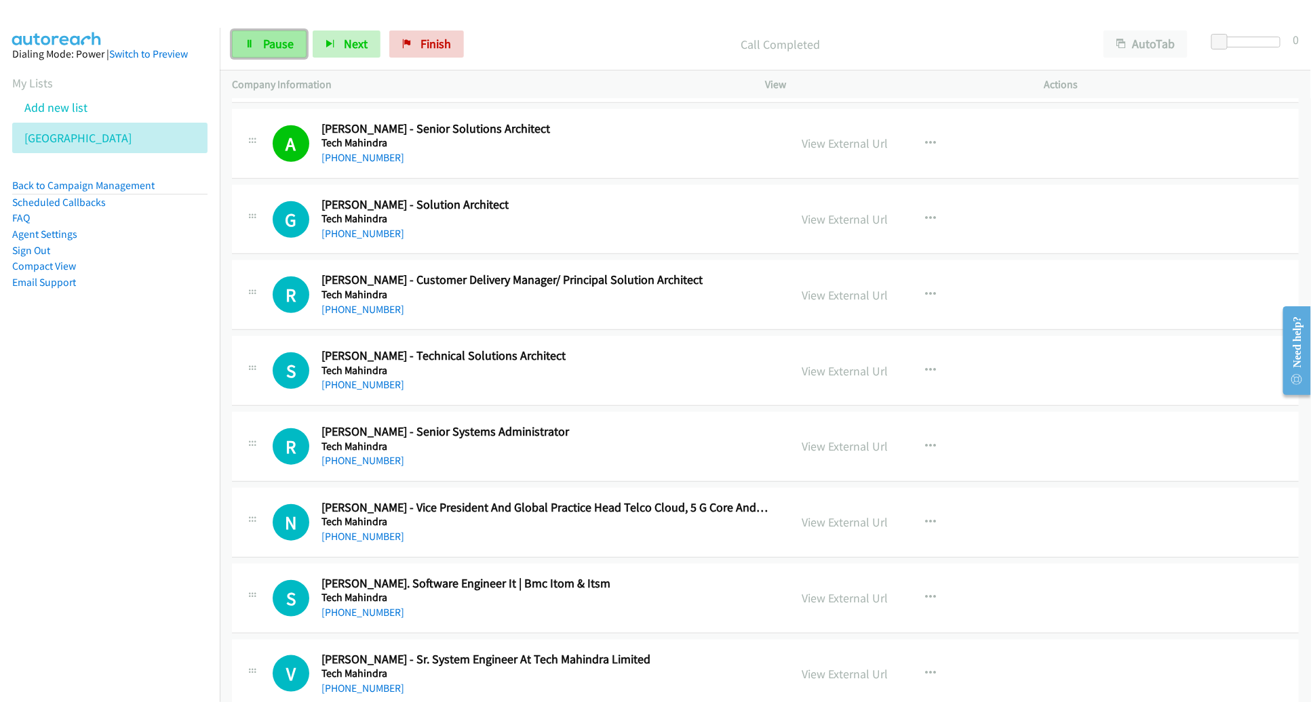
click at [260, 34] on link "Pause" at bounding box center [269, 44] width 75 height 27
